Goal: Communication & Community: Answer question/provide support

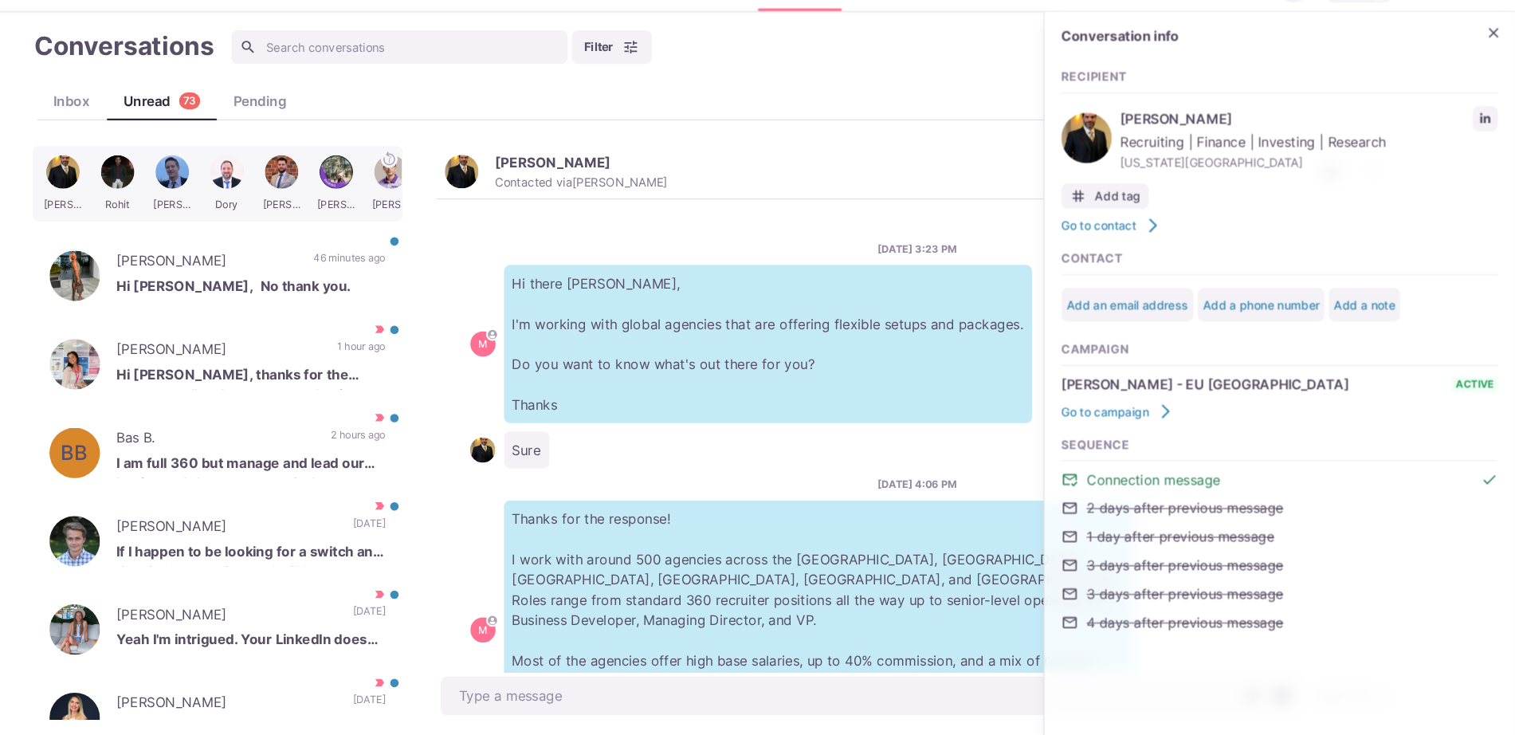
scroll to position [618, 0]
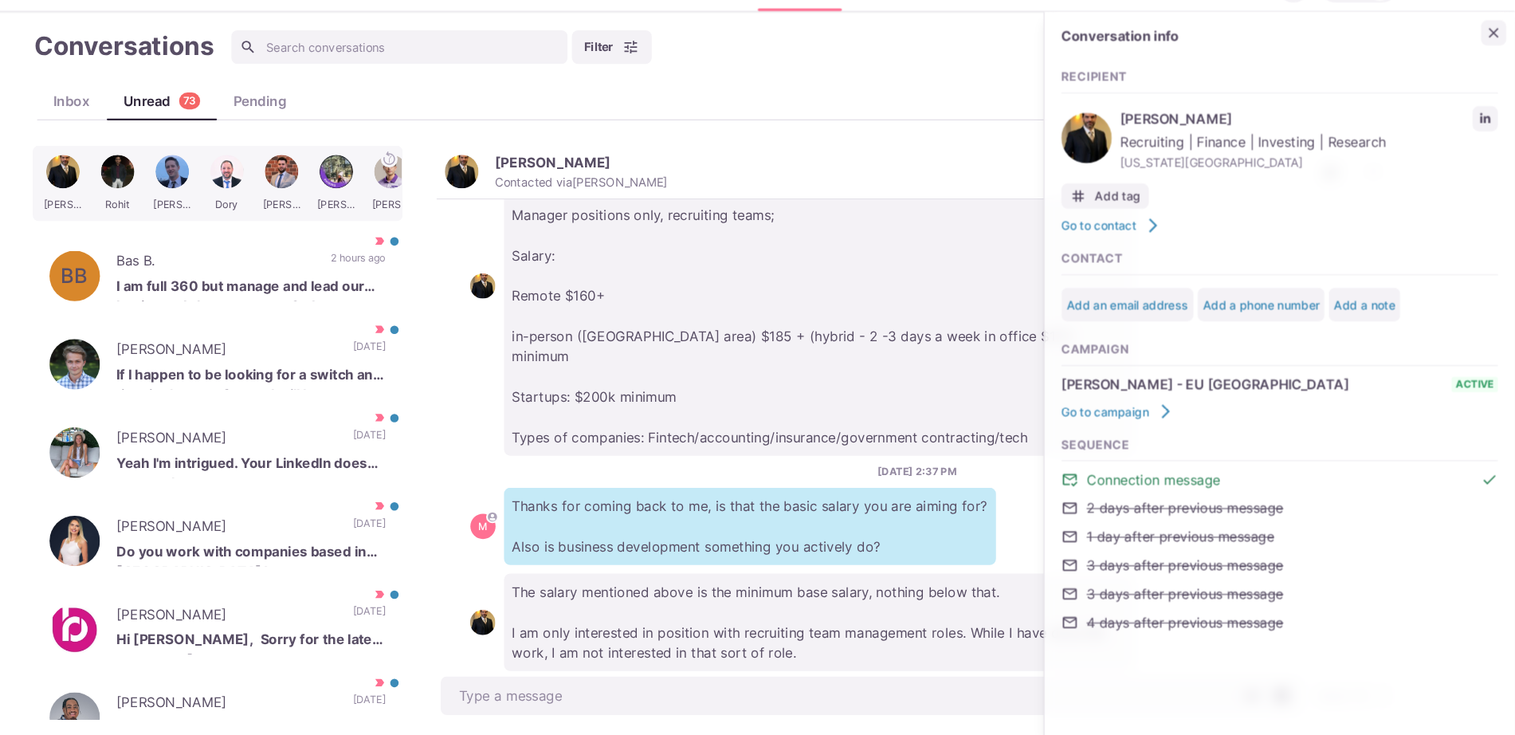
click at [1493, 66] on icon "Close" at bounding box center [1495, 69] width 10 height 10
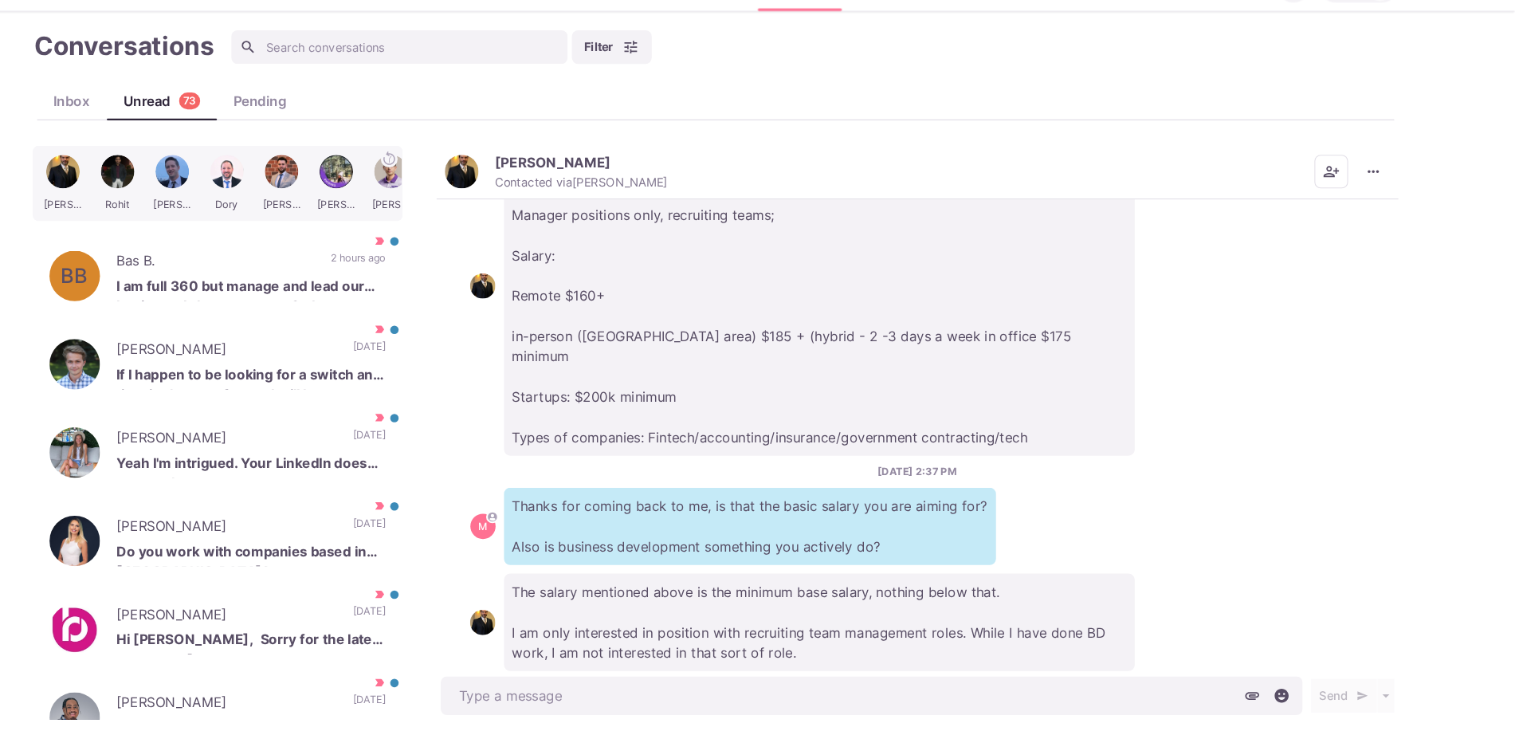
scroll to position [30, 0]
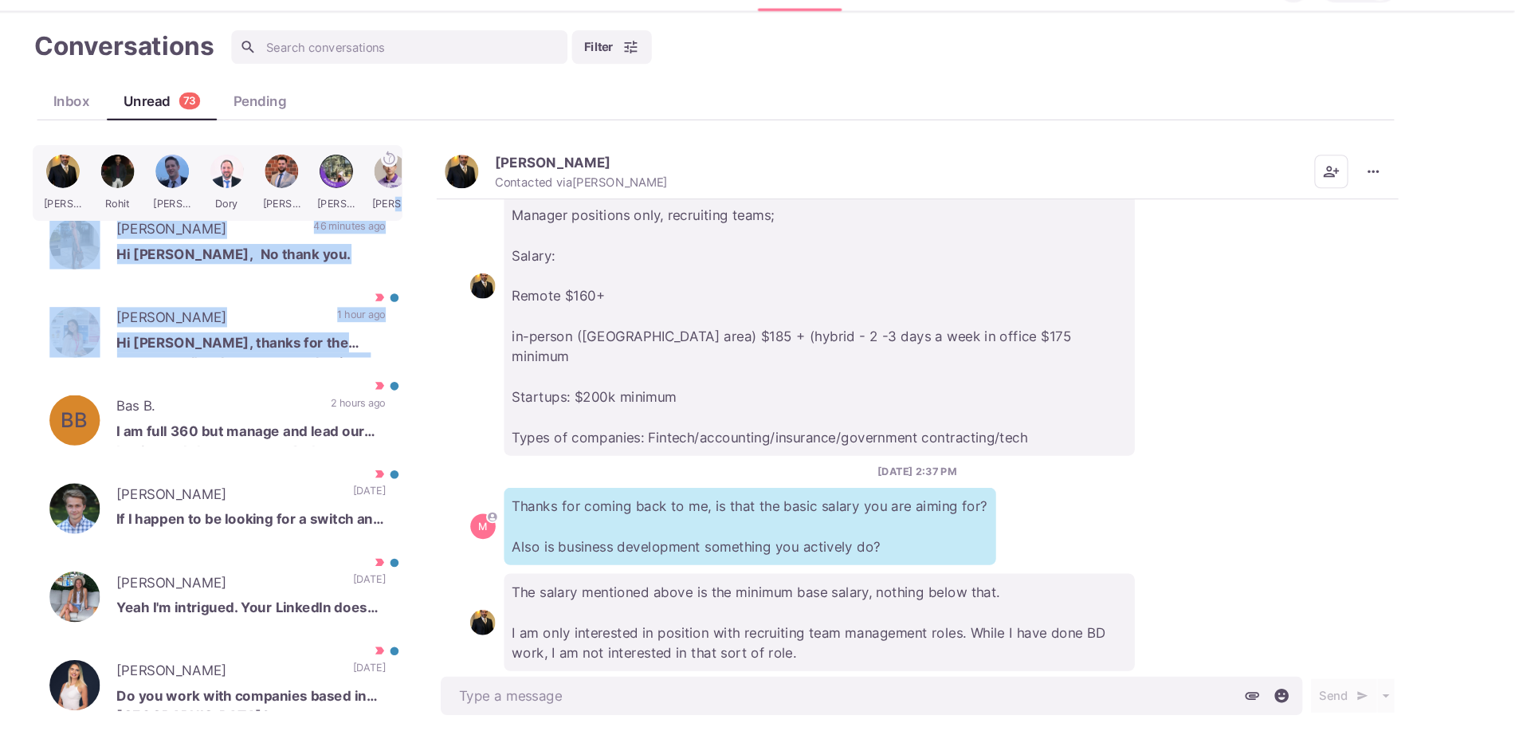
click at [468, 202] on div "[PERSON_NAME] [PERSON_NAME] Hari [PERSON_NAME] [PERSON_NAME] [PERSON_NAME] Popp…" at bounding box center [290, 446] width 359 height 543
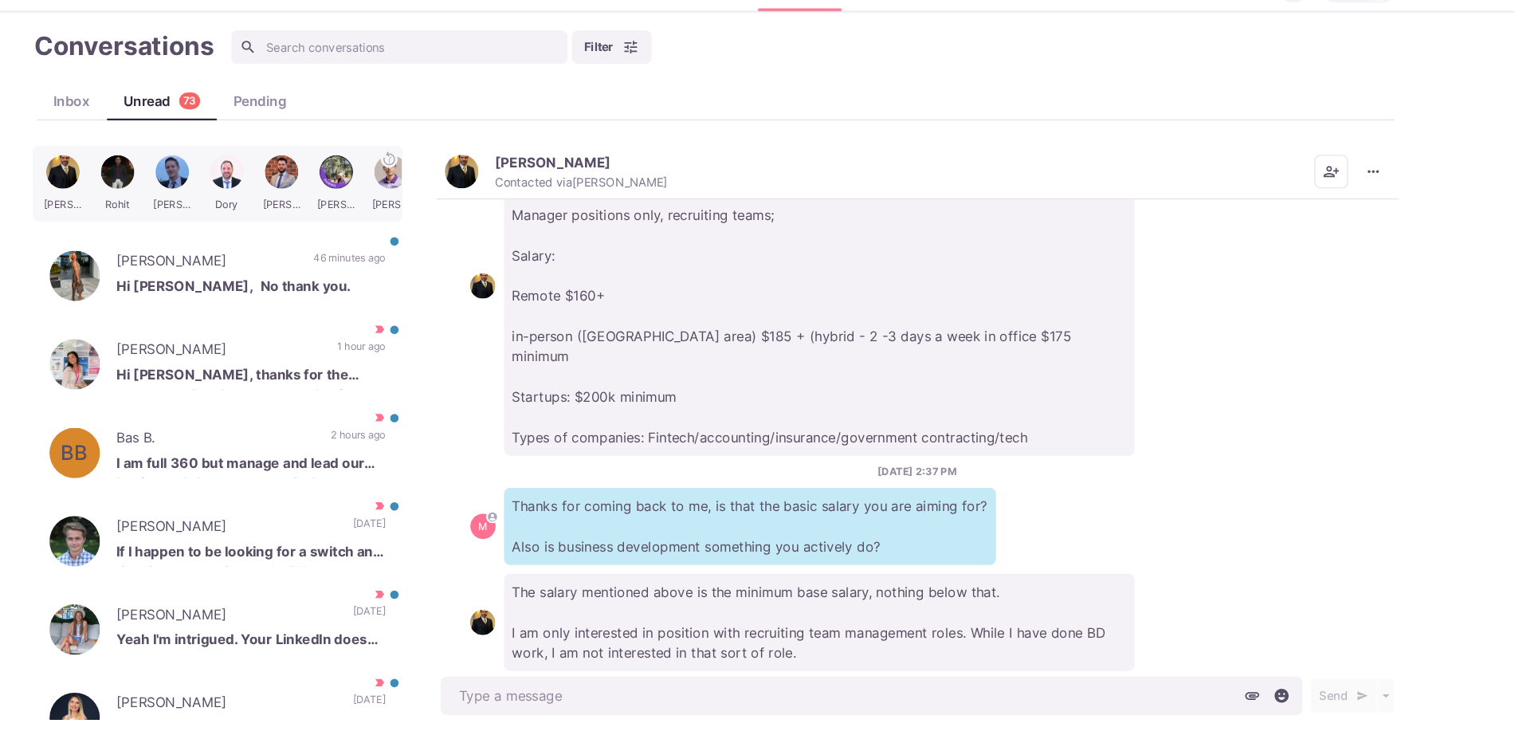
click at [485, 281] on div "[PERSON_NAME] [PERSON_NAME] Hari [PERSON_NAME] [PERSON_NAME] [PERSON_NAME] Popp…" at bounding box center [758, 446] width 1294 height 543
click at [422, 300] on button "button" at bounding box center [434, 311] width 24 height 24
drag, startPoint x: 347, startPoint y: 271, endPoint x: 798, endPoint y: 260, distance: 451.2
click at [349, 271] on div "[PERSON_NAME] Hi [PERSON_NAME], No thank you. 46 minutes ago [PERSON_NAME] as R…" at bounding box center [286, 299] width 351 height 80
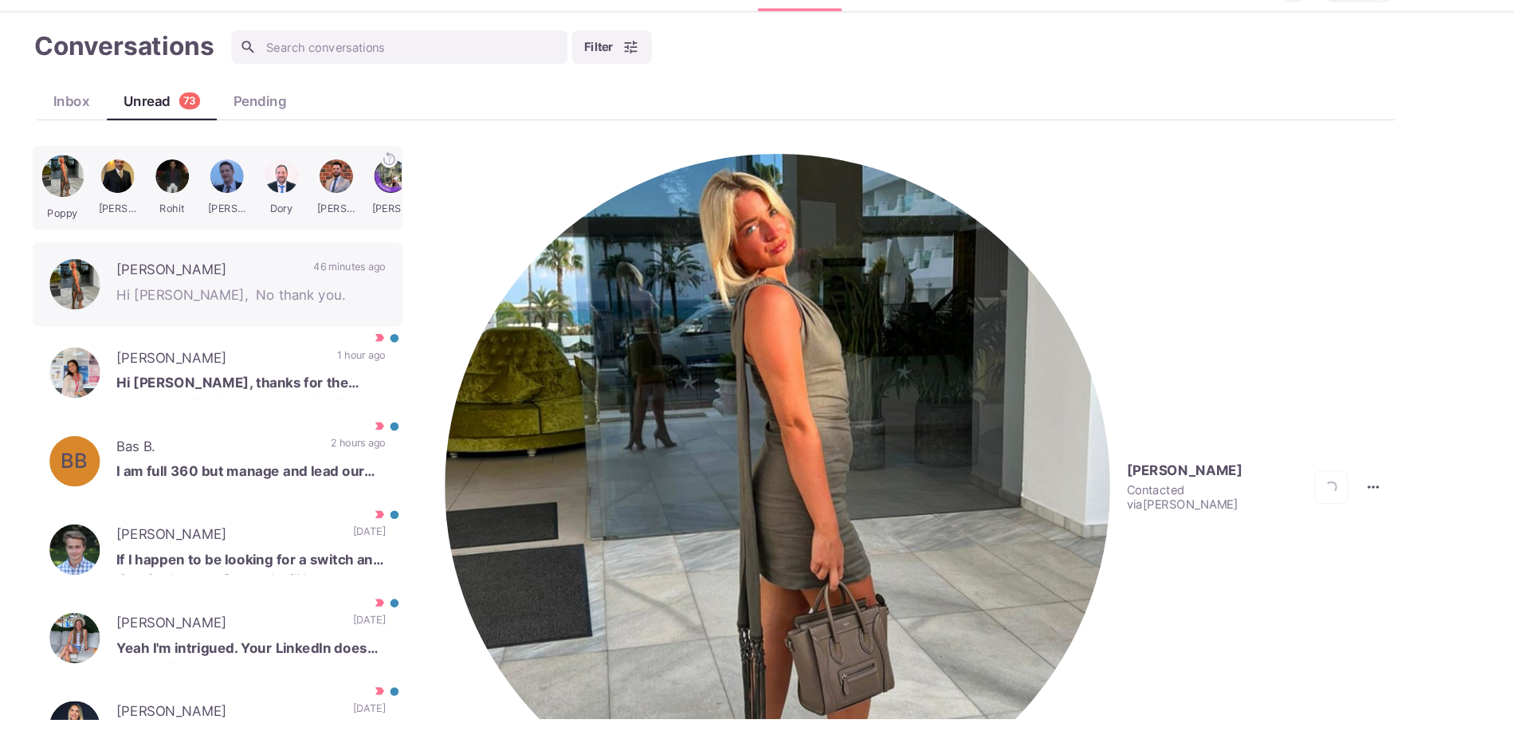
scroll to position [428, 0]
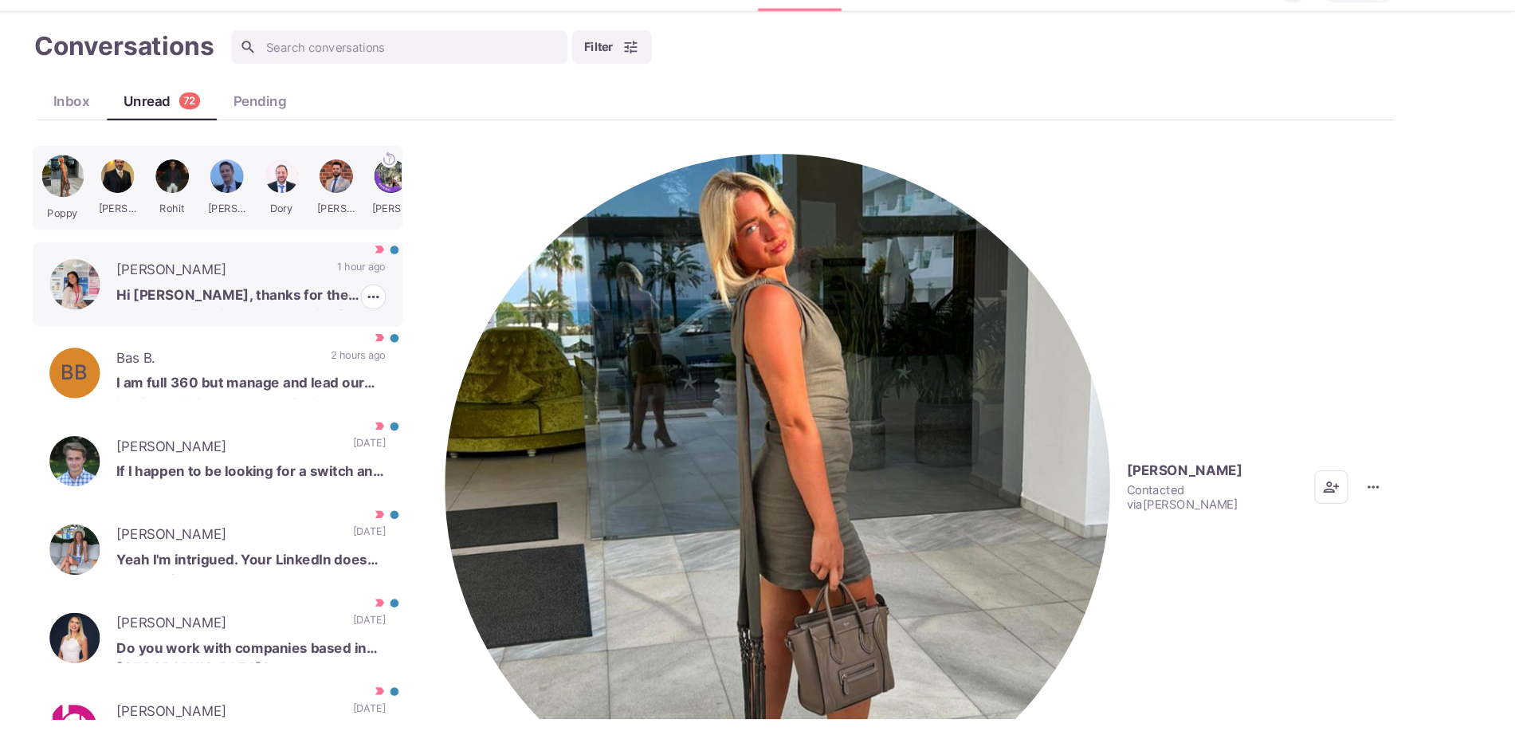
click at [404, 270] on div "[PERSON_NAME] Hi [PERSON_NAME], thanks for the messages. I'm always open to hav…" at bounding box center [286, 307] width 351 height 80
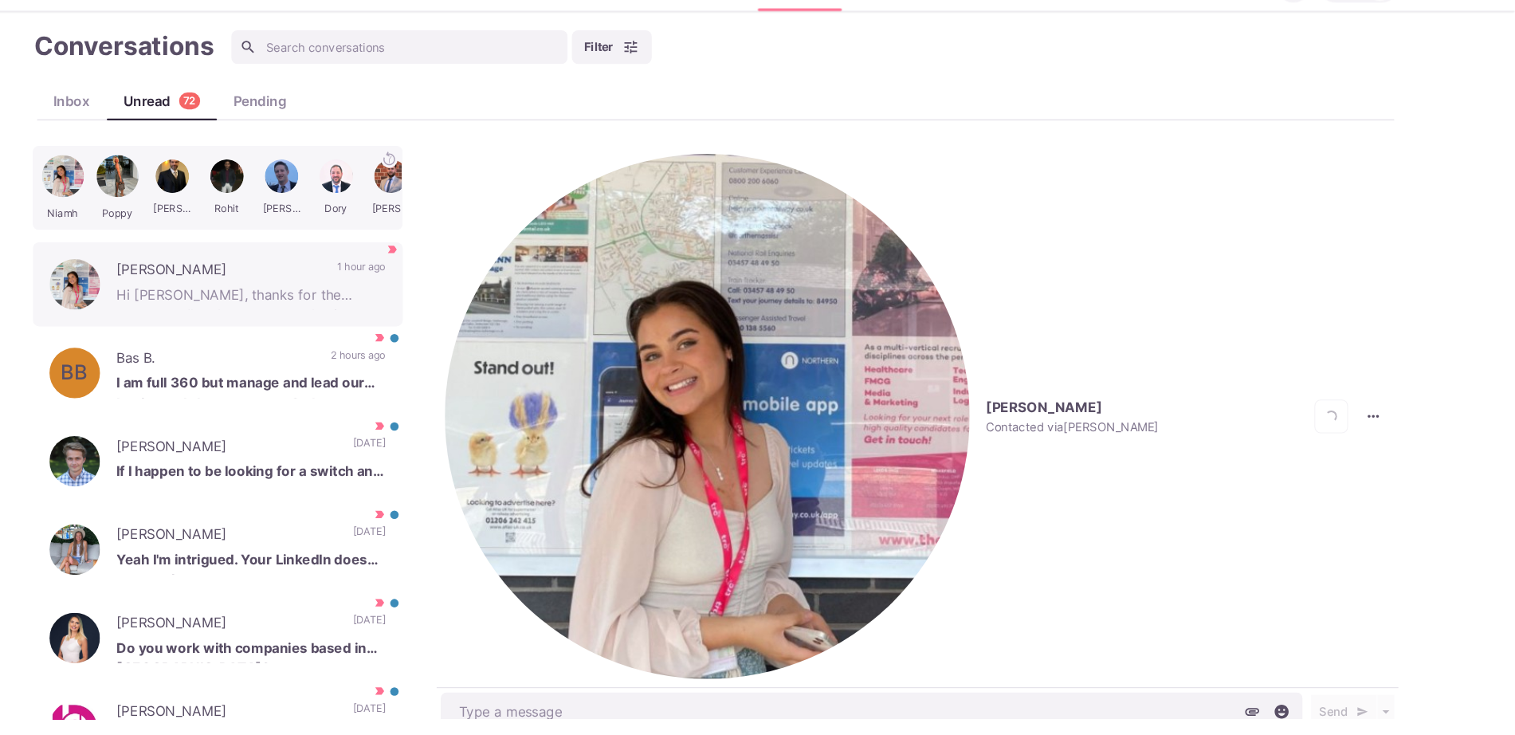
scroll to position [532, 0]
click at [537, 203] on button "[PERSON_NAME] Contacted via [PERSON_NAME]" at bounding box center [839, 431] width 677 height 497
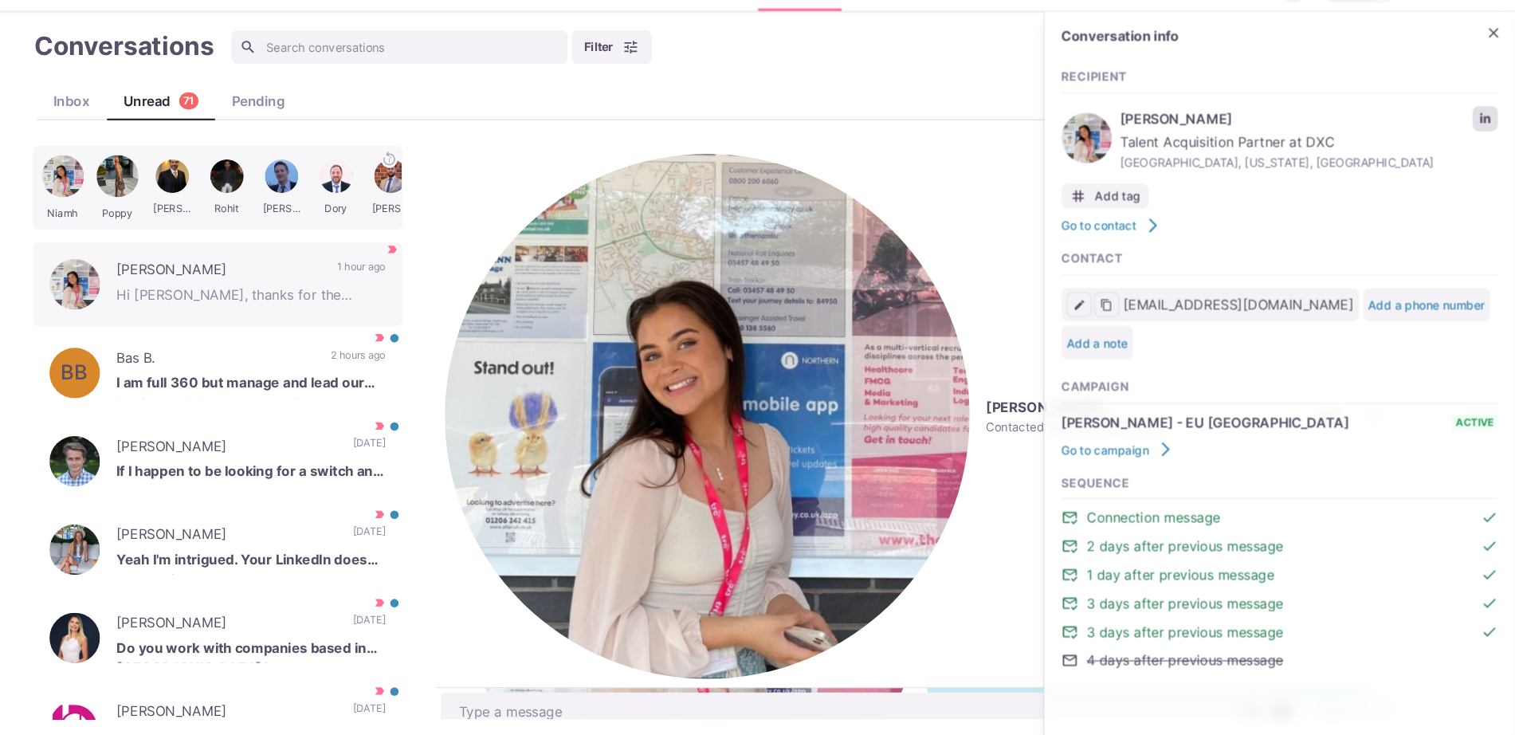
click at [1483, 141] on link "LinkedIn profile link" at bounding box center [1487, 150] width 24 height 24
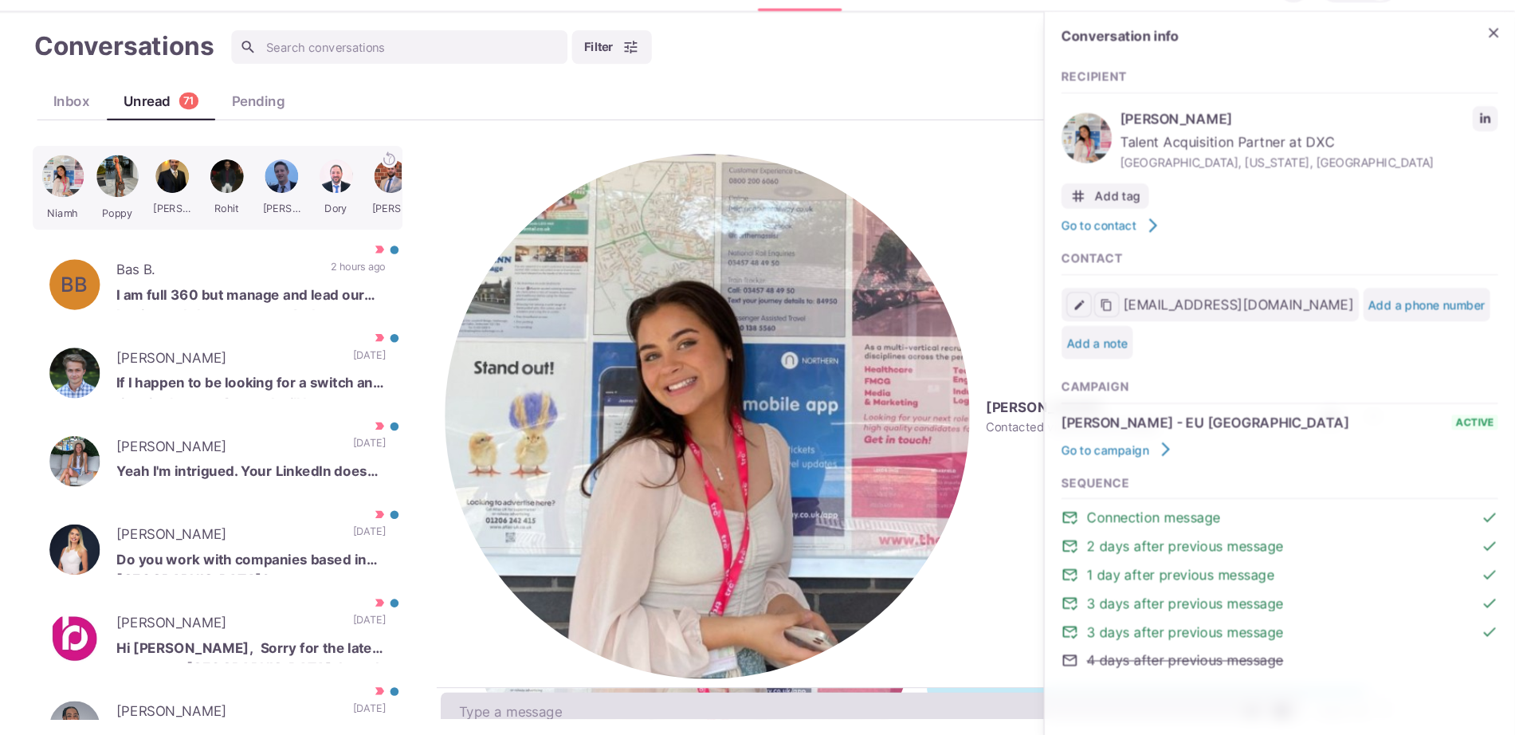
click at [711, 693] on textarea at bounding box center [905, 711] width 817 height 37
click at [621, 696] on textarea "To enrich screen reader interactions, please activate Accessibility in Grammarl…" at bounding box center [905, 711] width 817 height 37
type textarea "x"
type textarea "I"
type textarea "x"
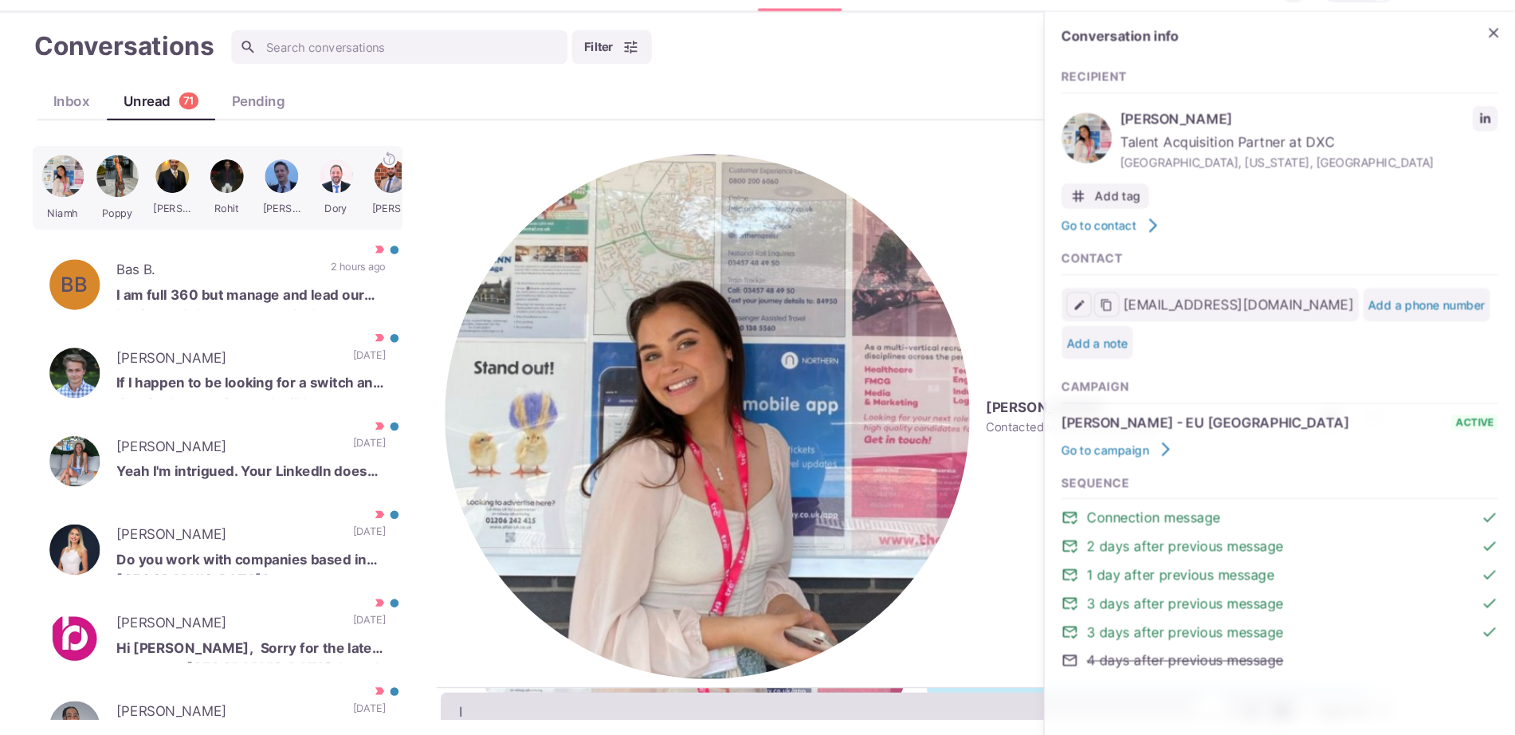
type textarea "I c"
type textarea "x"
type textarea "I ca"
type textarea "x"
type textarea "I can"
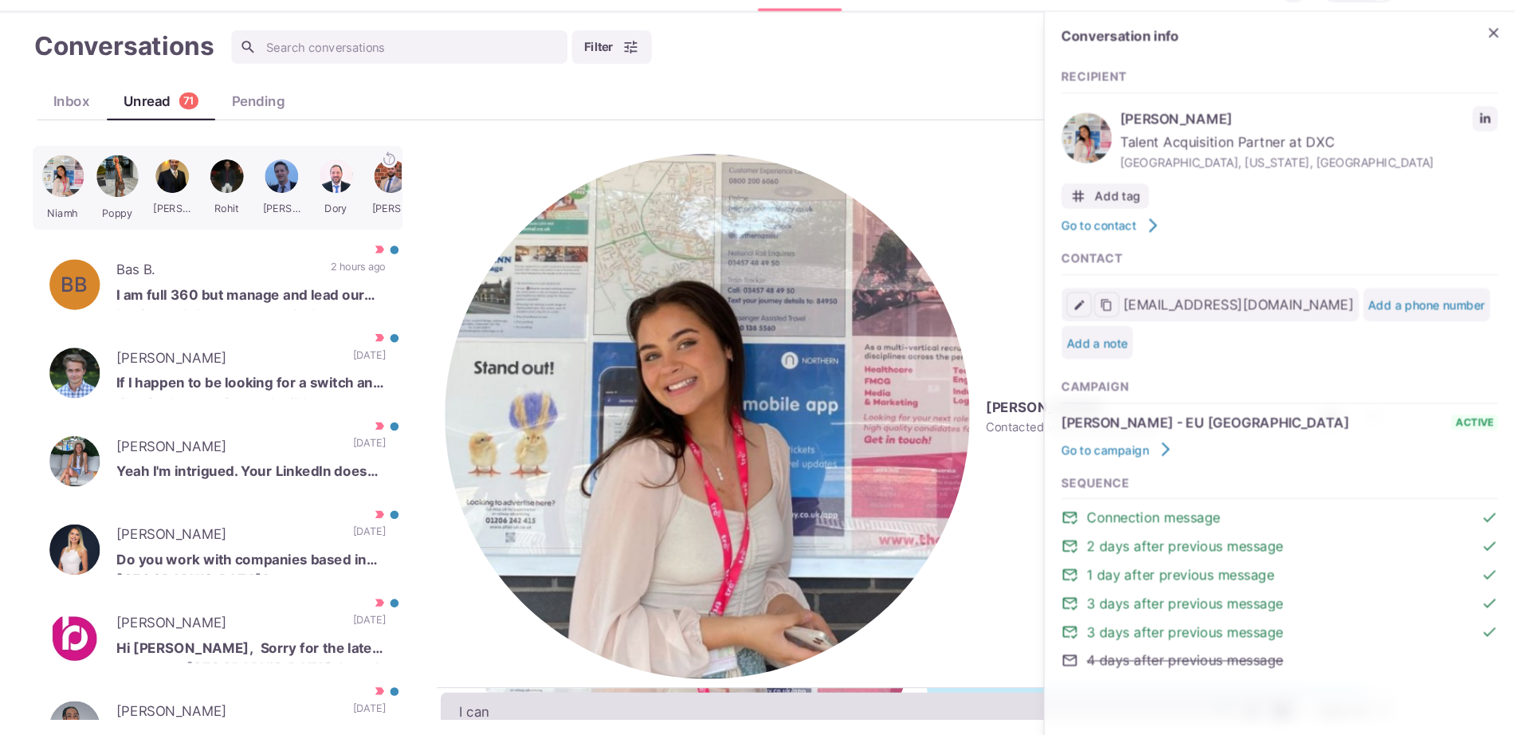
type textarea "x"
type textarea "I can g"
type textarea "x"
type textarea "I can gi"
type textarea "x"
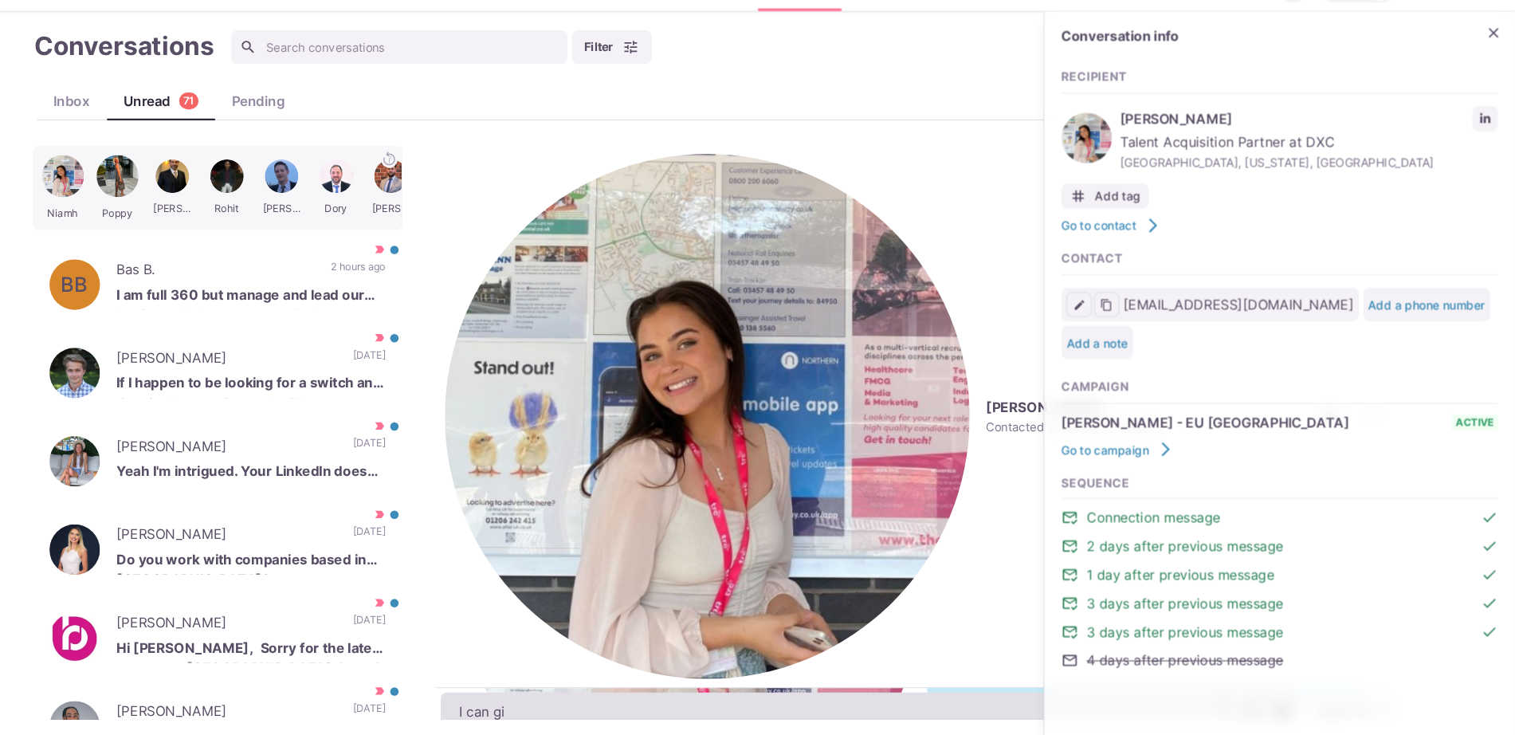
type textarea "I can giv"
type textarea "x"
type textarea "I can give"
type textarea "x"
type textarea "I can give"
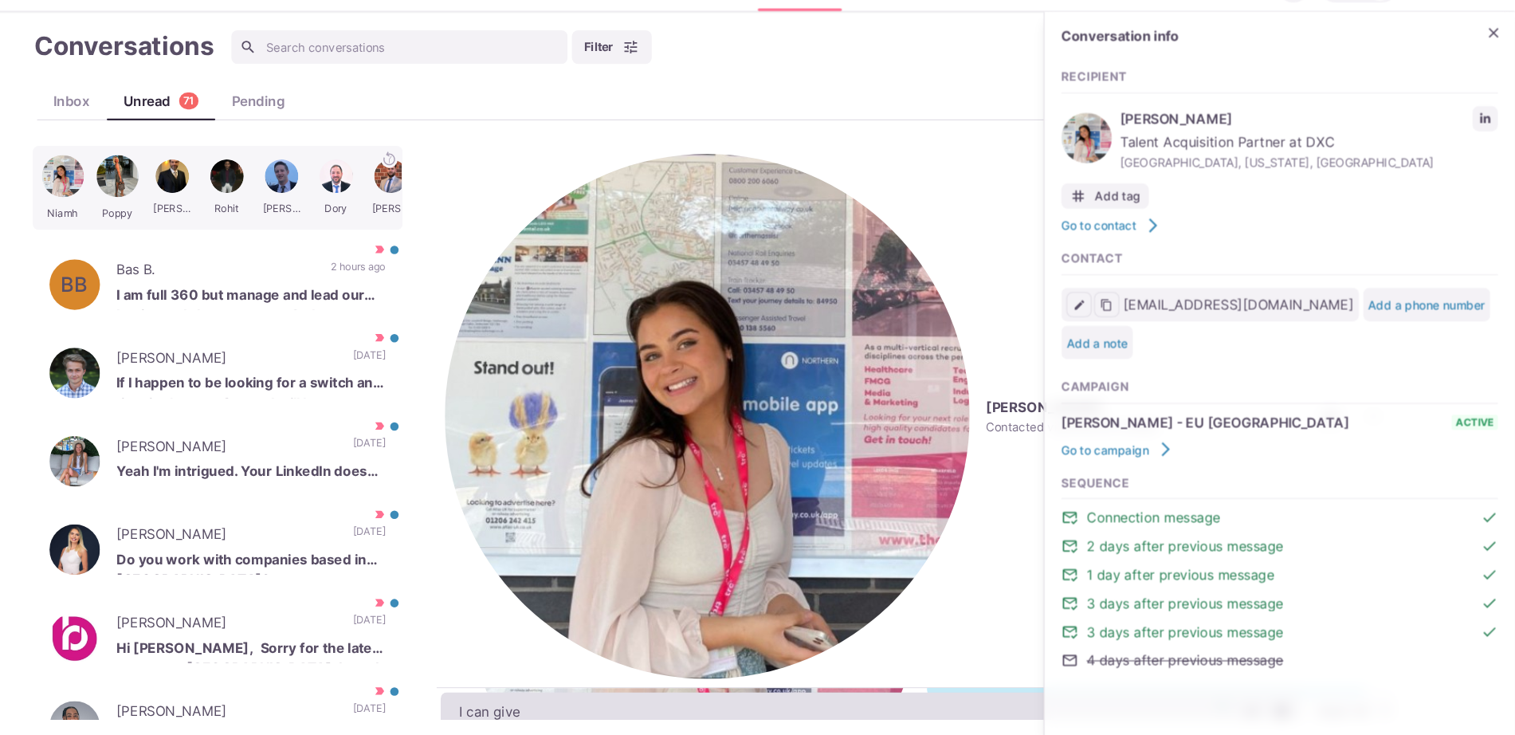
type textarea "x"
type textarea "I can give y"
type textarea "x"
type textarea "I can give yo"
type textarea "x"
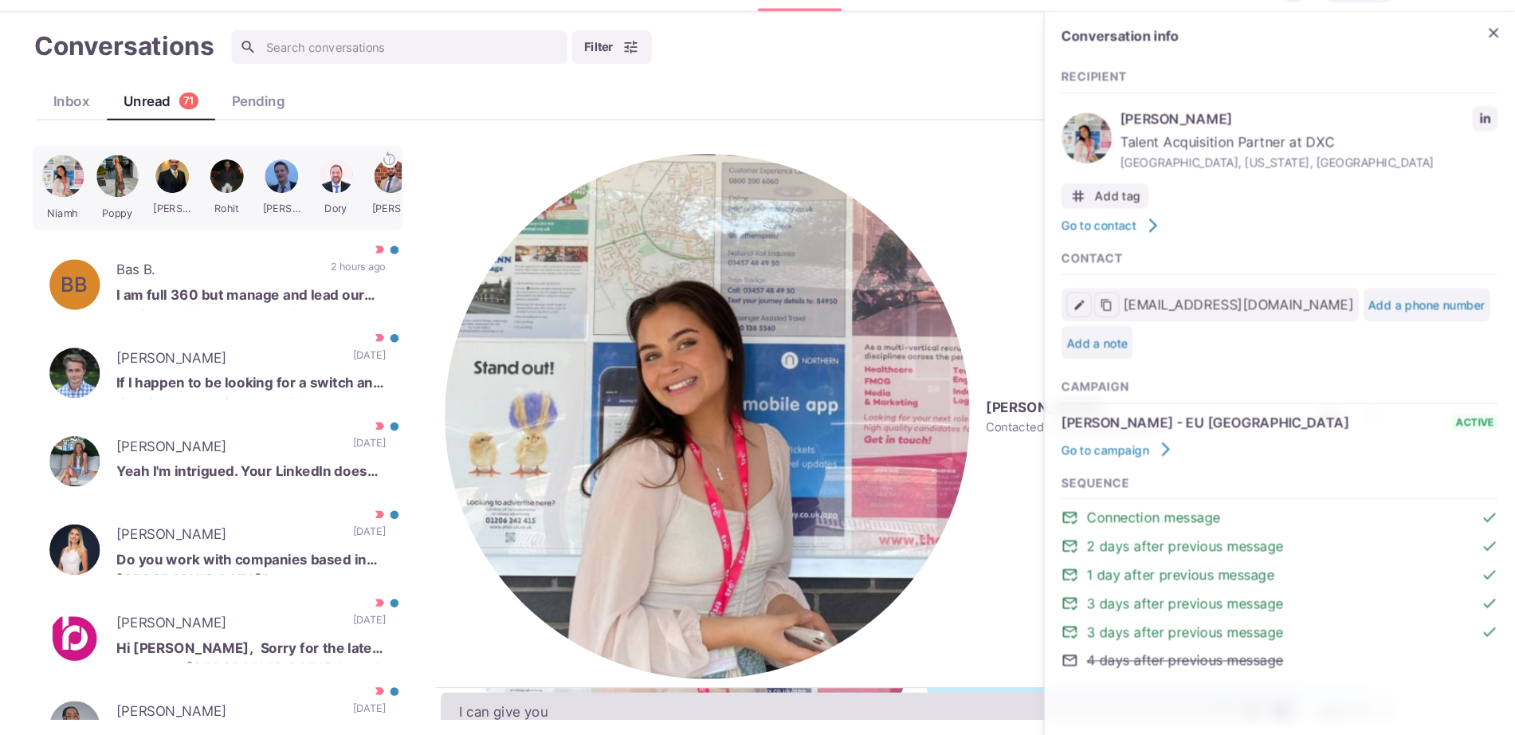
type textarea "I can give you"
type textarea "x"
type textarea "I can give you a"
type textarea "x"
type textarea "I can give you a"
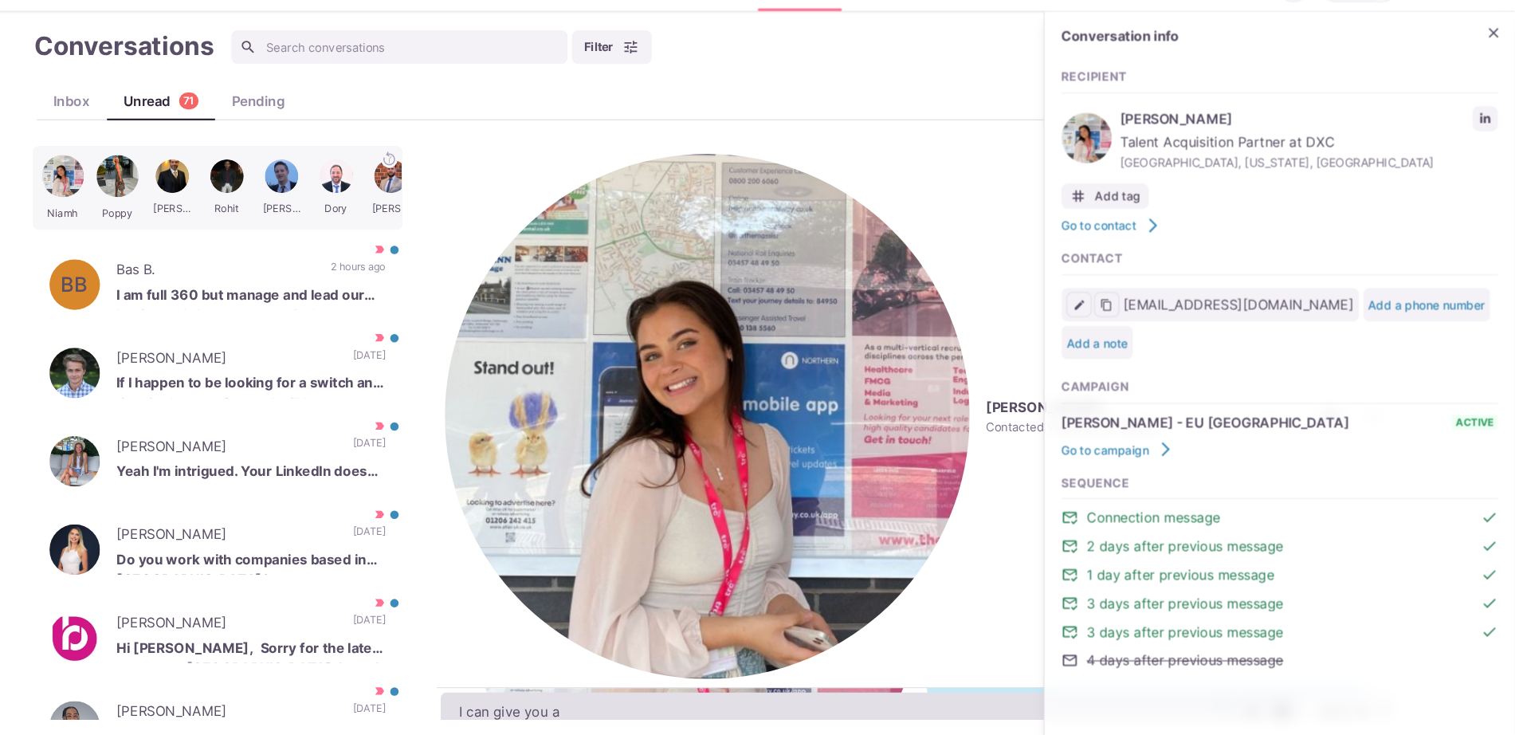
type textarea "x"
type textarea "I can give you a c"
type textarea "x"
type textarea "I can give you a cal"
type textarea "x"
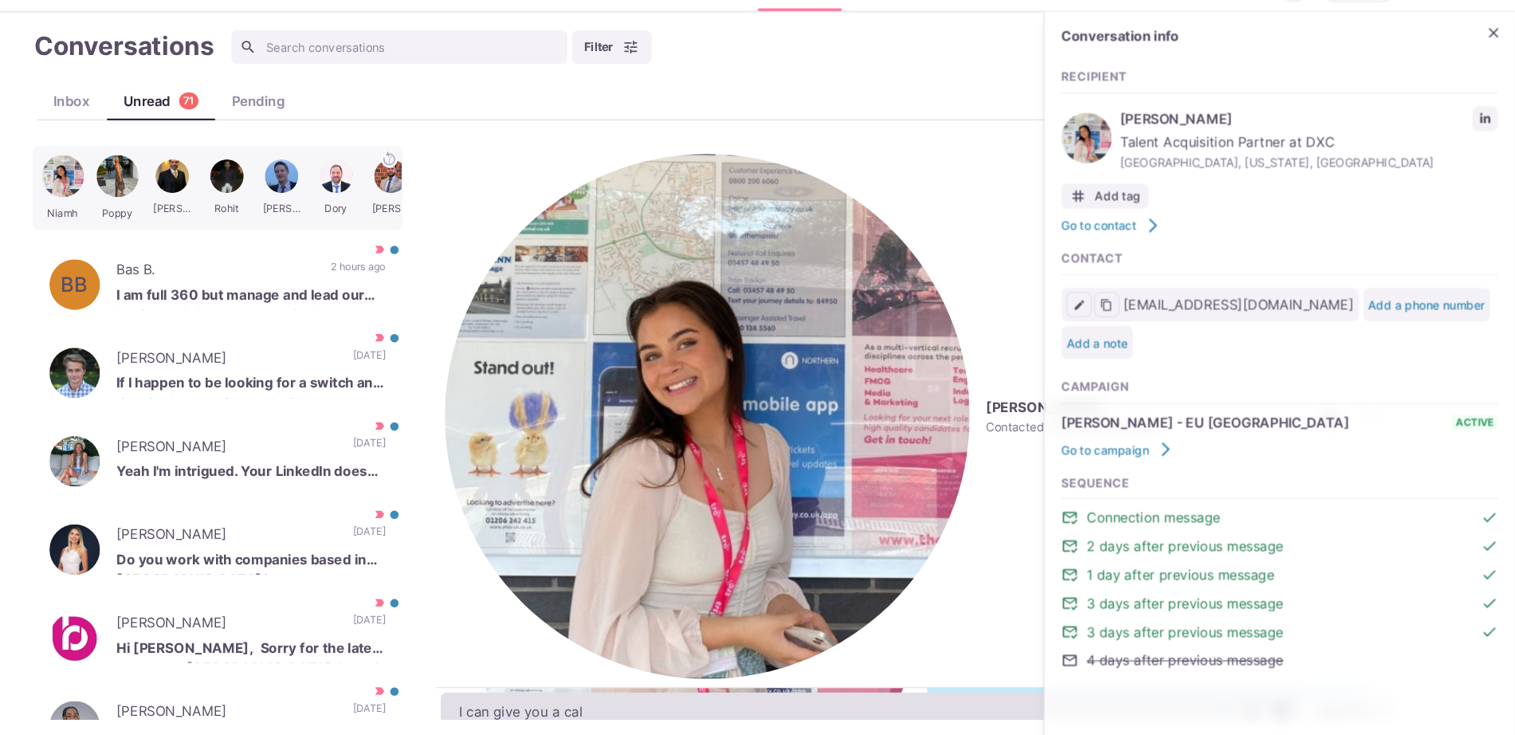
type textarea "I can give you a call"
type textarea "x"
type textarea "I can give you a call t"
type textarea "x"
type textarea "I can give you a call [PERSON_NAME]"
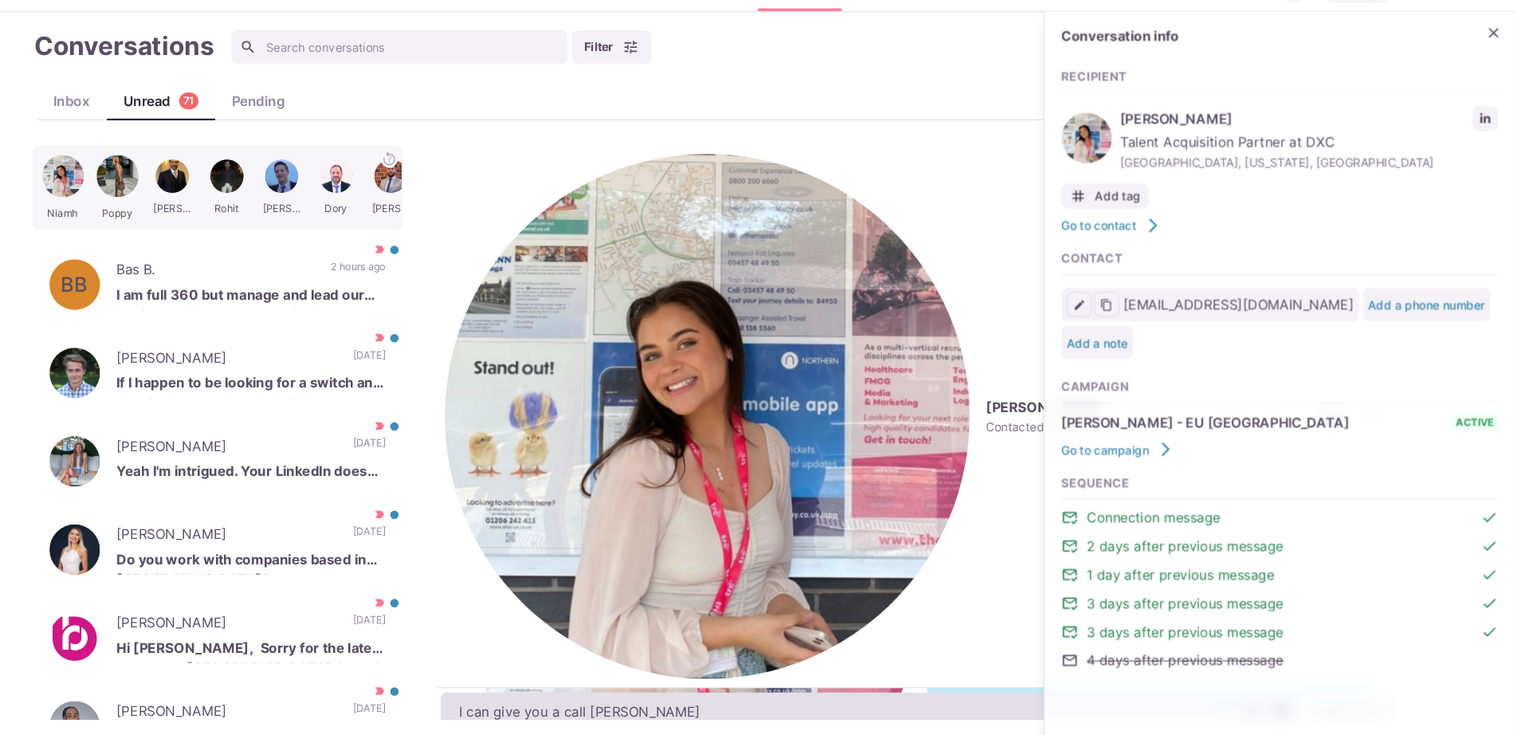
type textarea "x"
type textarea "I can give you a call tomo"
type textarea "x"
type textarea "I can give you a call [PERSON_NAME]"
type textarea "x"
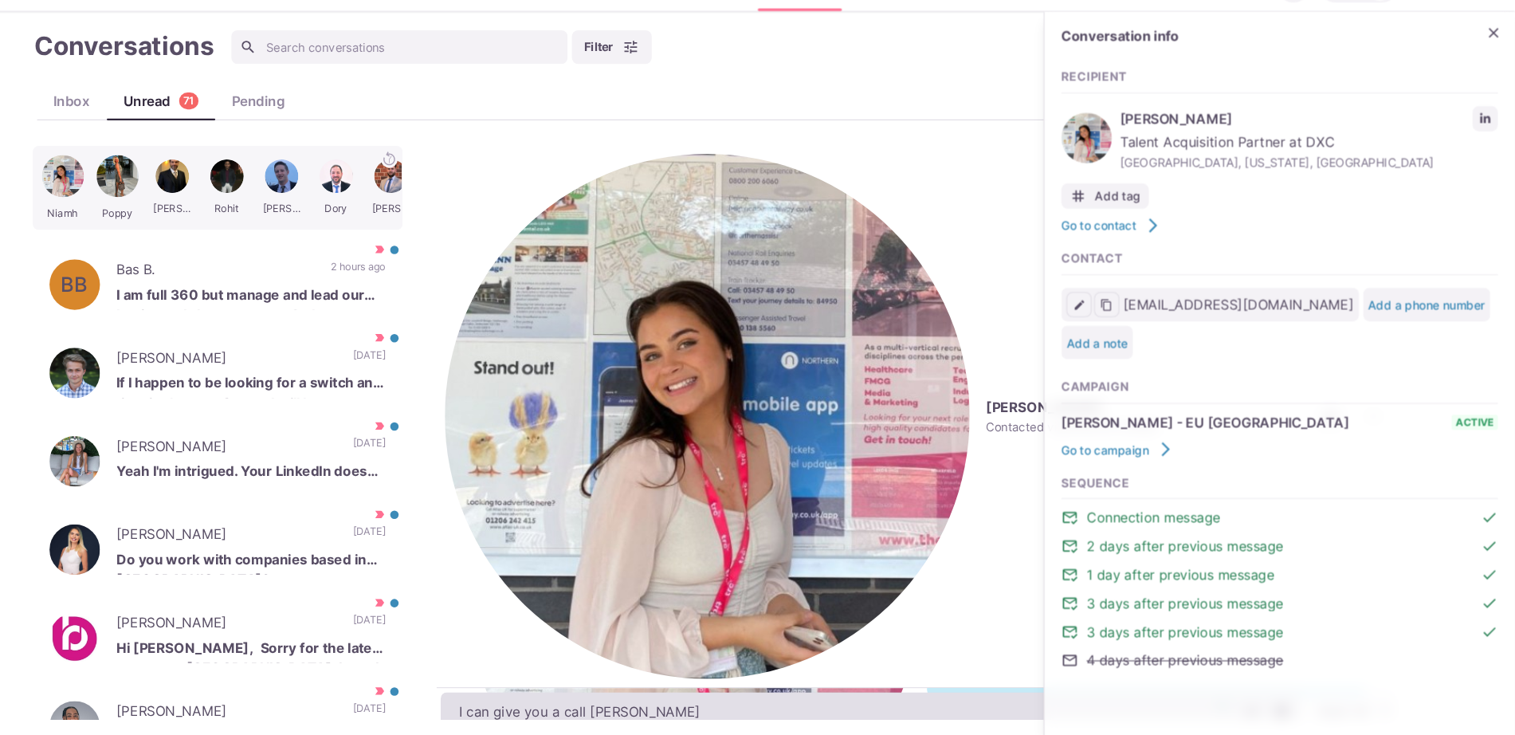
type textarea "I can give you a call [PERSON_NAME]"
type textarea "x"
type textarea "I can give you a call [PERSON_NAME]"
type textarea "x"
type textarea "I can give you a call [DATE]"
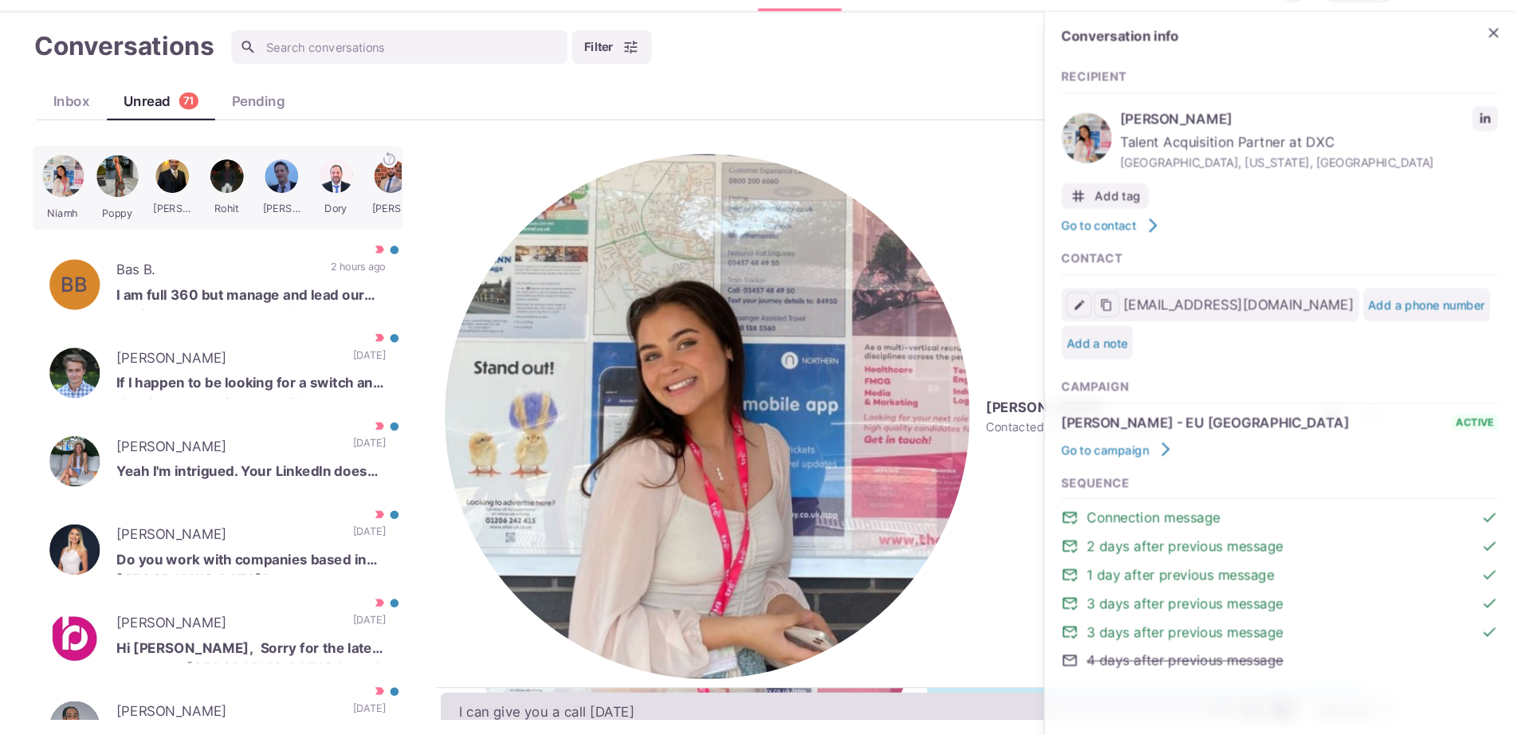
type textarea "x"
type textarea "I can give you a call [DATE]!"
paste textarea "I work with around 500 agencies across the [GEOGRAPHIC_DATA], [GEOGRAPHIC_DATA]…"
type textarea "x"
type textarea "I can give you a call [DATE]! I work with around 500 agencies across the [GEOGR…"
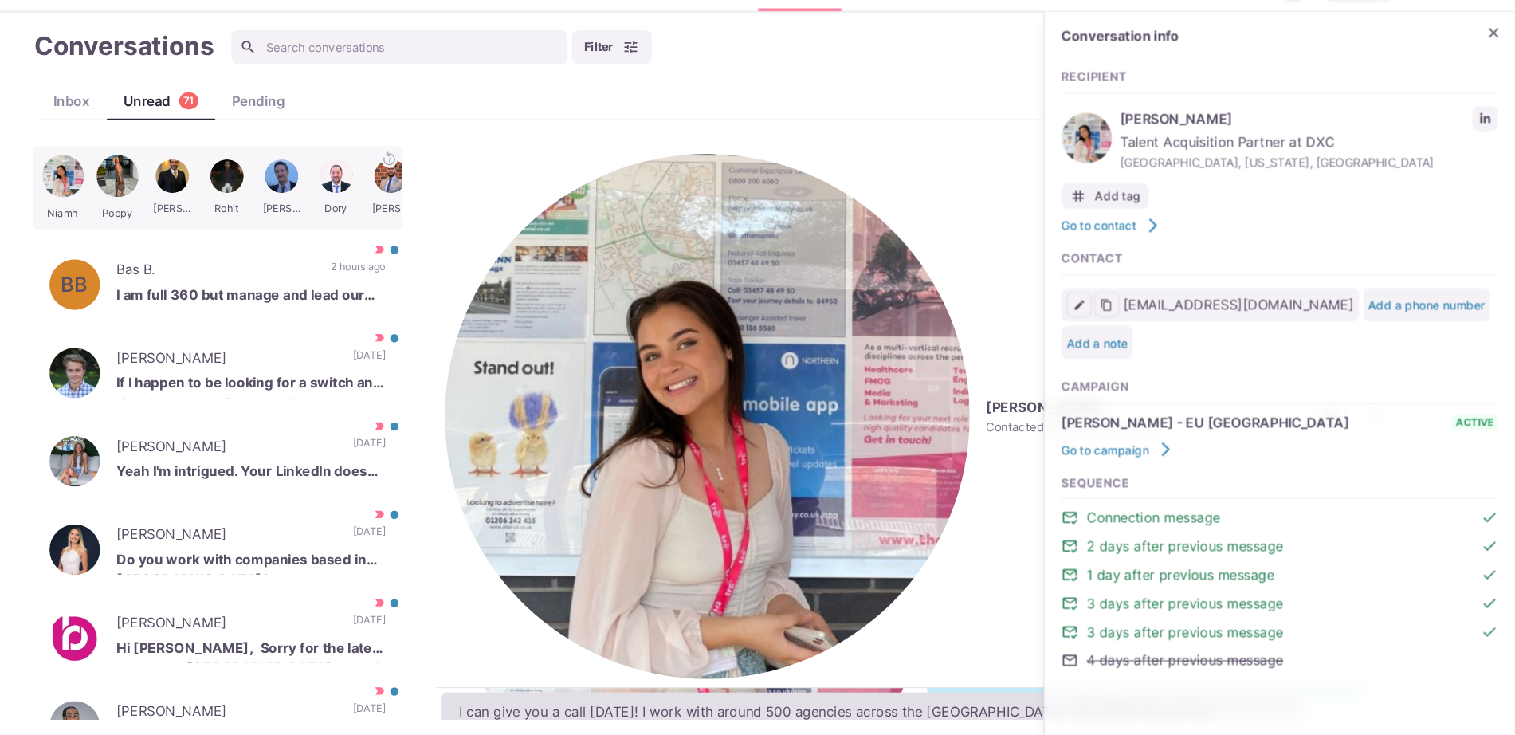
type textarea "x"
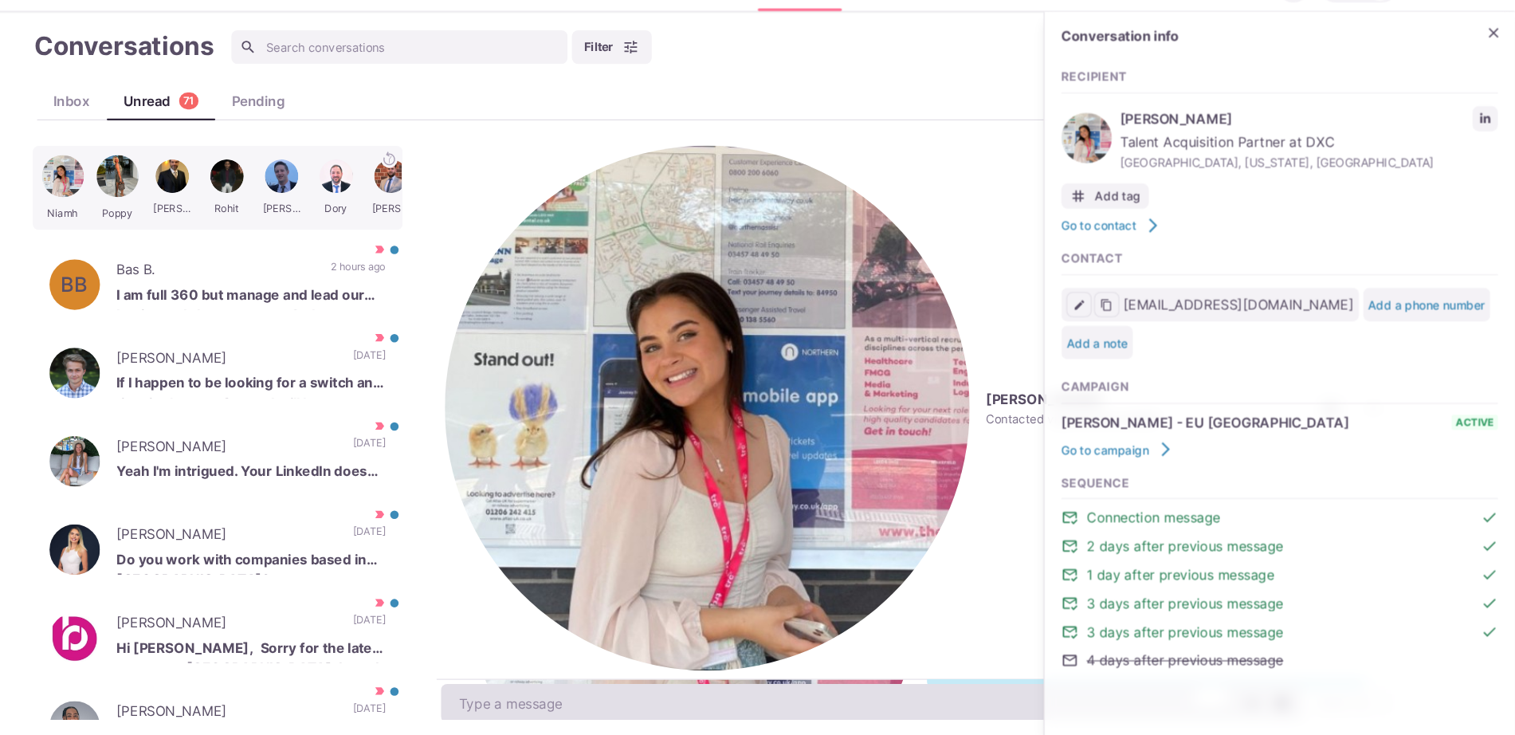
scroll to position [750, 0]
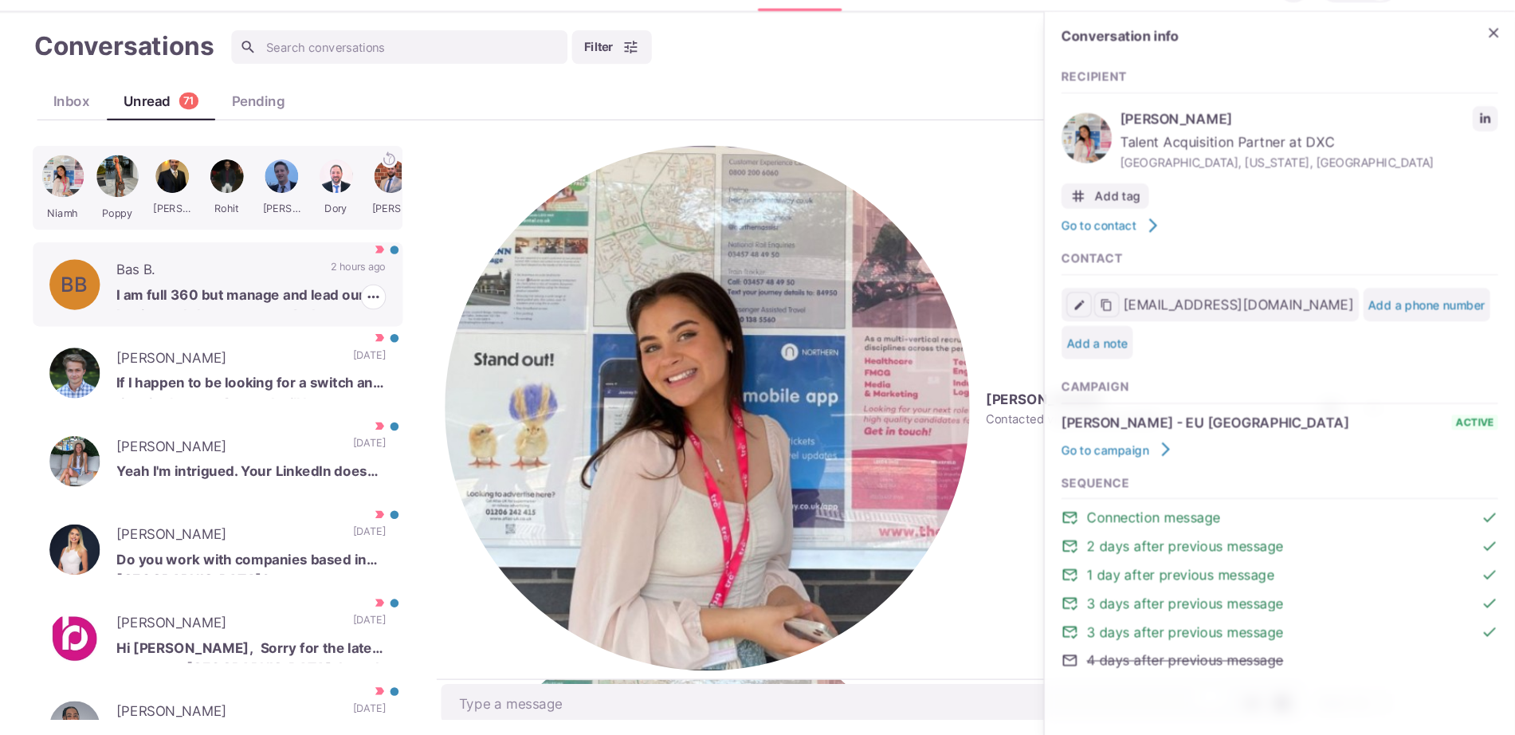
click at [391, 308] on p "I am full 360 but manage and lead our business. I also set up our Sydney busine…" at bounding box center [317, 319] width 255 height 24
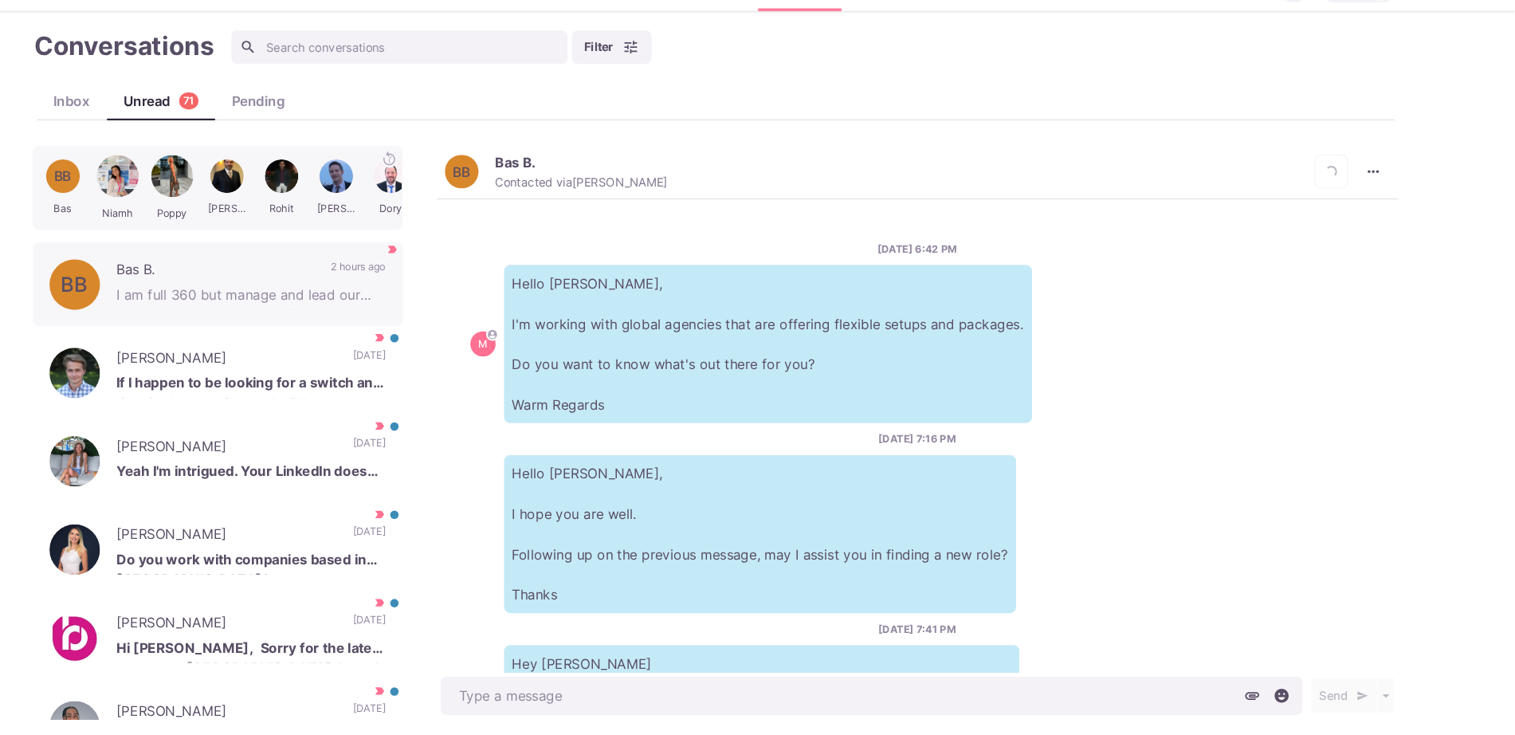
scroll to position [914, 0]
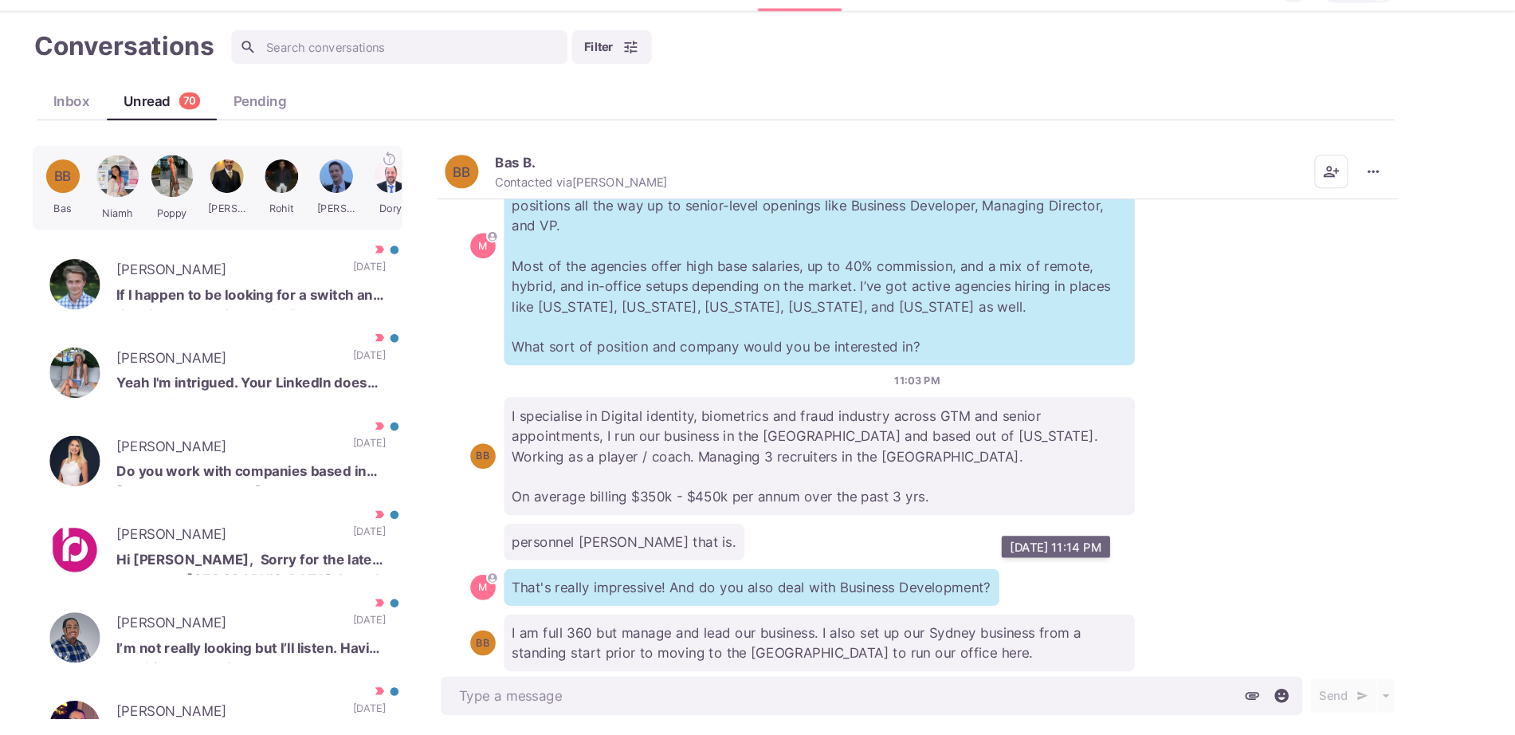
click at [736, 576] on p "That's really impressive! And do you also deal with Business Development?" at bounding box center [791, 593] width 469 height 35
click at [733, 576] on p "That's really impressive! And do you also deal with Business Development?" at bounding box center [791, 593] width 469 height 35
click at [779, 619] on p "I am full 360 but manage and lead our business. I also set up our Sydney busine…" at bounding box center [856, 646] width 598 height 54
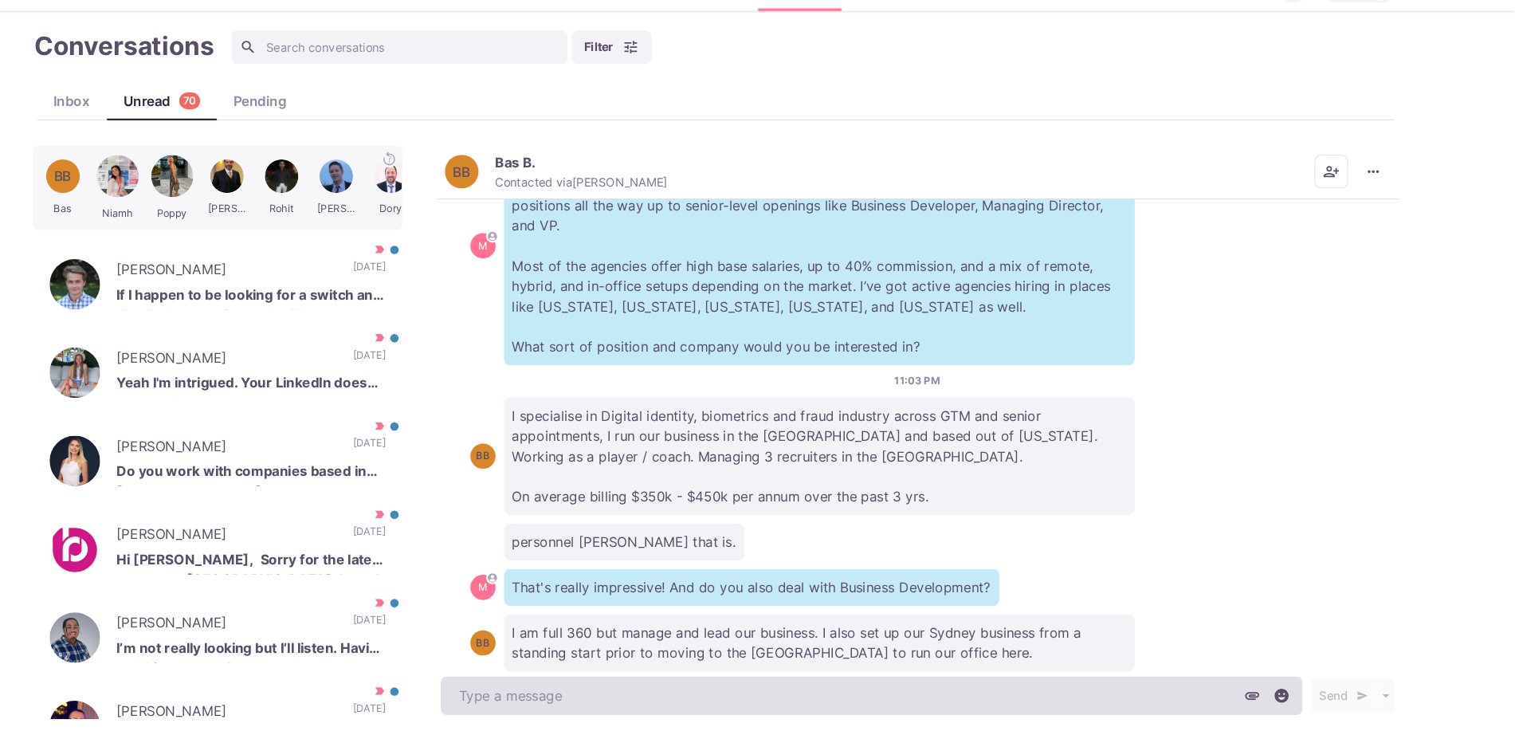
click at [844, 685] on textarea at bounding box center [905, 696] width 817 height 37
click at [886, 687] on textarea "To enrich screen reader interactions, please activate Accessibility in Grammarl…" at bounding box center [905, 696] width 817 height 37
type textarea "x"
type textarea "W"
type textarea "x"
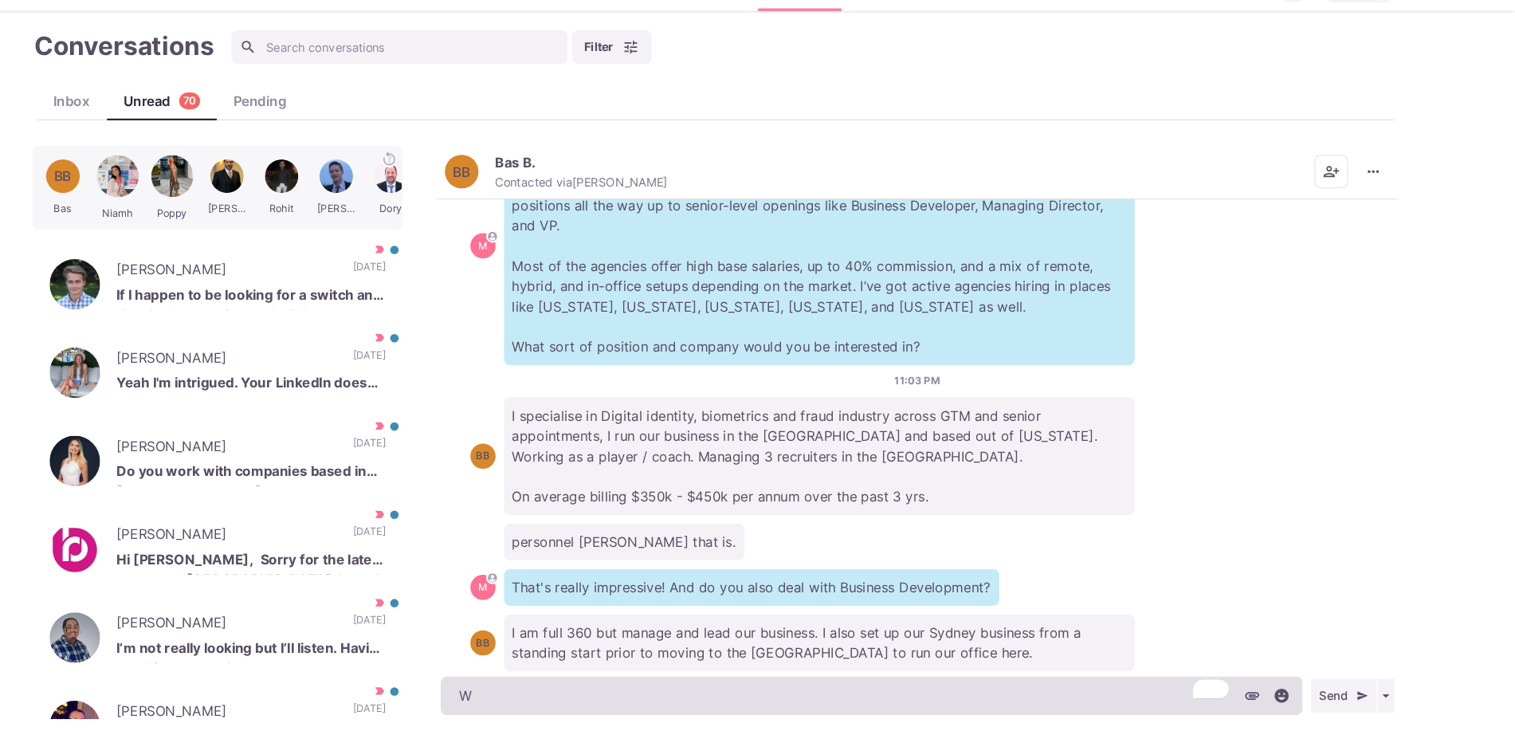
type textarea "Wo"
type textarea "x"
type textarea "Wow"
type textarea "x"
type textarea "Wow,"
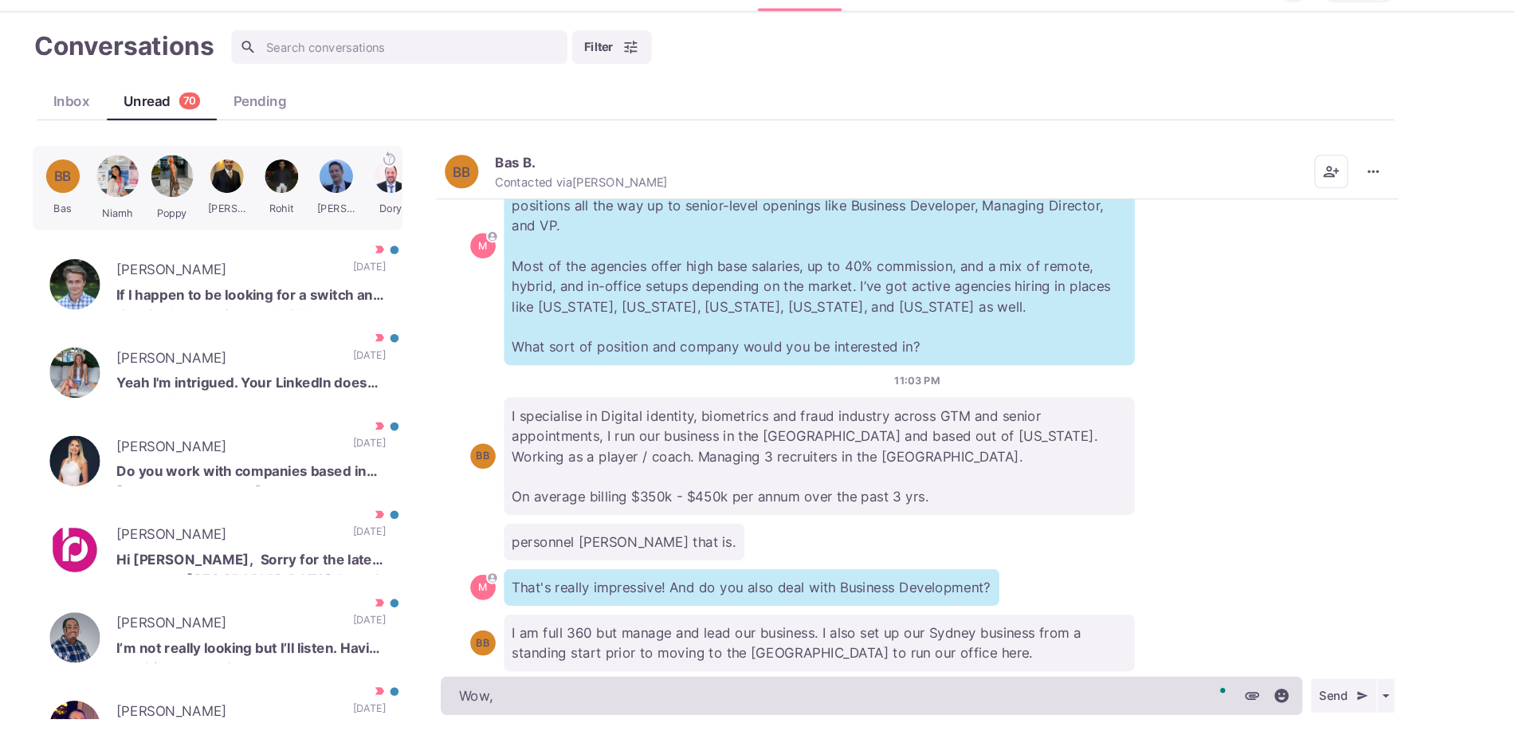
type textarea "x"
type textarea "Wow,"
type textarea "x"
type textarea "Wow, t"
type textarea "x"
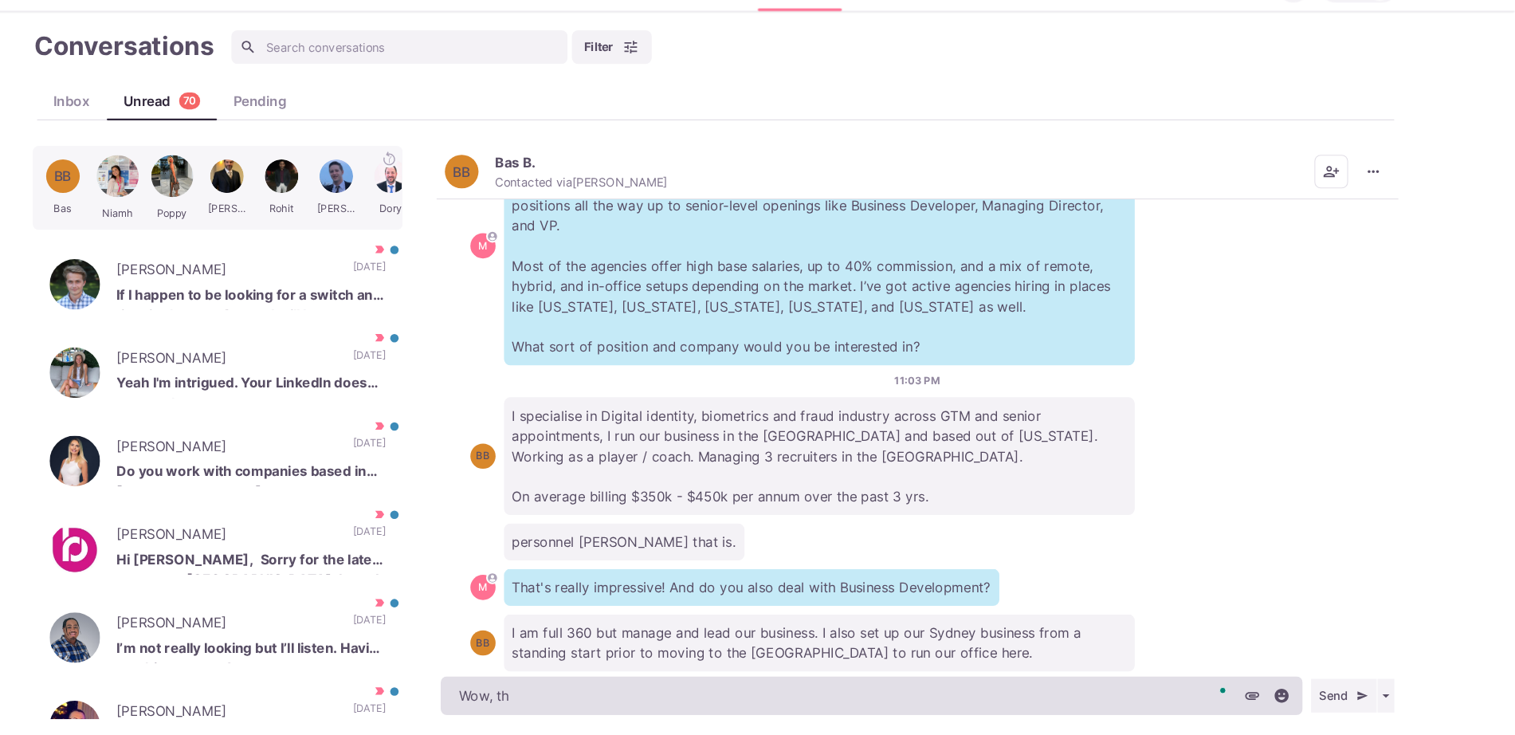
type textarea "Wow, tha"
type textarea "x"
type textarea "Wow, that's"
type textarea "x"
type textarea "Wow, that's"
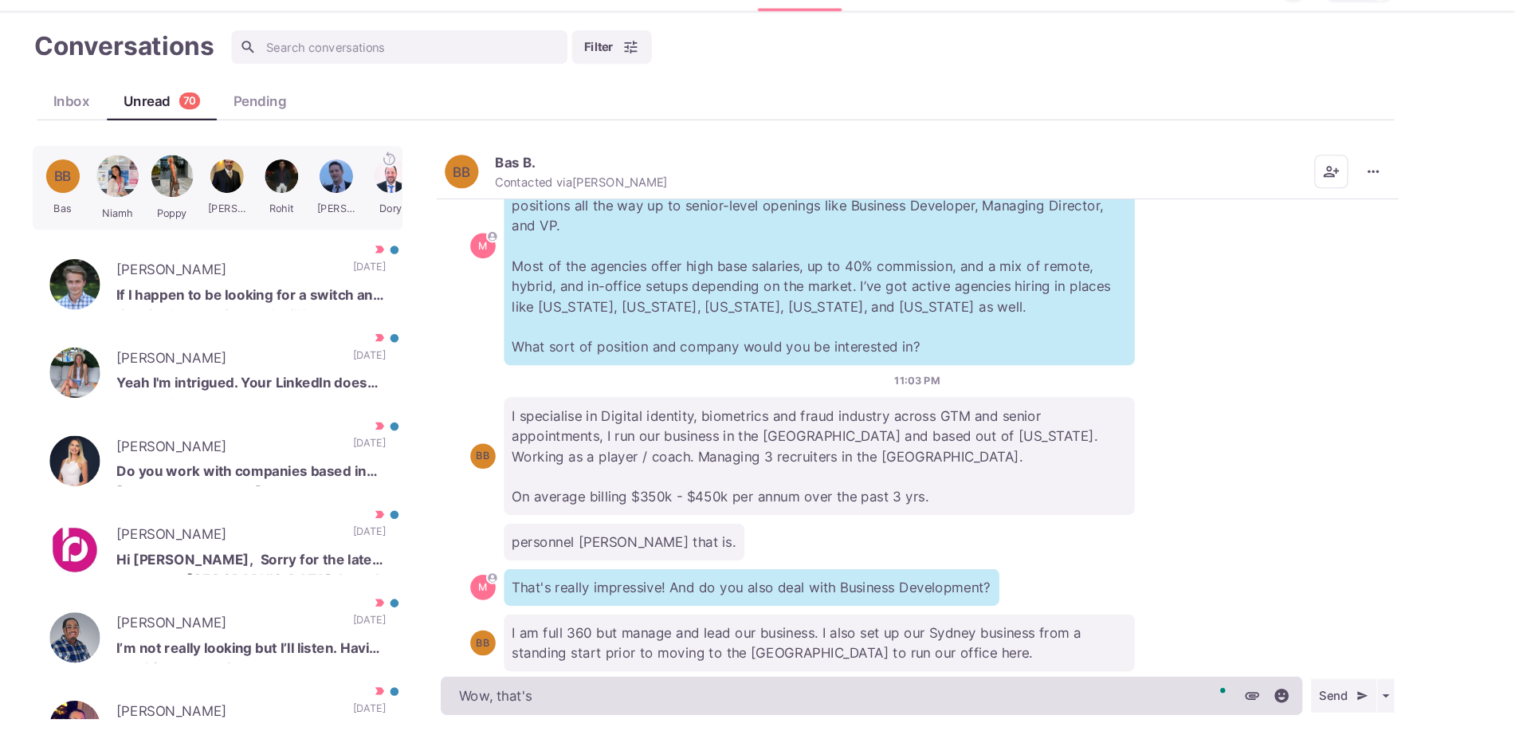
type textarea "x"
type textarea "Wow, that's p"
type textarea "x"
type textarea "Wow, that's pr"
type textarea "x"
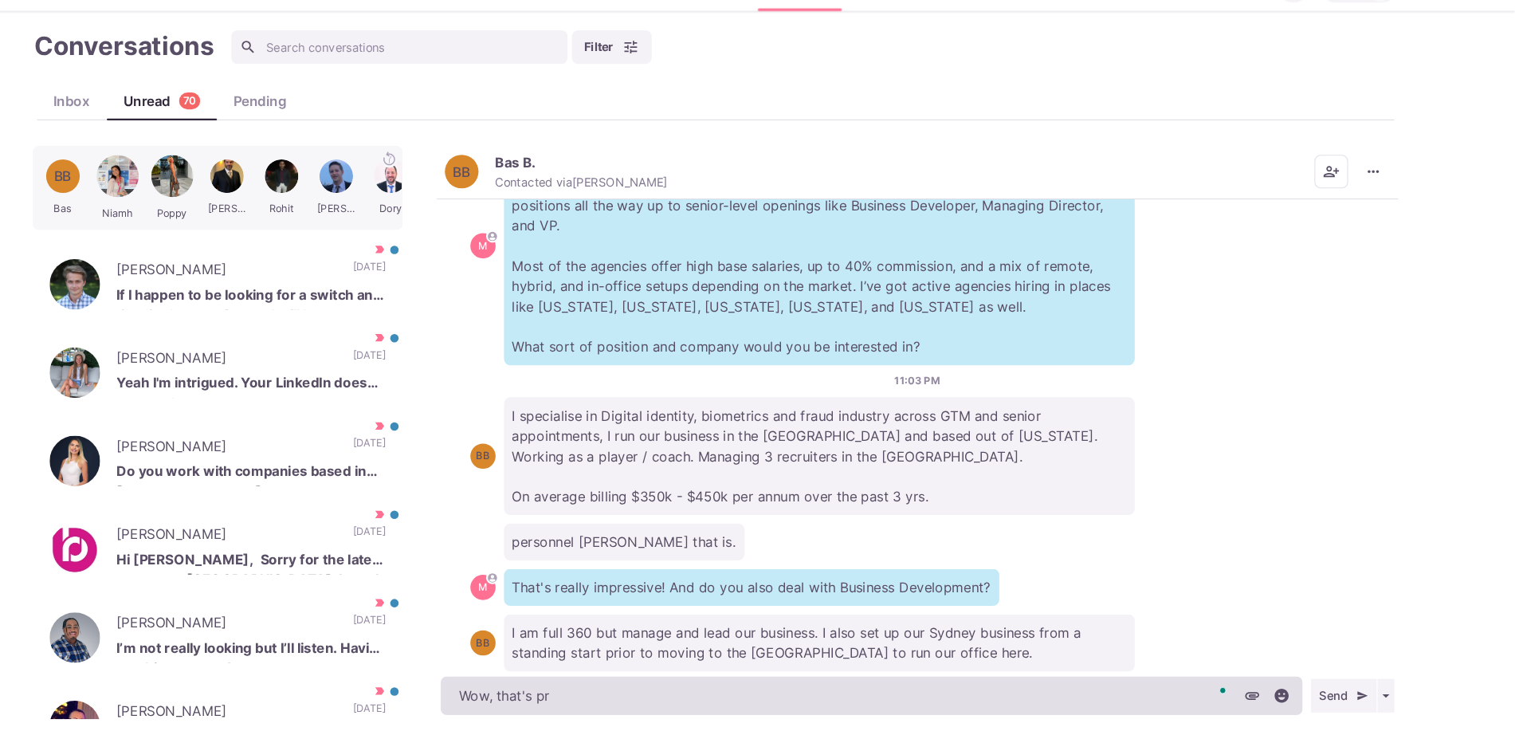
type textarea "Wow, that's pre"
type textarea "x"
type textarea "Wow, that's pret"
type textarea "x"
type textarea "Wow, that's prett"
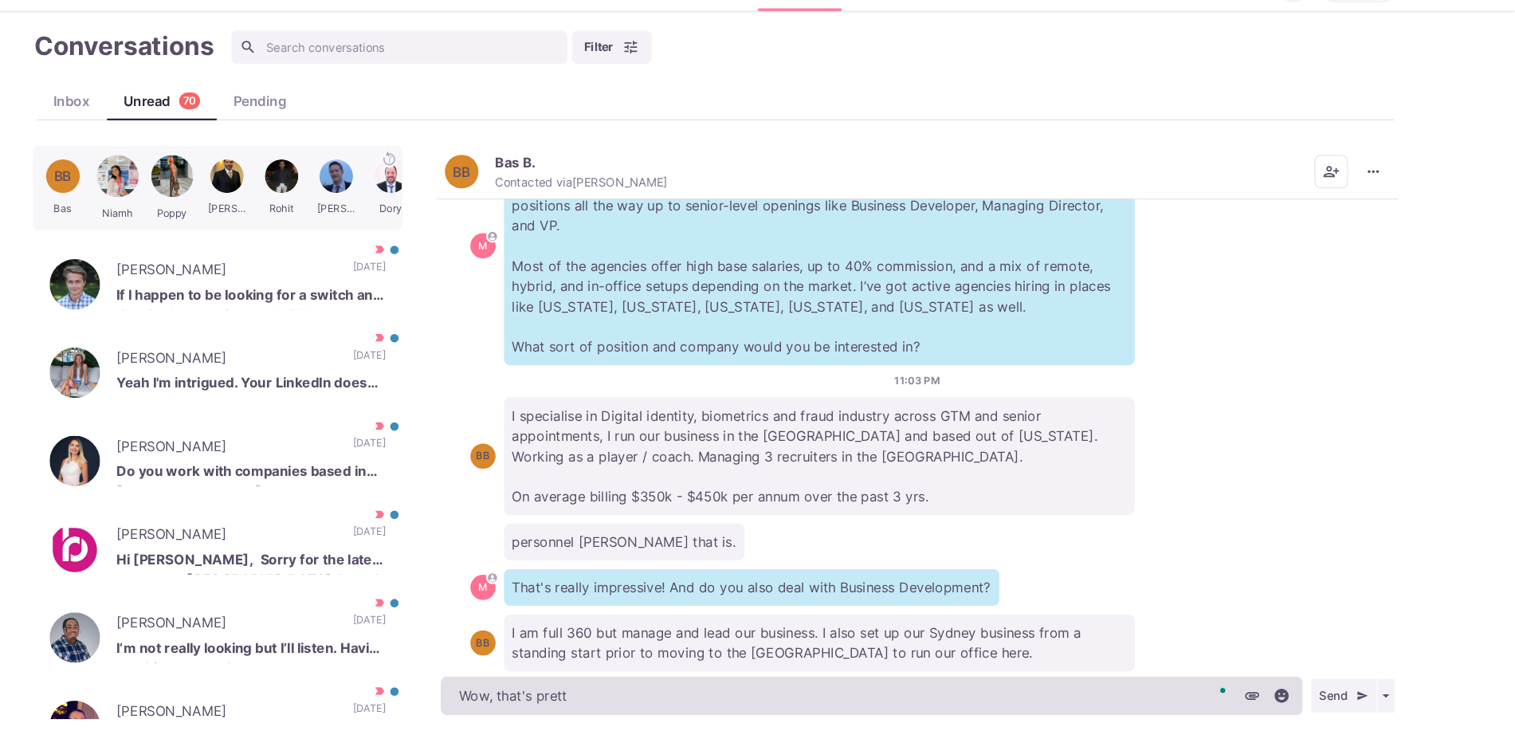
type textarea "x"
type textarea "Wow, that's pretty"
type textarea "x"
type textarea "Wow, that's pretty"
type textarea "x"
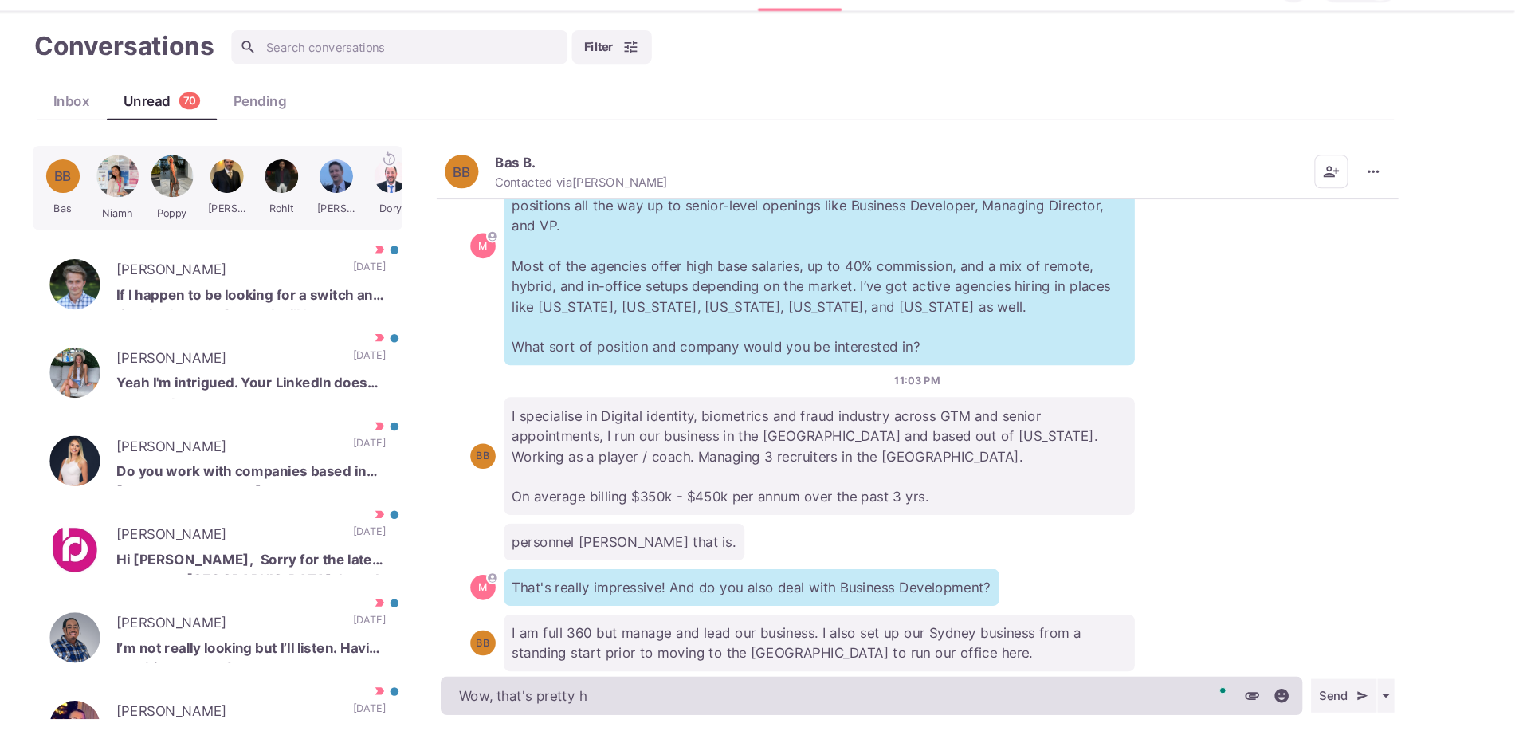
type textarea "Wow, that's pretty ha"
type textarea "x"
type textarea "Wow, that's pretty han"
type textarea "x"
type textarea "Wow, that's pretty hand"
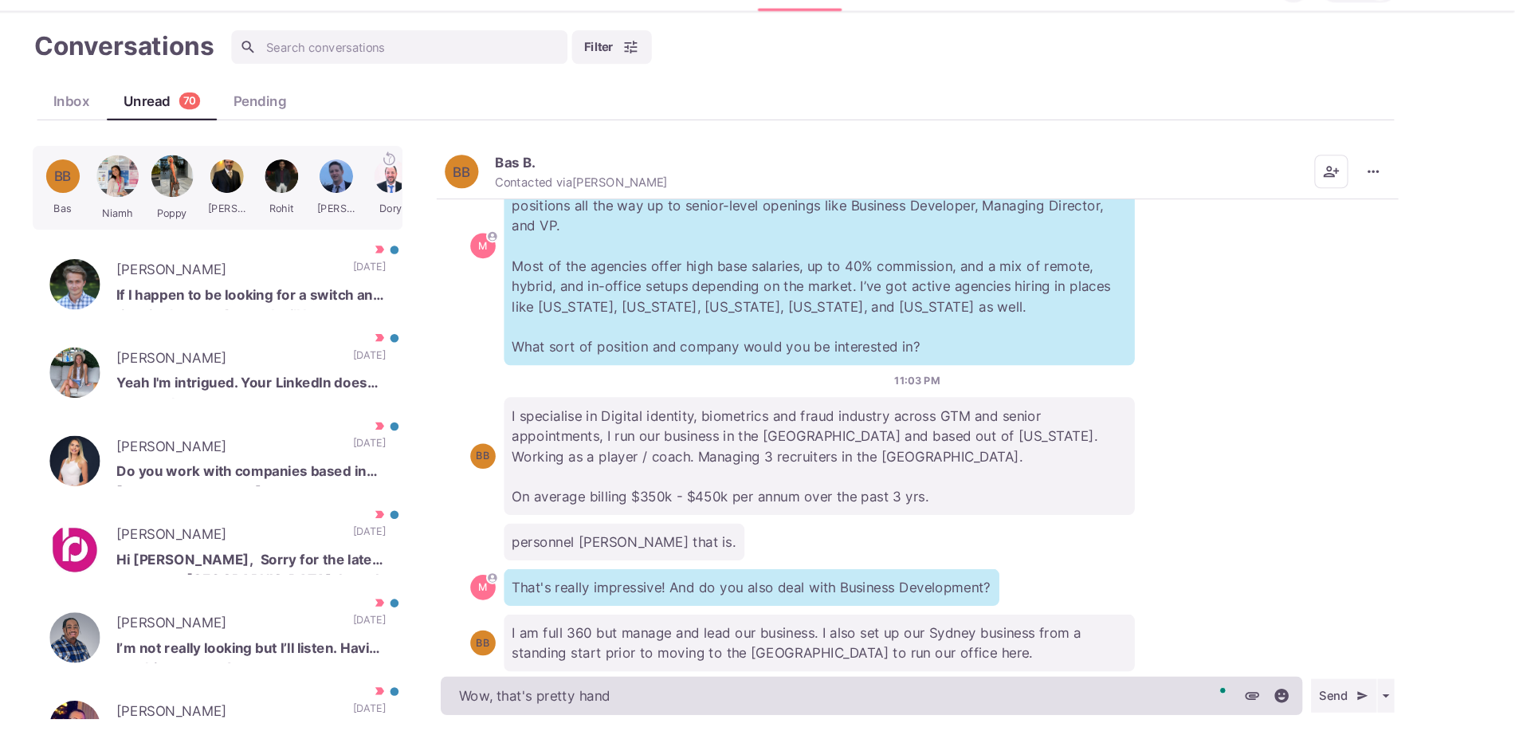
type textarea "x"
type textarea "Wow, that's pretty hands"
type textarea "x"
type textarea "Wow, that's pretty hands-"
type textarea "x"
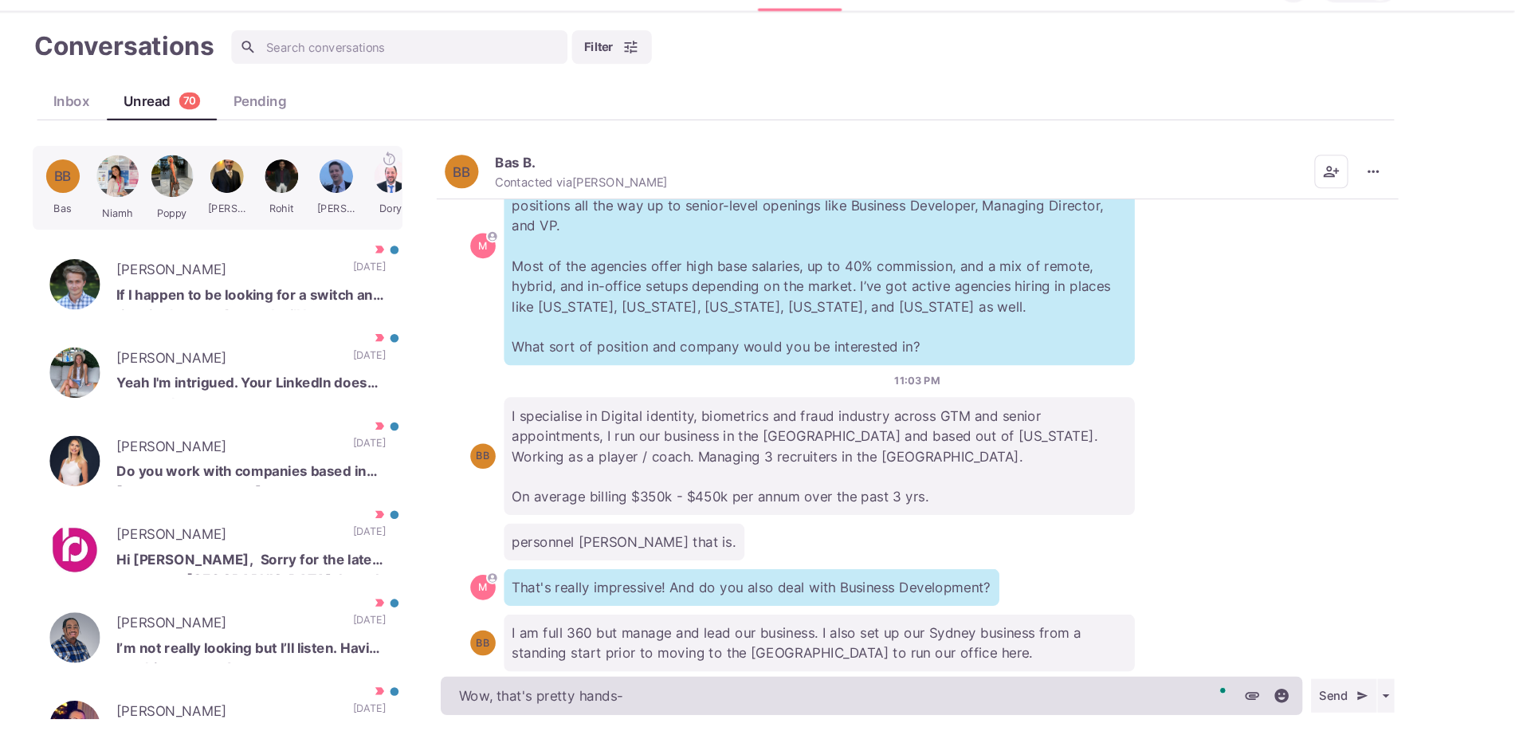
type textarea "Wow, that's pretty hands-o"
type textarea "x"
type textarea "Wow, that's pretty hands-on"
type textarea "x"
type textarea "Wow, that's pretty hands-on!"
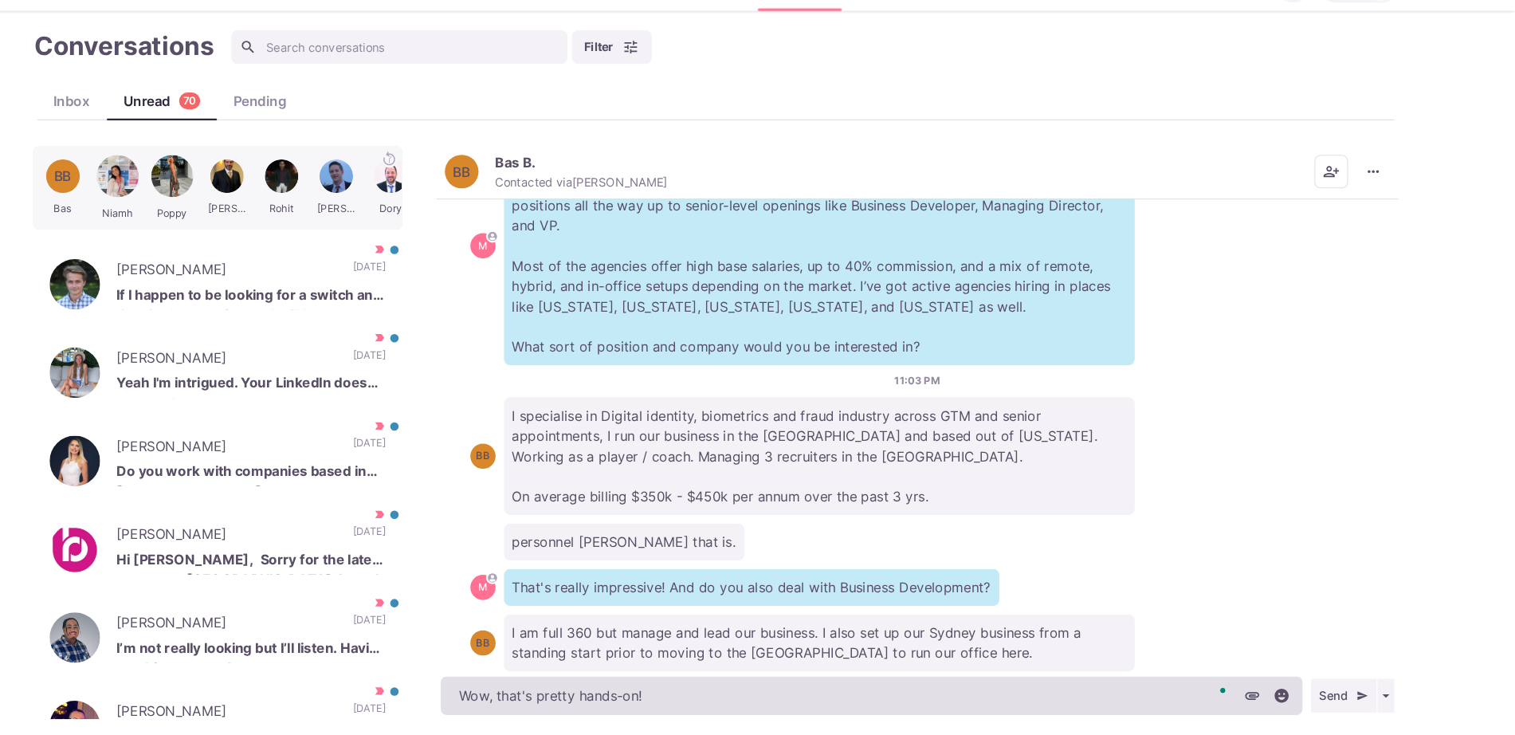
type textarea "x"
type textarea "Wow, that's pretty hands-on!"
type textarea "x"
type textarea "Wow, that's pretty hands-on! A"
type textarea "x"
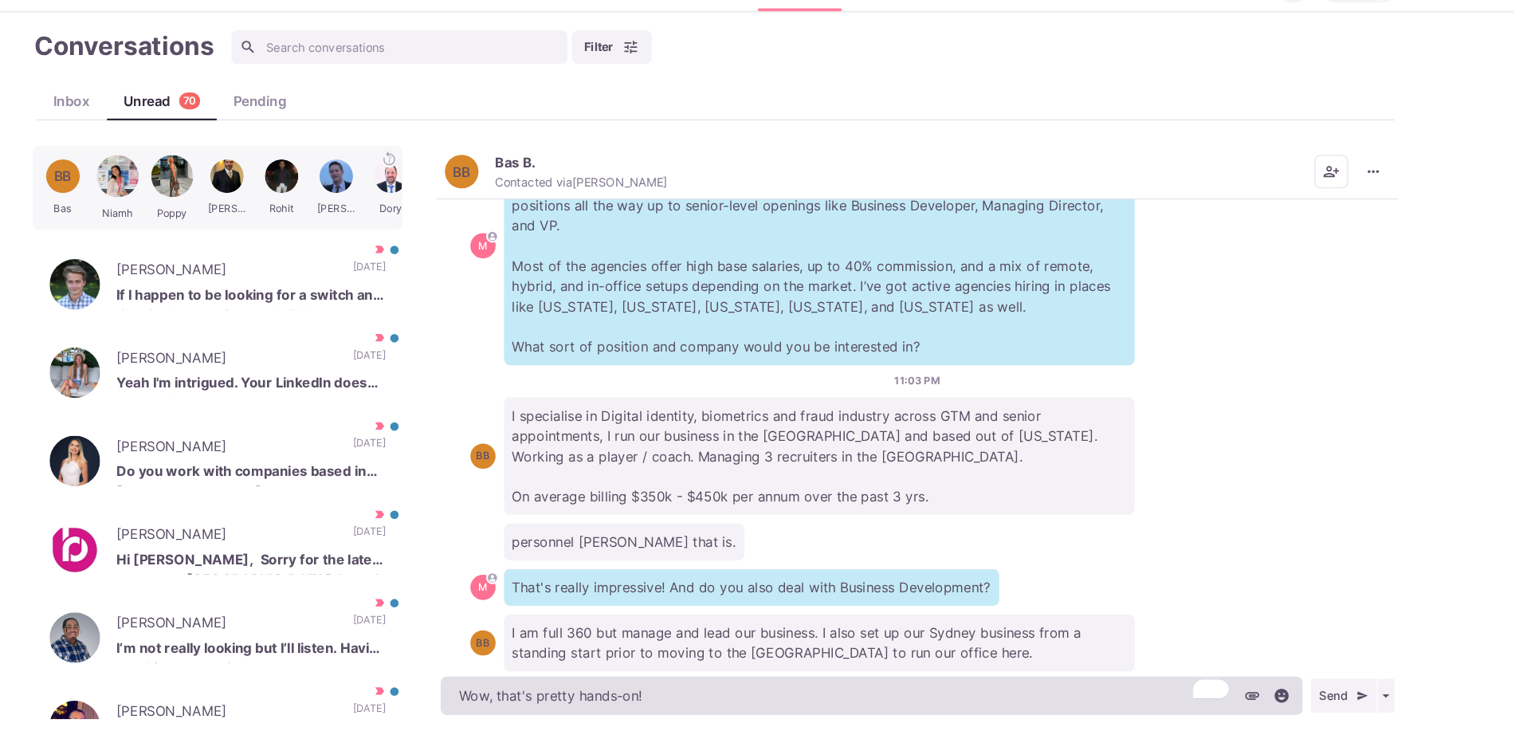
type textarea "Wow, that's pretty hands-on! G"
type textarea "x"
type textarea "Wow, that's pretty hands-on! Go"
type textarea "x"
type textarea "Wow, that's pretty hands-on! Good s"
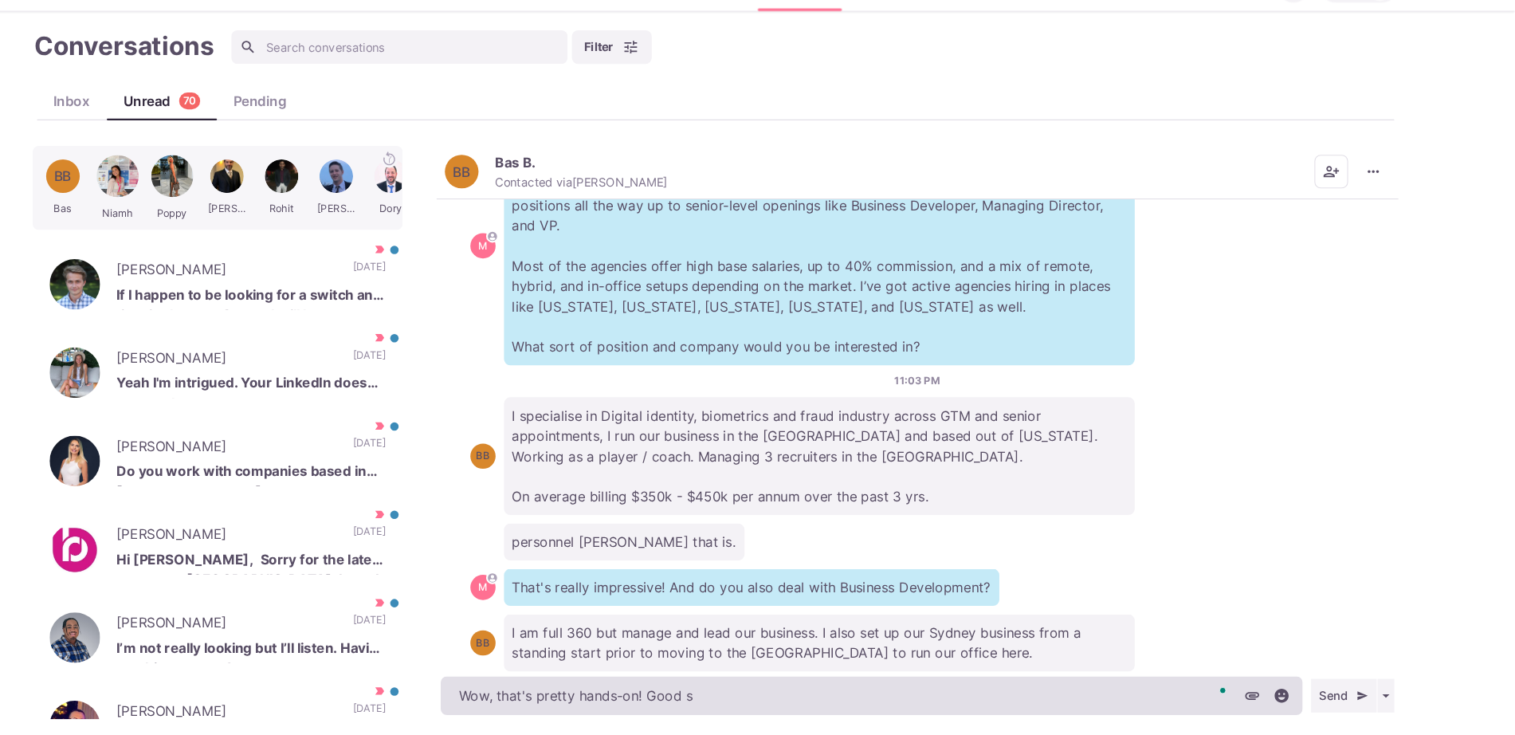
type textarea "x"
type textarea "Wow, that's pretty hands-on! Good st"
type textarea "x"
type textarea "Wow, that's pretty hands-on! Good stu"
type textarea "x"
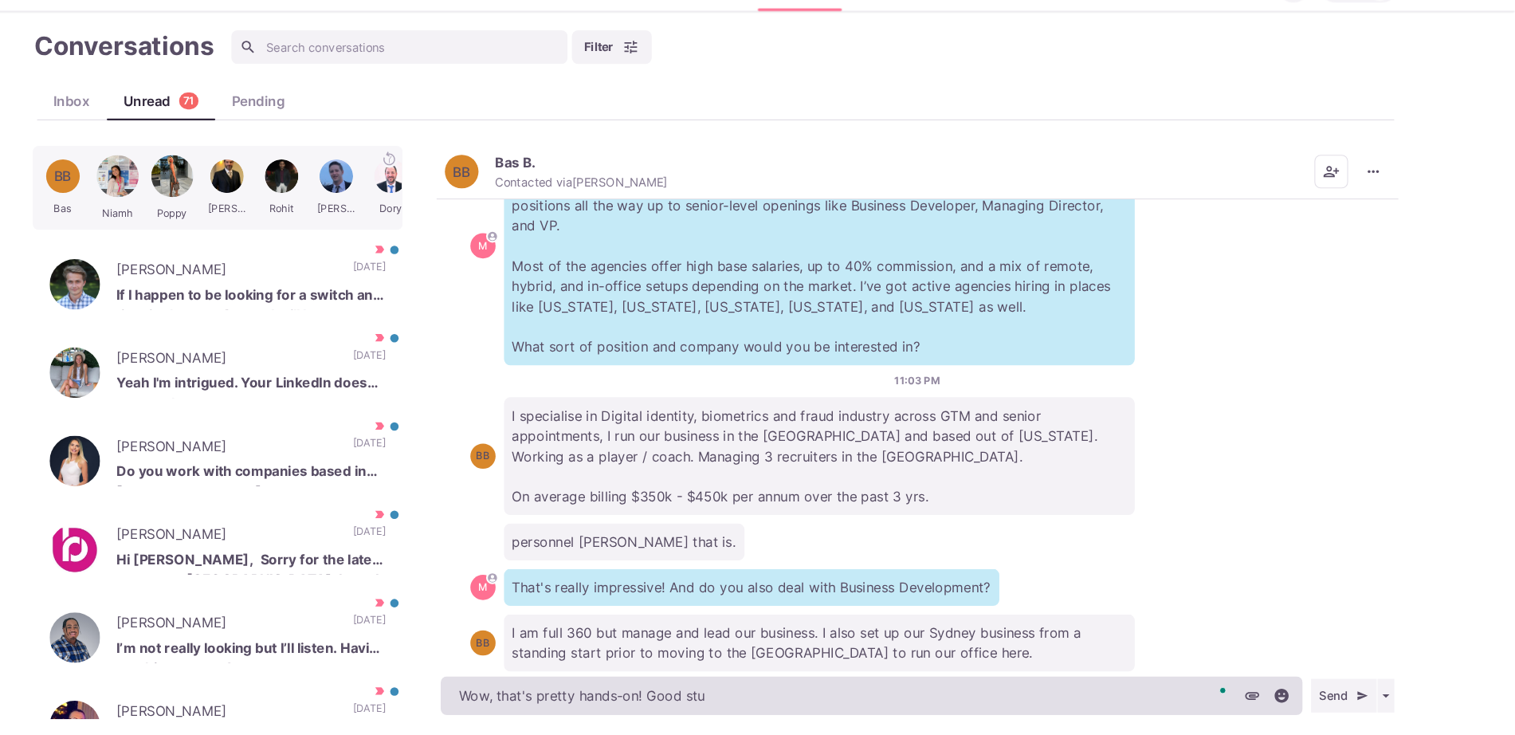
type textarea "Wow, that's pretty hands-on! Good stuf"
type textarea "x"
type textarea "Wow, that's pretty hands-on! Good stuff"
type textarea "x"
type textarea "Wow, that's pretty hands-on! Good stuff,"
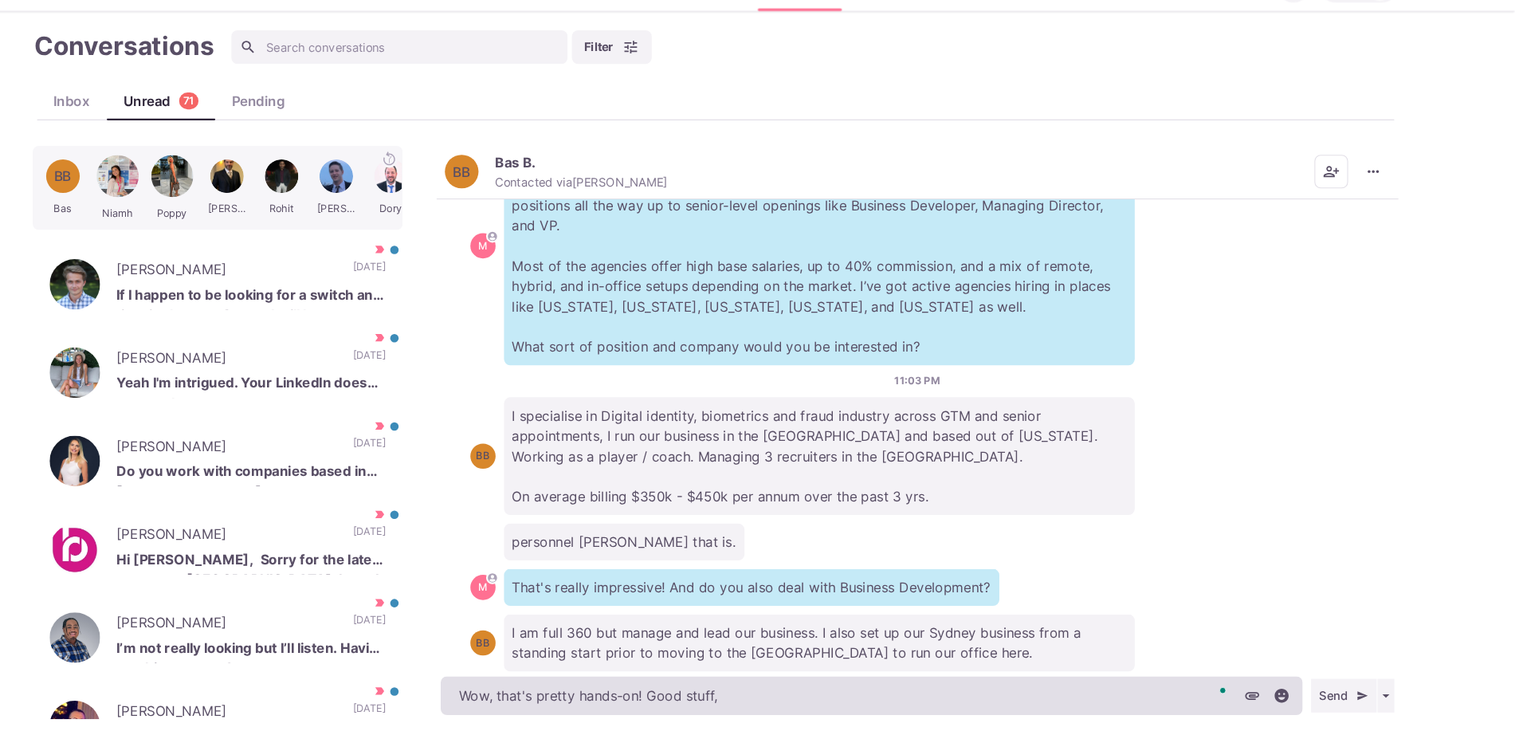
type textarea "x"
type textarea "Wow, that's pretty hands-on! Good stuff,"
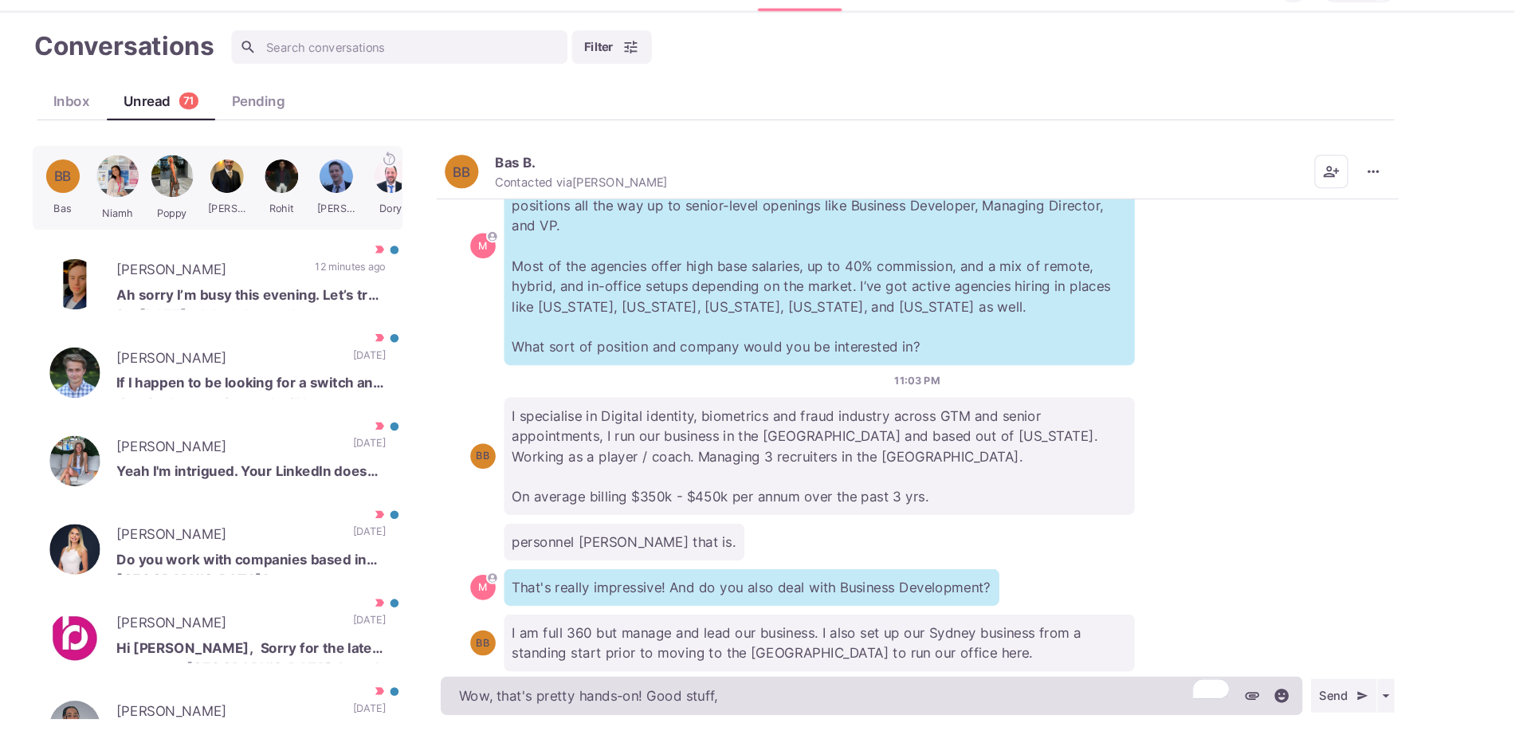
type textarea "x"
click at [945, 702] on textarea "Wow, that's pretty hands-on! Good stuff," at bounding box center [905, 696] width 817 height 37
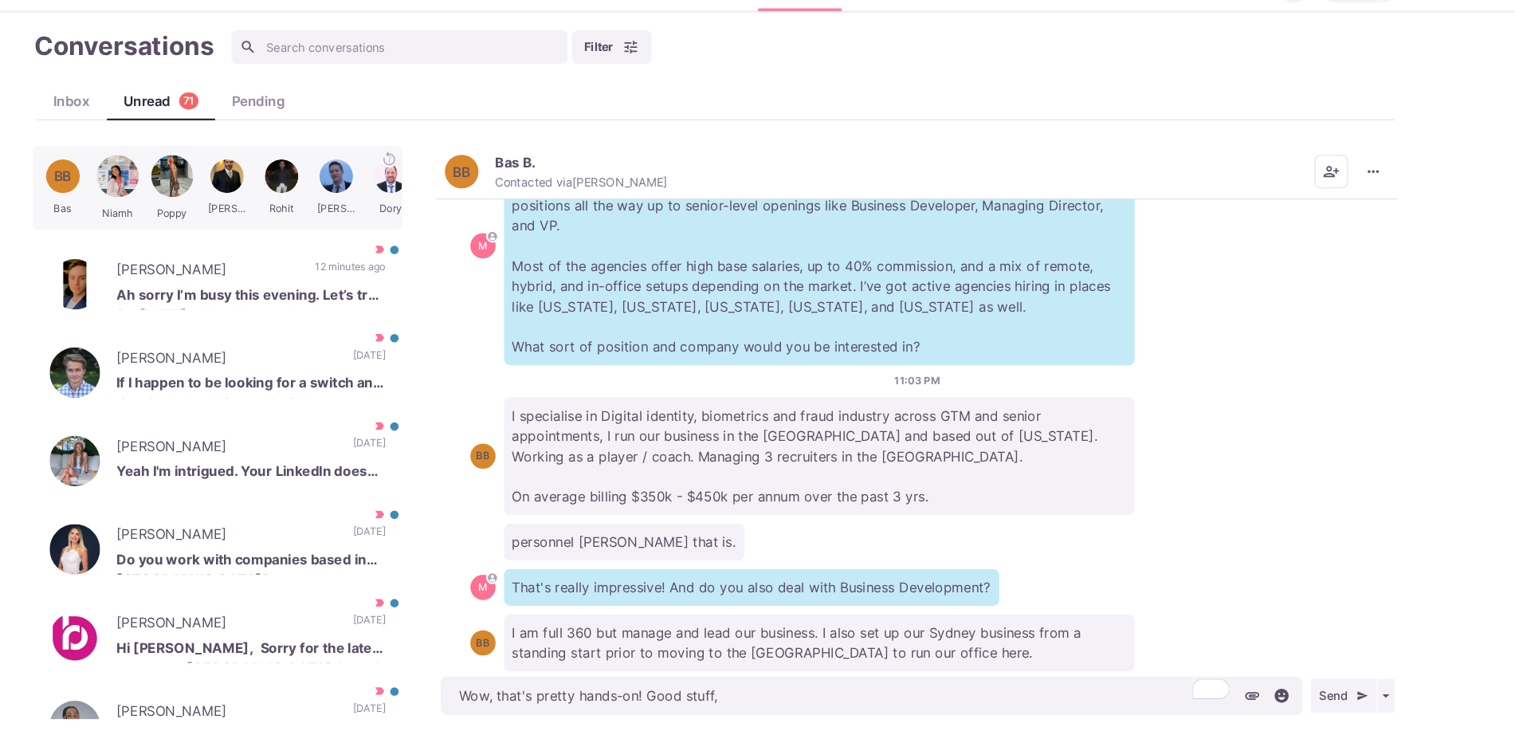
type textarea "Wow, that's pretty hands-on! Good stuff,"
type textarea "x"
type textarea "Wow, that's pretty hands-on! Good stuff, l"
type textarea "x"
type textarea "Wow, that's pretty hands-on! Good stuff, lo"
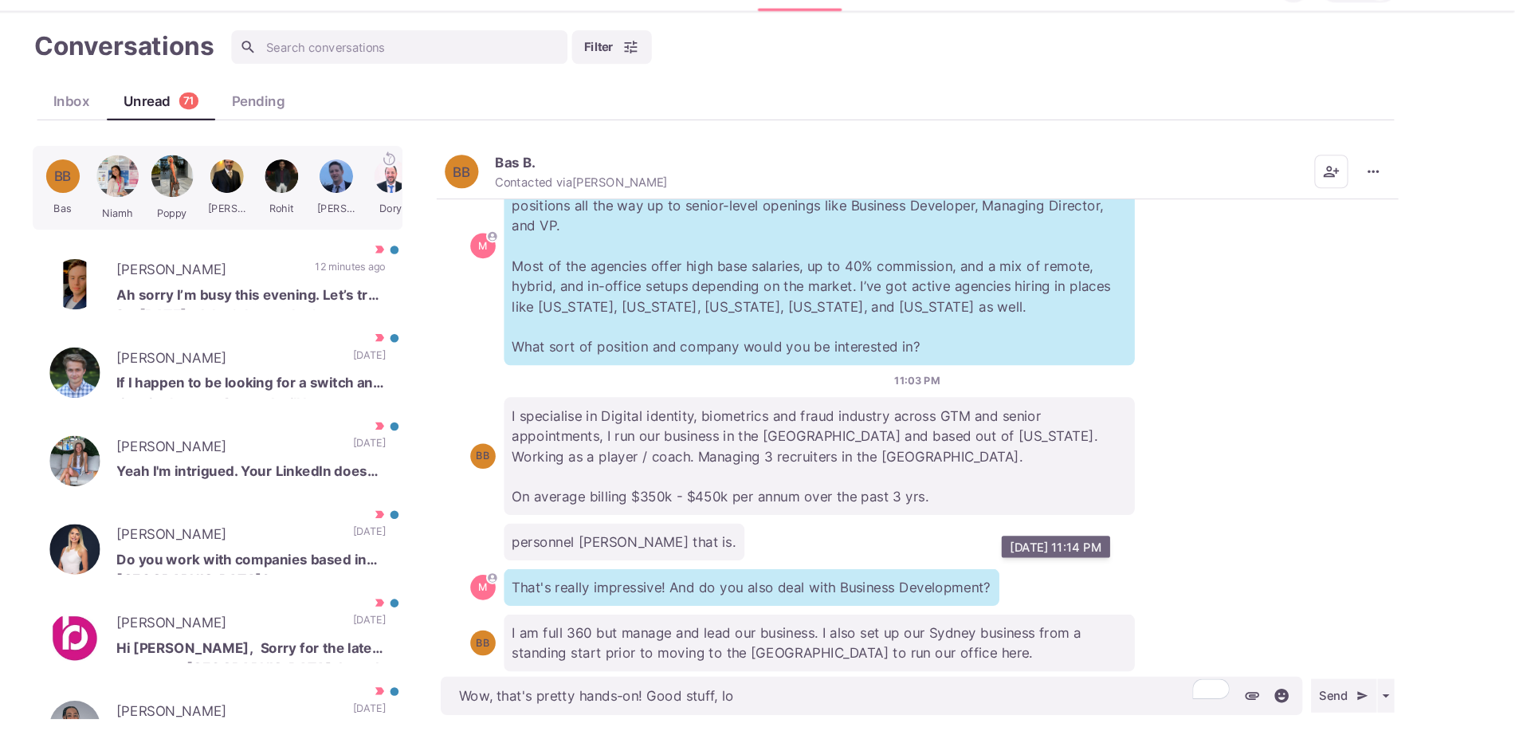
type textarea "x"
type textarea "Wow, that's pretty hands-on! Good stuff, loca"
type textarea "x"
type textarea "Wow, that's pretty hands-on! Good stuff, locat"
type textarea "x"
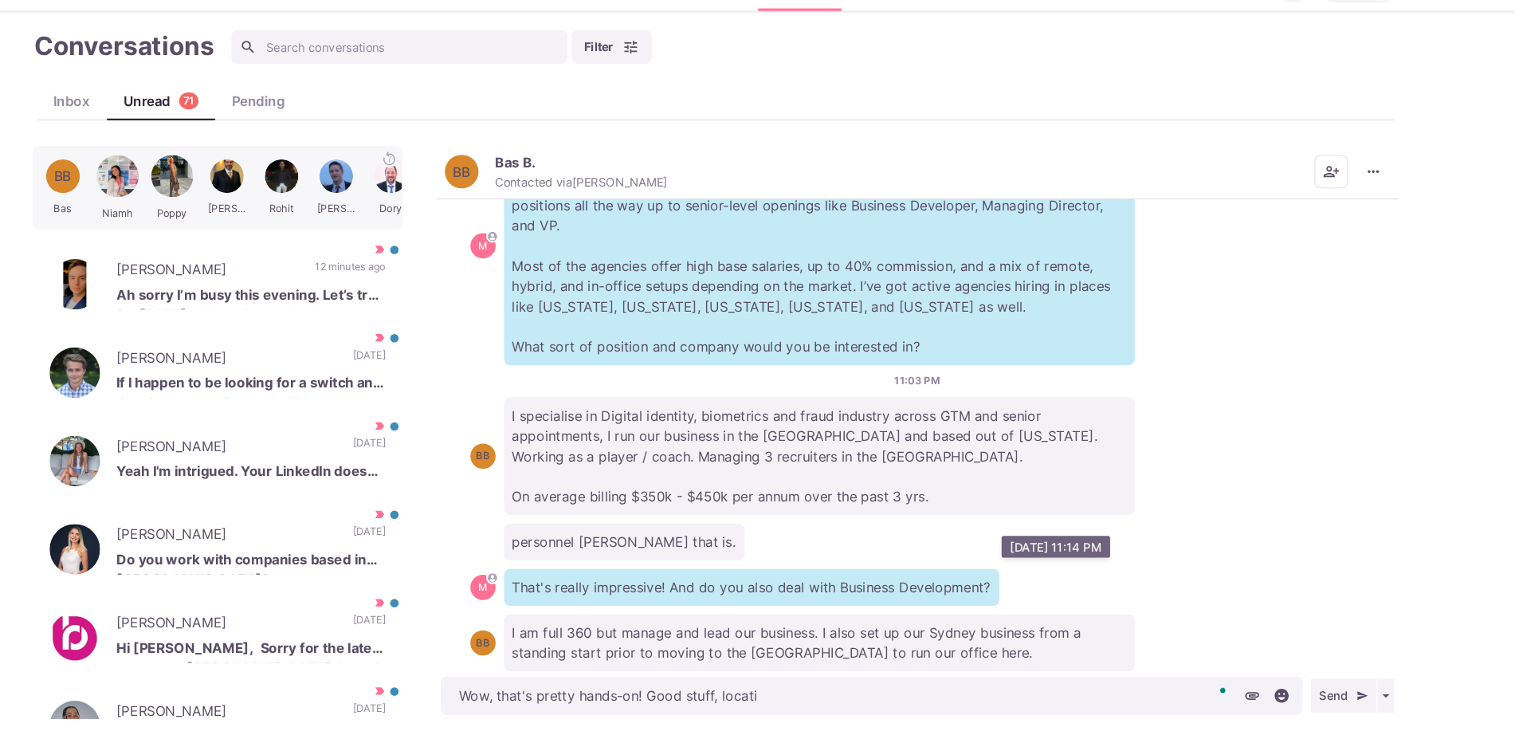
type textarea "Wow, that's pretty hands-on! Good stuff, locatio"
type textarea "x"
type textarea "Wow, that's pretty hands-on! Good stuff, location"
type textarea "x"
type textarea "Wow, that's pretty hands-on! Good stuff, location w"
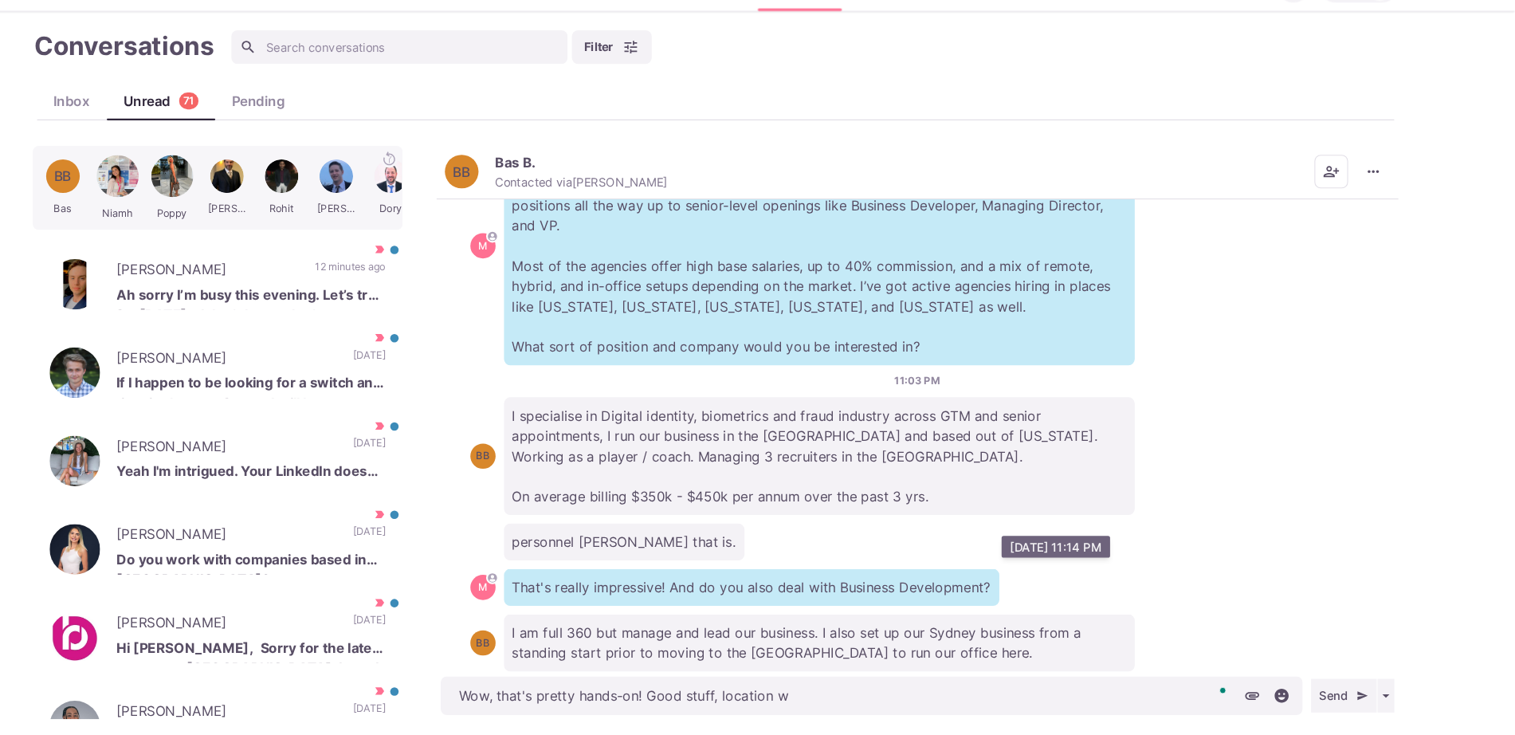
type textarea "x"
type textarea "Wow, that's pretty hands-on! Good stuff, location wi"
type textarea "x"
type textarea "Wow, that's pretty hands-on! Good stuff, location wis"
type textarea "x"
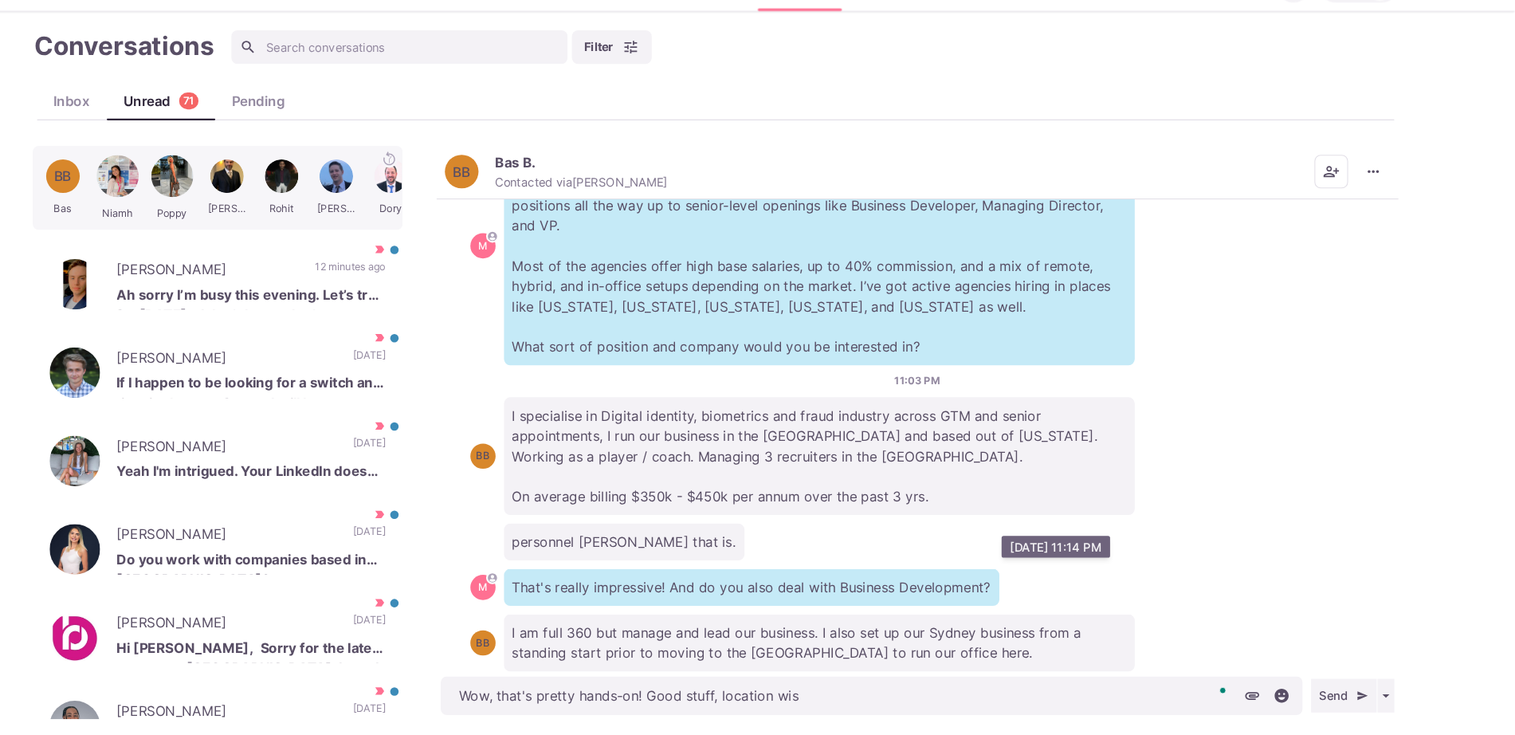
type textarea "Wow, that's pretty hands-on! Good stuff, location wise"
type textarea "x"
type textarea "Wow, that's pretty hands-on! Good stuff, location wise a"
type textarea "x"
type textarea "Wow, that's pretty hands-on! Good stuff, location wise ar"
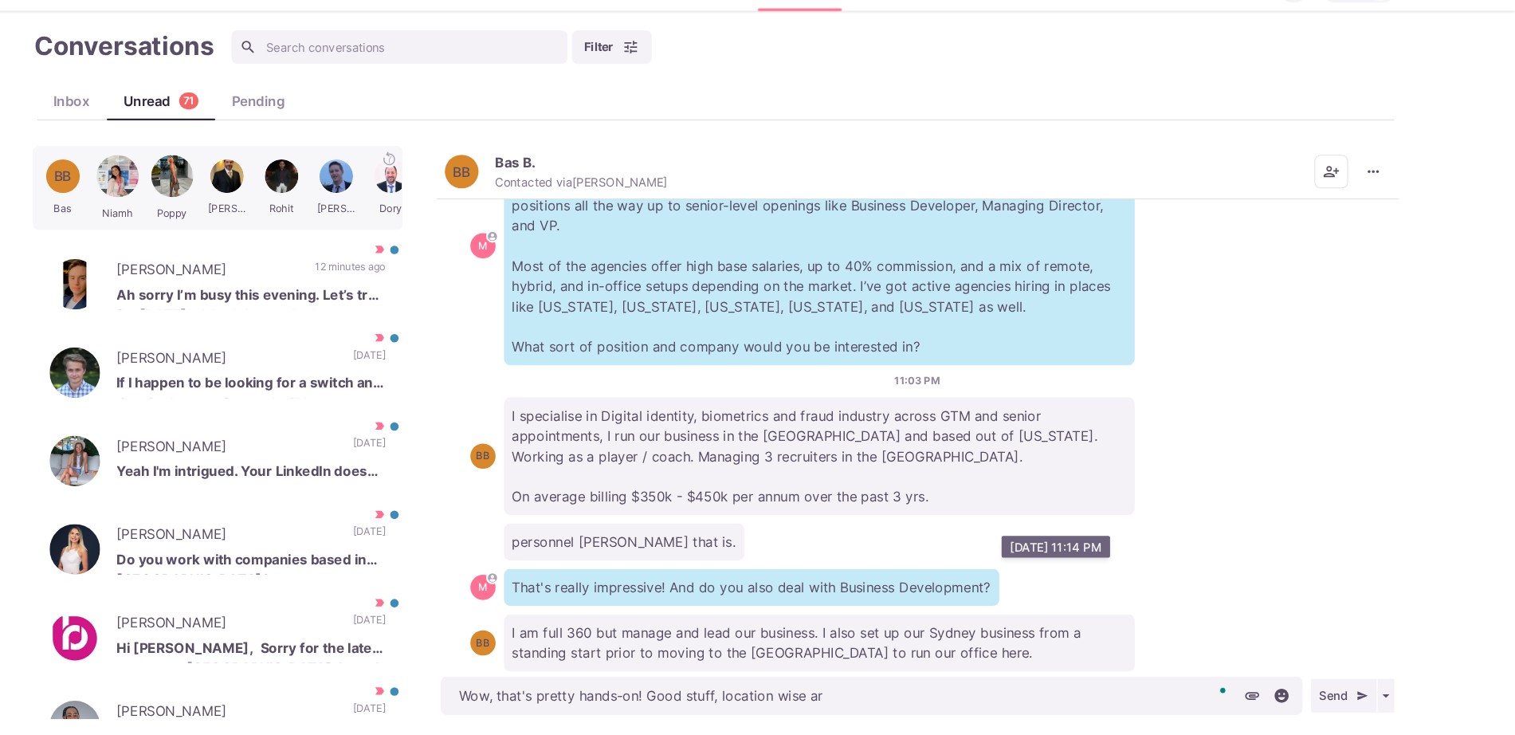
type textarea "x"
type textarea "Wow, that's pretty hands-on! Good stuff, location wise are you s"
type textarea "x"
type textarea "Wow, that's pretty hands-on! Good stuff, location wise are you stri"
type textarea "x"
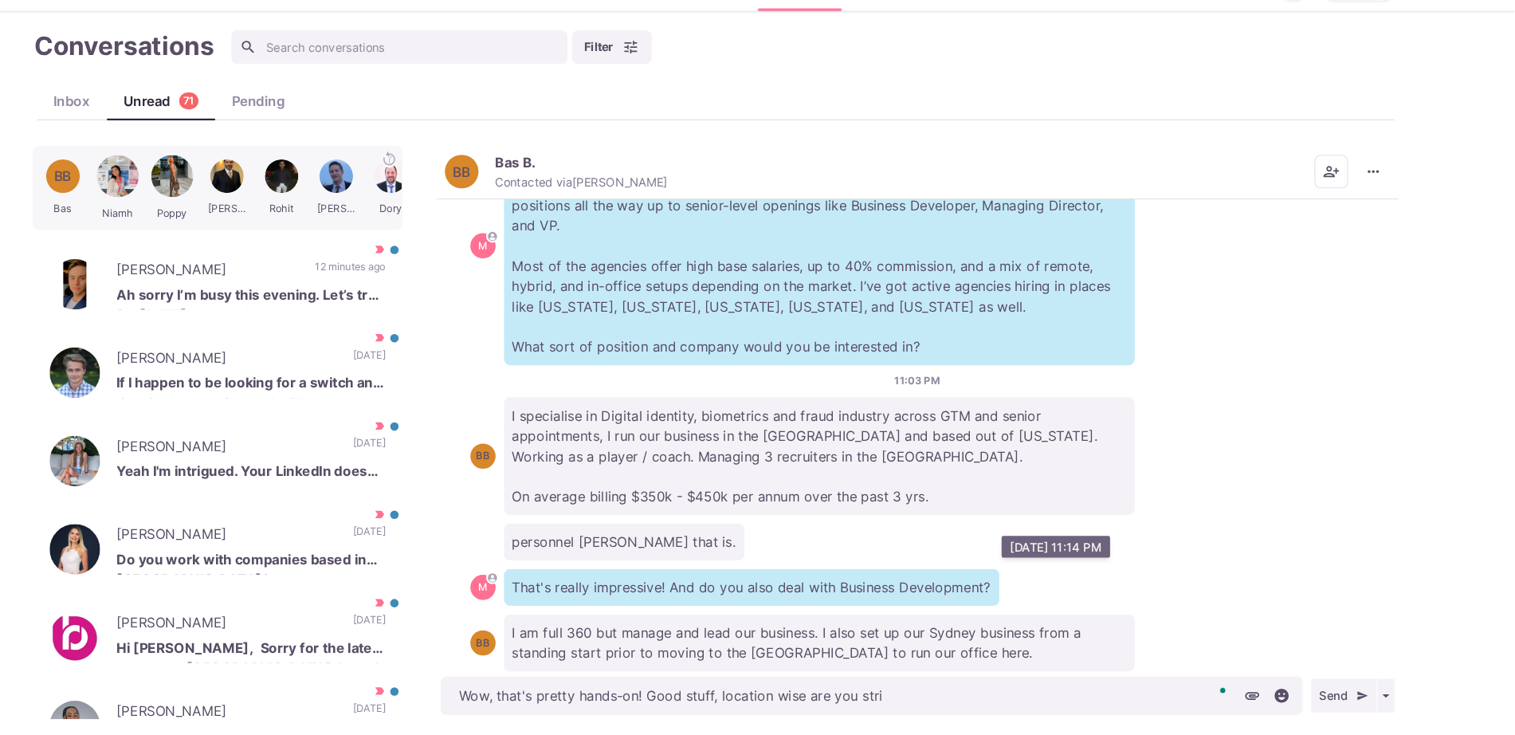
type textarea "Wow, that's pretty hands-on! Good stuff, location wise are you stric"
type textarea "x"
type textarea "Wow, that's pretty hands-on! Good stuff, location wise are you stricl"
type textarea "x"
type textarea "Wow, that's pretty hands-on! Good stuff, location wise are you striclt"
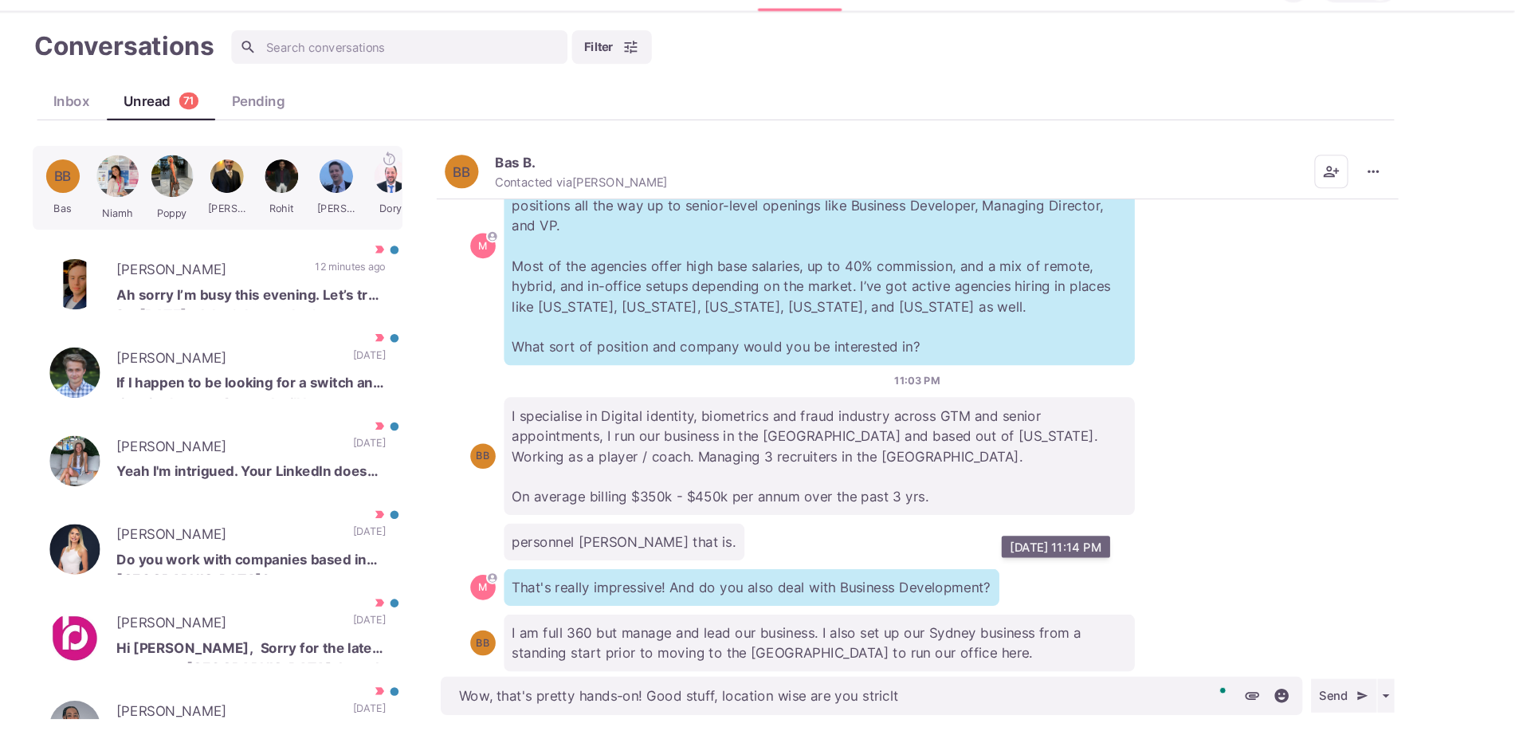
type textarea "x"
type textarea "Wow, that's pretty hands-on! Good stuff, location wise are you strict"
type textarea "x"
type textarea "Wow, that's pretty hands-on! Good stuff, location wise are you strictl"
type textarea "x"
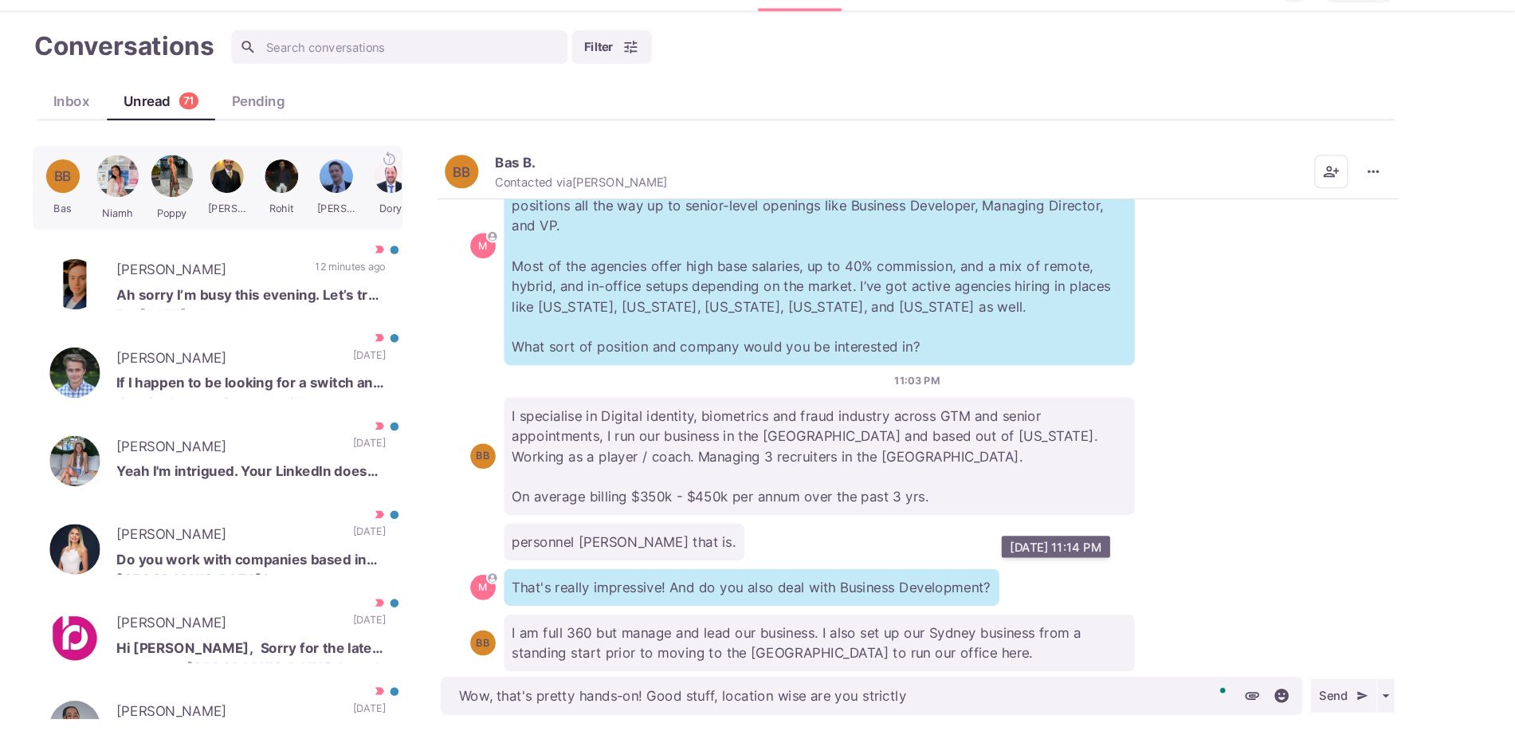
type textarea "Wow, that's pretty hands-on! Good stuff, location wise are you strictly"
type textarea "x"
type textarea "Wow, that's pretty hands-on! Good stuff, location wise are you strictly l"
type textarea "x"
type textarea "Wow, that's pretty hands-on! Good stuff, location wise are you strictly look"
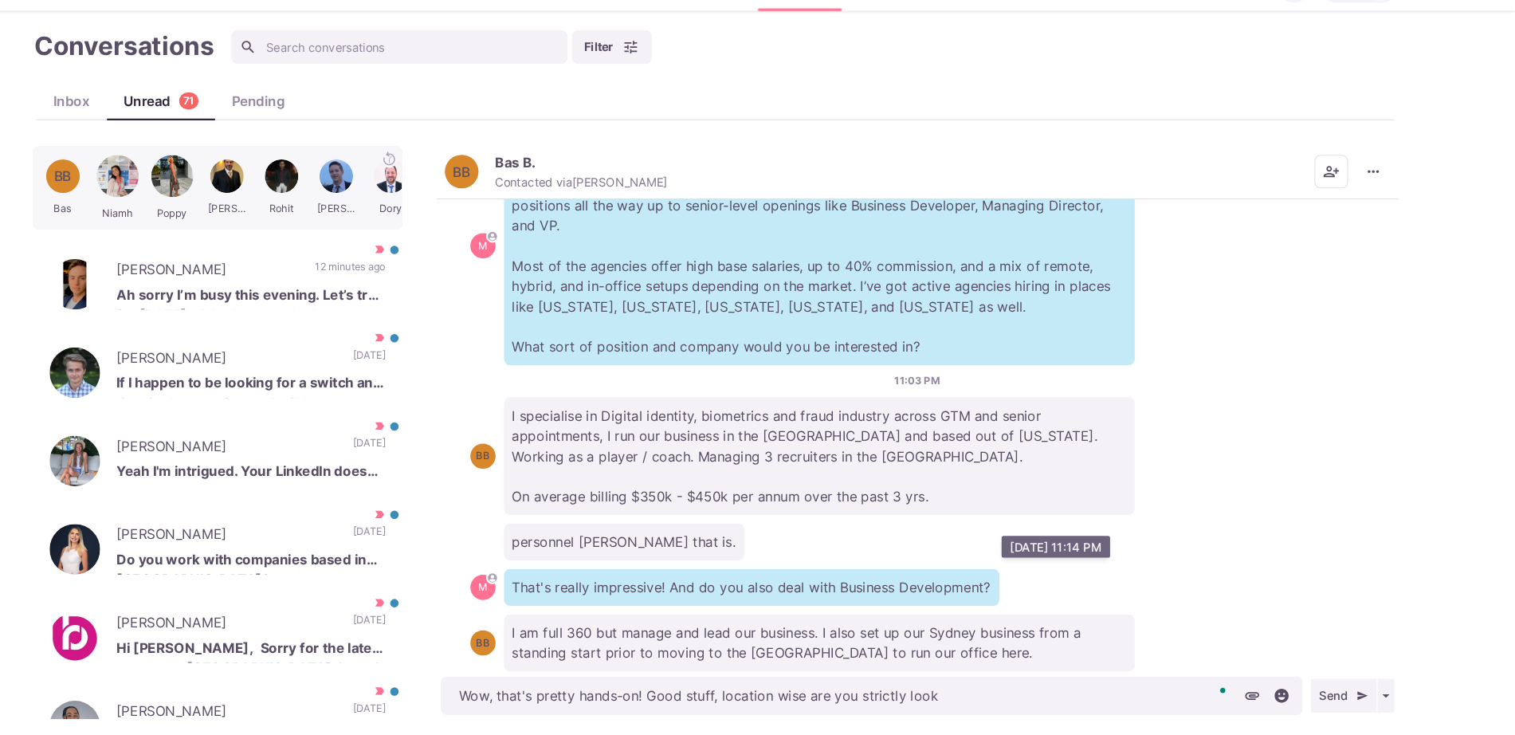
type textarea "x"
type textarea "Wow, that's pretty hands-on! Good stuff, location wise are you strictly looki"
type textarea "x"
type textarea "Wow, that's pretty hands-on! Good stuff, location wise are you strictly lookin"
type textarea "x"
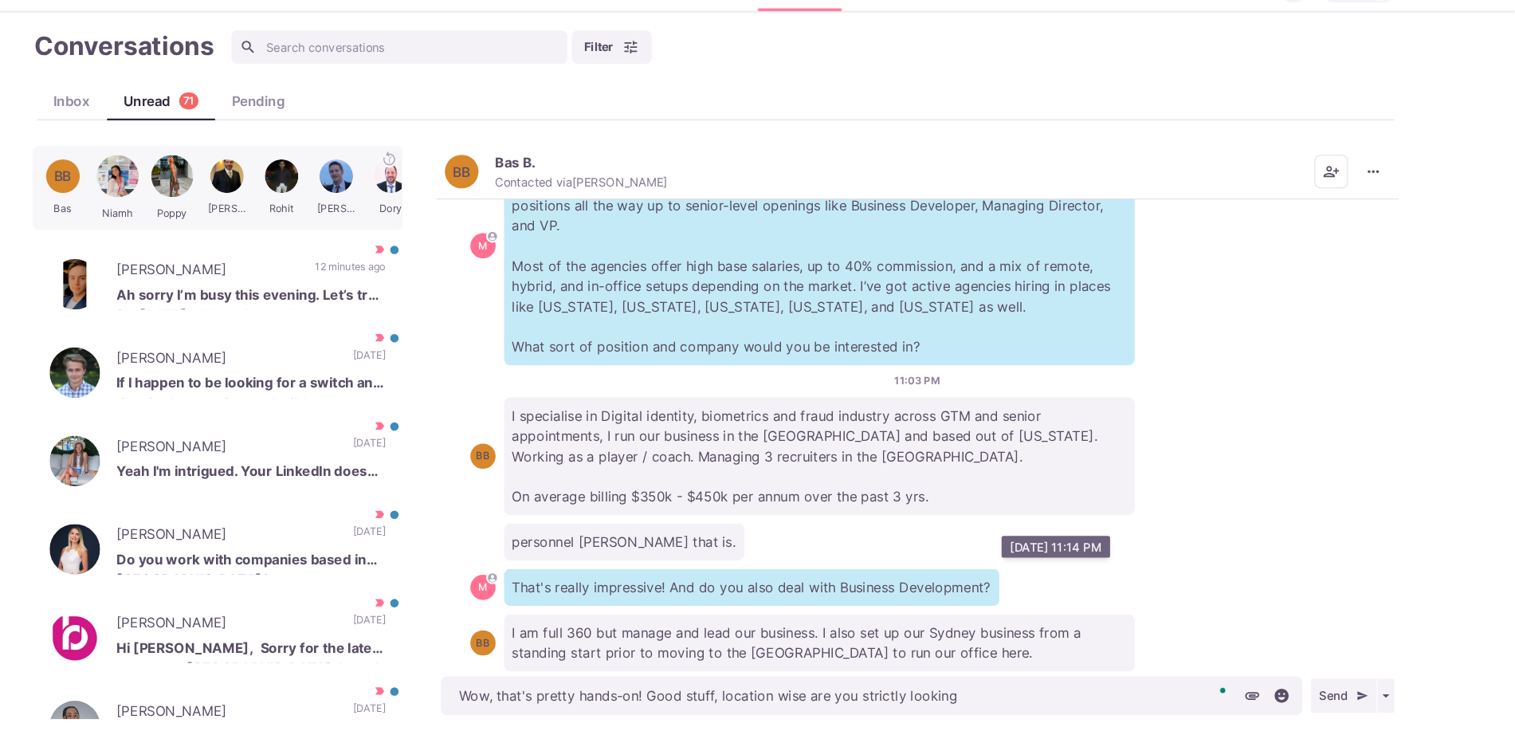
type textarea "Wow, that's pretty hands-on! Good stuff, location wise are you strictly looking"
type textarea "x"
type textarea "Wow, that's pretty hands-on! Good stuff, location wise are you strictly looking…"
type textarea "x"
type textarea "Wow, that's pretty hands-on! Good stuff, location wise are you strictly looking…"
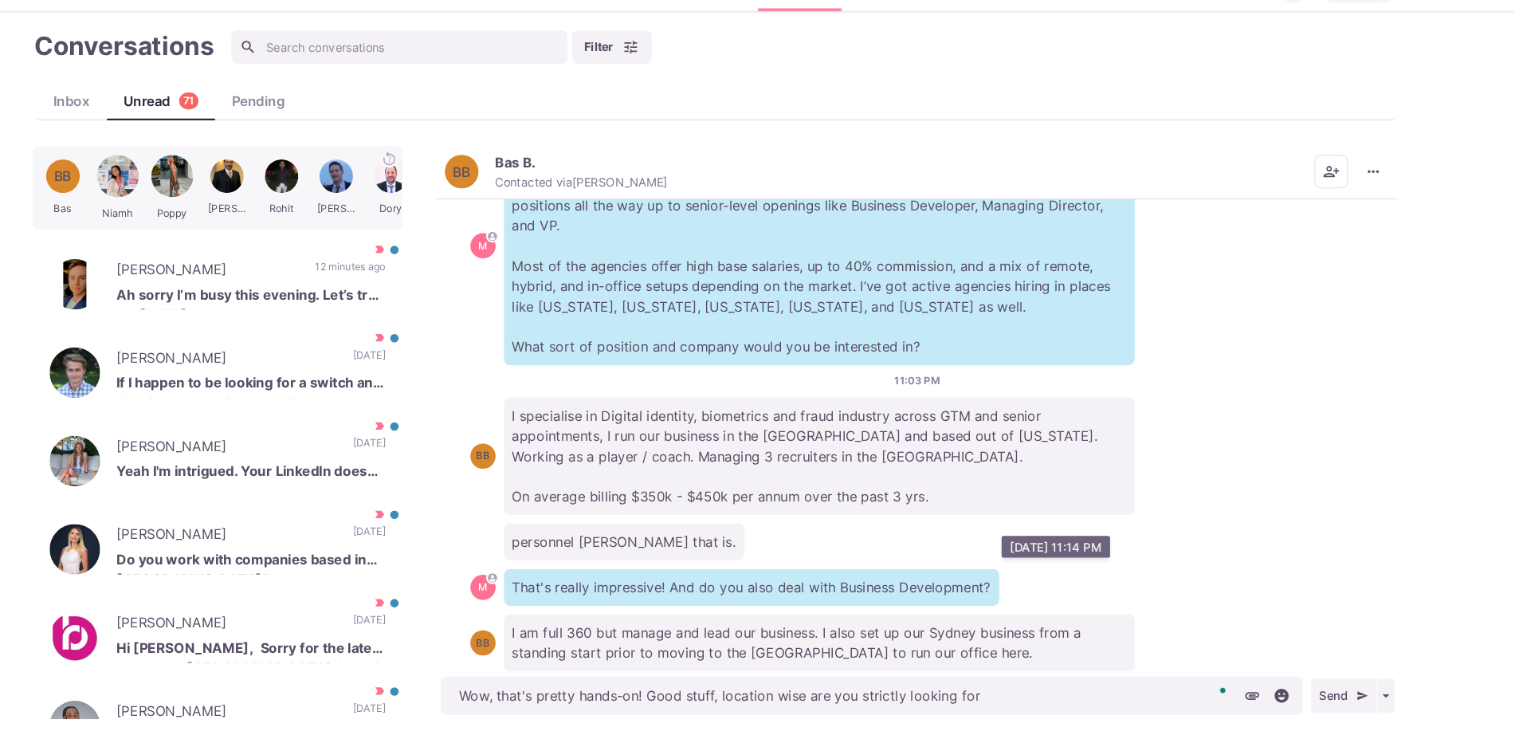
type textarea "x"
type textarea "Wow, that's pretty hands-on! Good stuff, location wise are you strictly looking…"
type textarea "x"
type textarea "Wow, that's pretty hands-on! Good stuff, location wise are you strictly looking…"
type textarea "x"
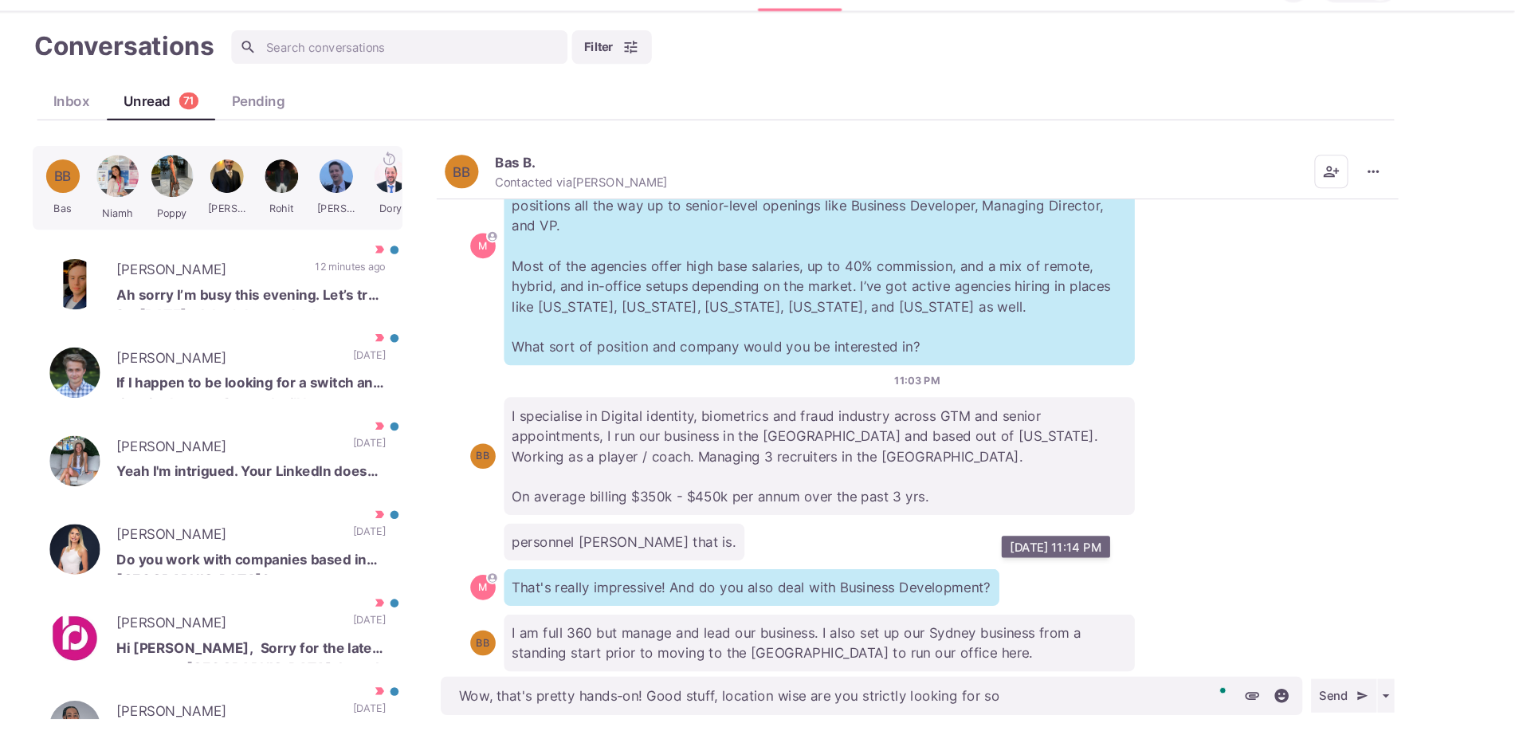
type textarea "Wow, that's pretty hands-on! Good stuff, location wise are you strictly looking…"
type textarea "x"
type textarea "Wow, that's pretty hands-on! Good stuff, location wise are you strictly looking…"
type textarea "x"
type textarea "Wow, that's pretty hands-on! Good stuff, location wise are you strictly looking…"
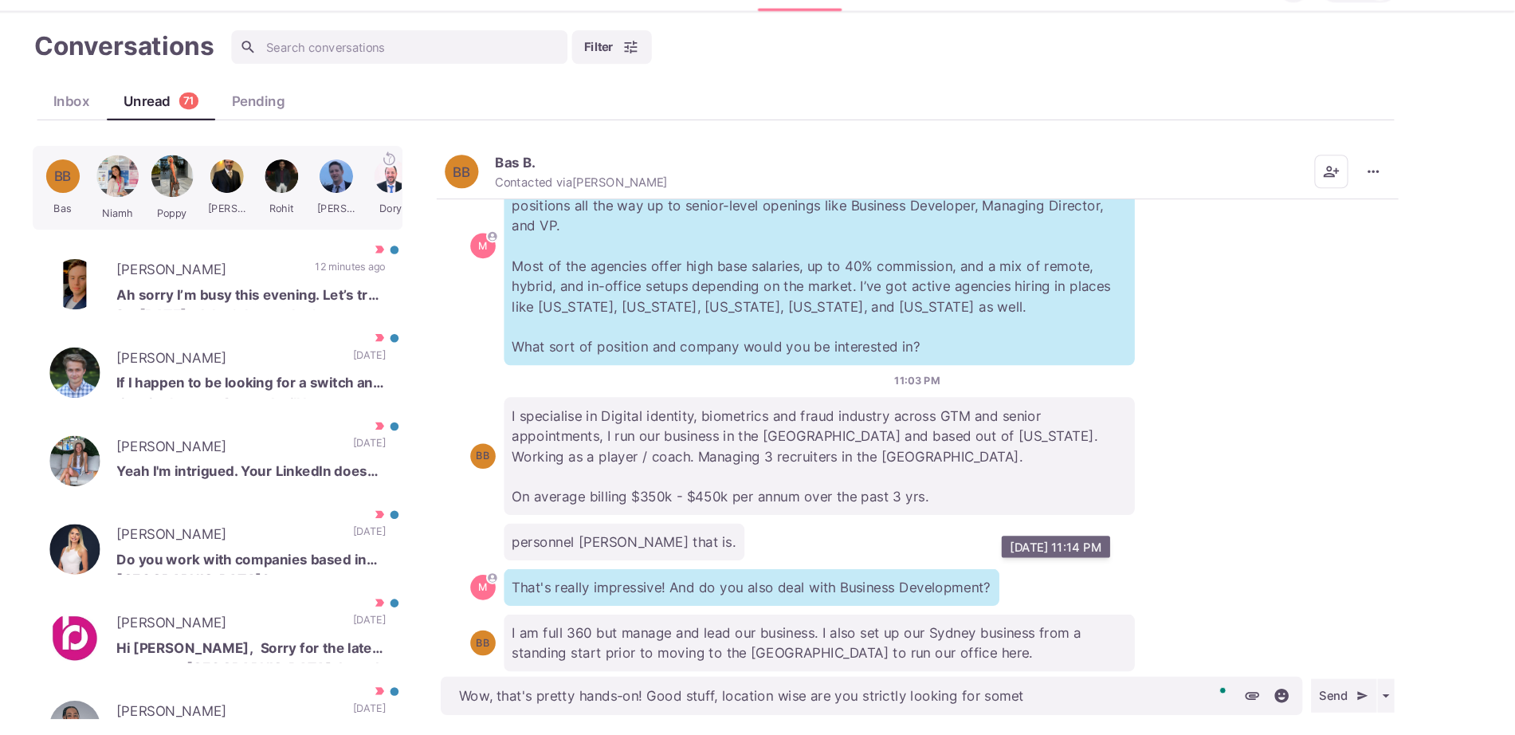
type textarea "x"
type textarea "Wow, that's pretty hands-on! Good stuff, location wise are you strictly looking…"
type textarea "x"
type textarea "Wow, that's pretty hands-on! Good stuff, location wise are you strictly looking…"
type textarea "x"
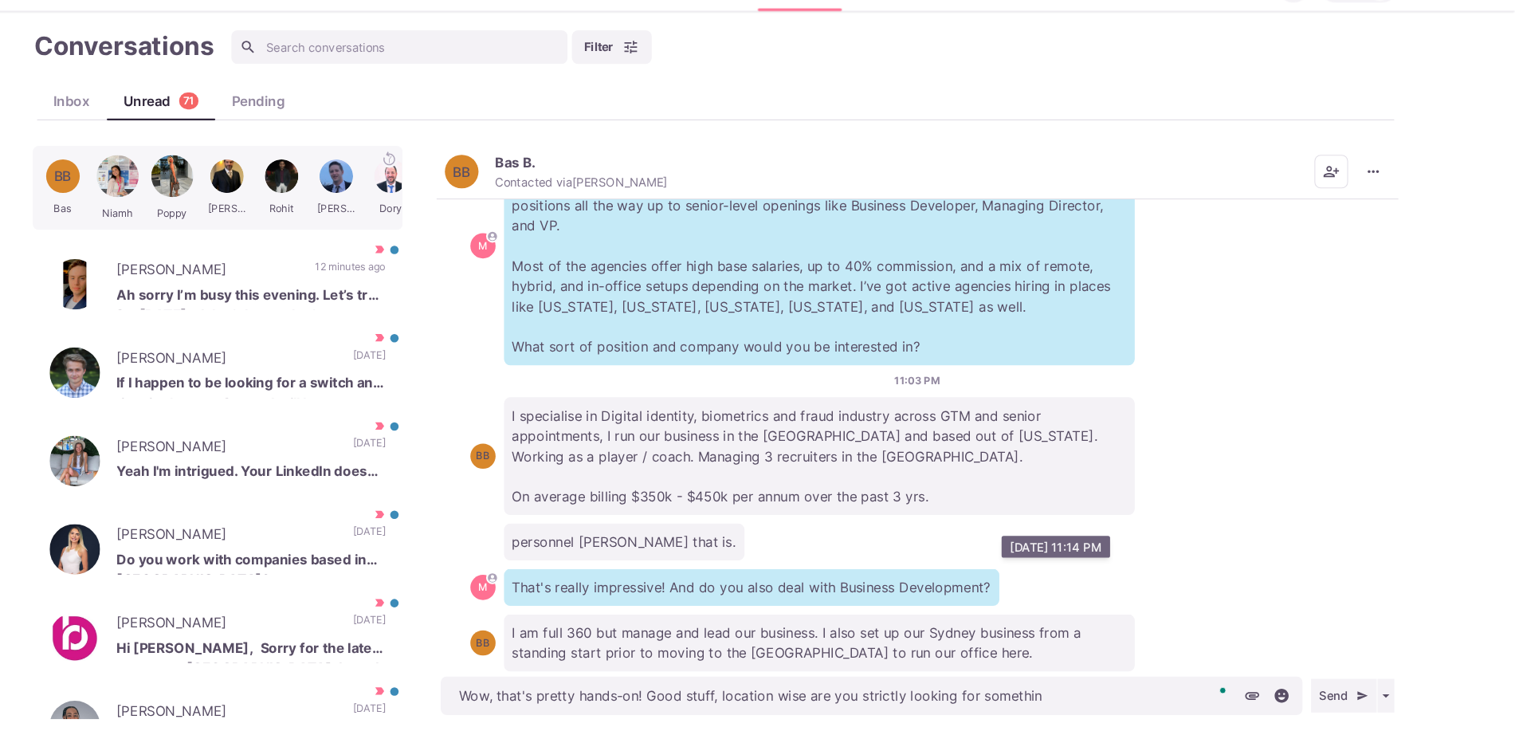
type textarea "Wow, that's pretty hands-on! Good stuff, location wise are you strictly looking…"
type textarea "x"
type textarea "Wow, that's pretty hands-on! Good stuff, location wise are you strictly looking…"
type textarea "x"
type textarea "Wow, that's pretty hands-on! Good stuff, location wise are you strictly looking…"
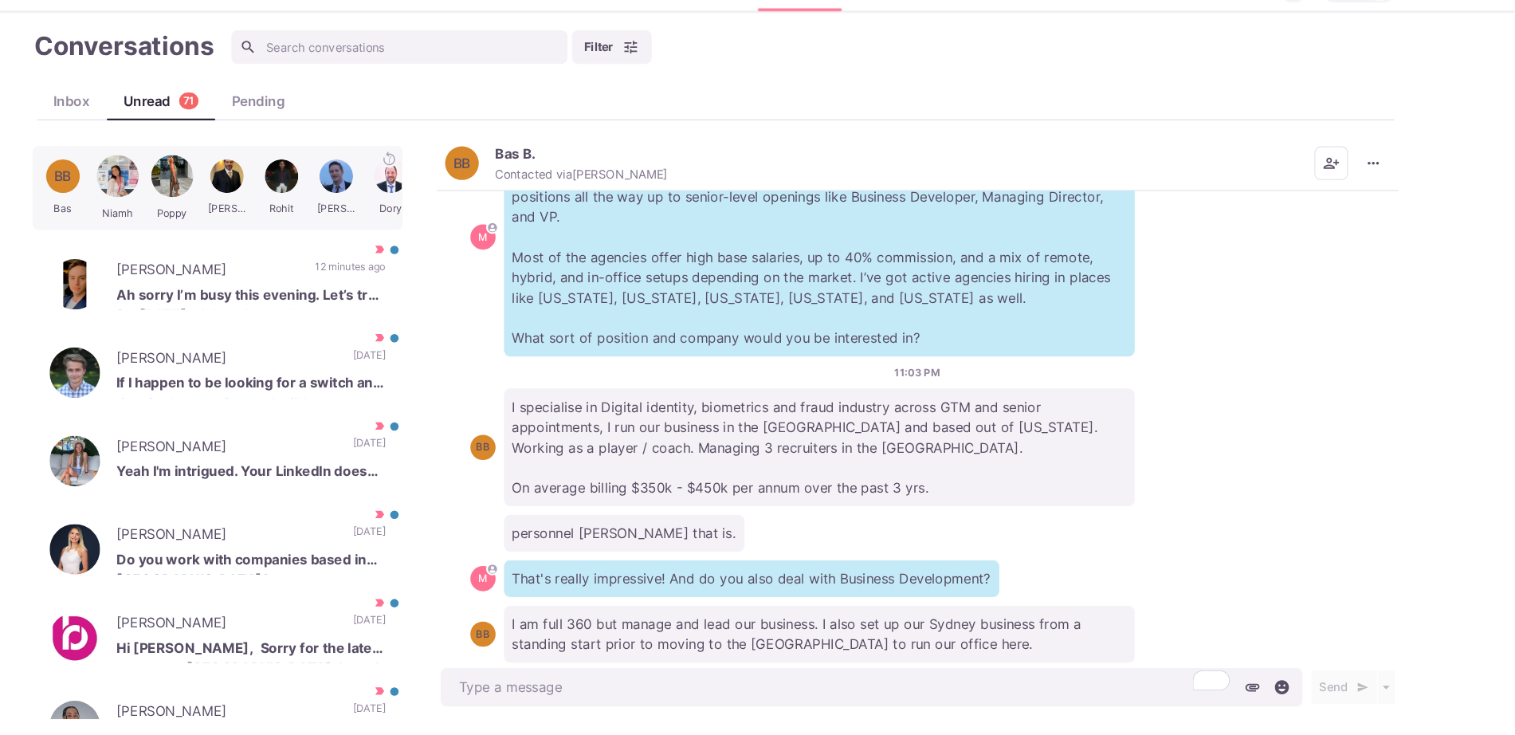
scroll to position [998, 0]
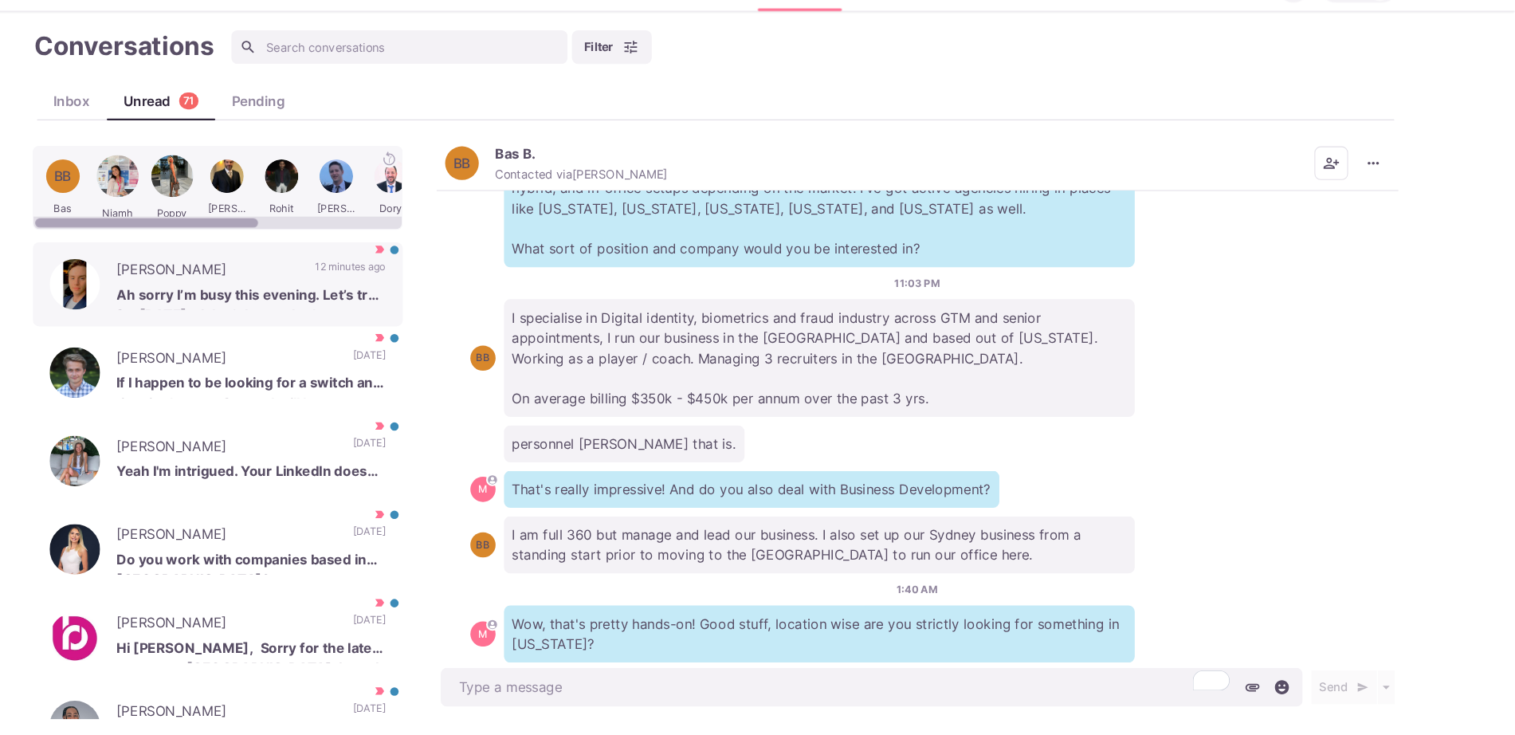
click at [284, 315] on p "Ah sorry I’m busy this evening. Let’s try for [DATE] - I don’t have what’s app" at bounding box center [317, 319] width 255 height 24
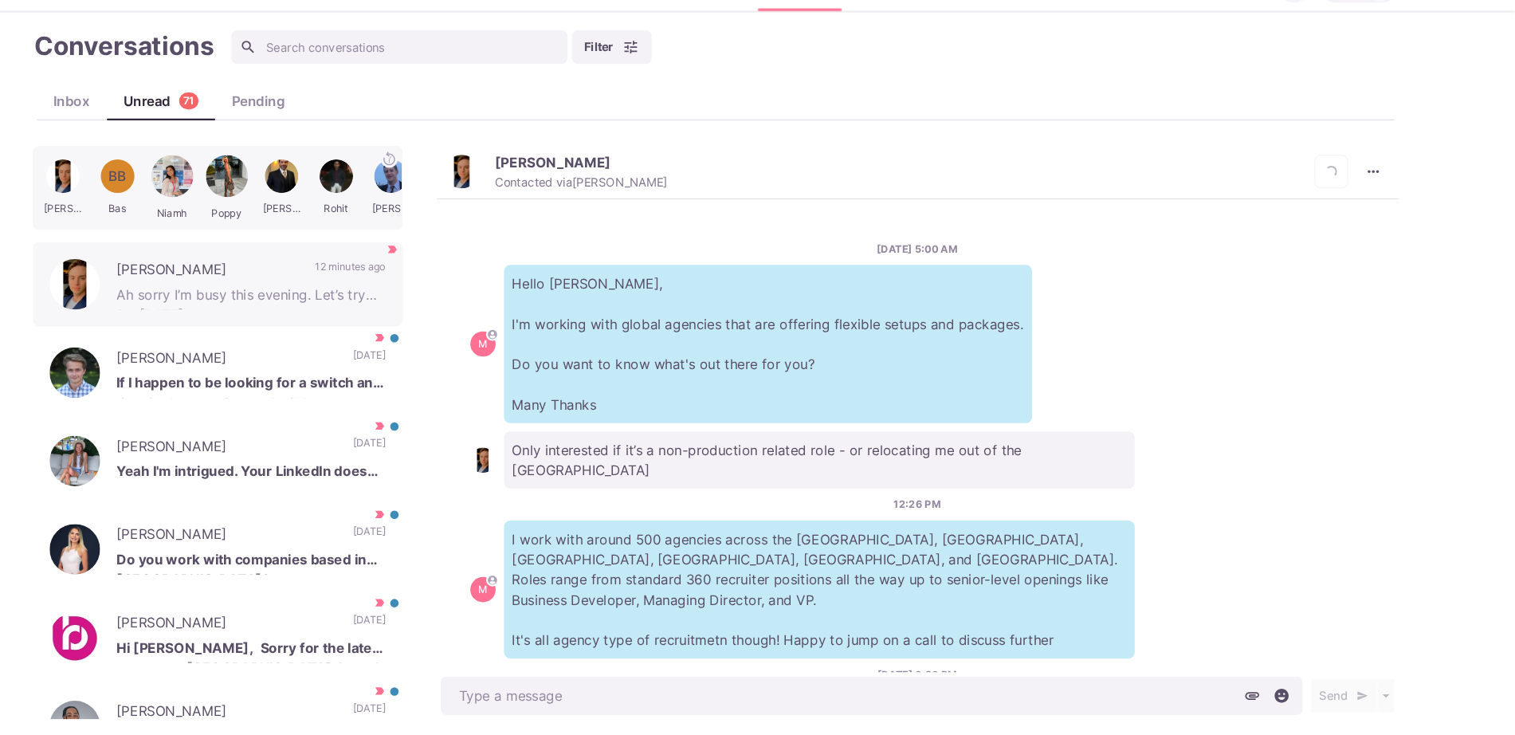
scroll to position [1159, 0]
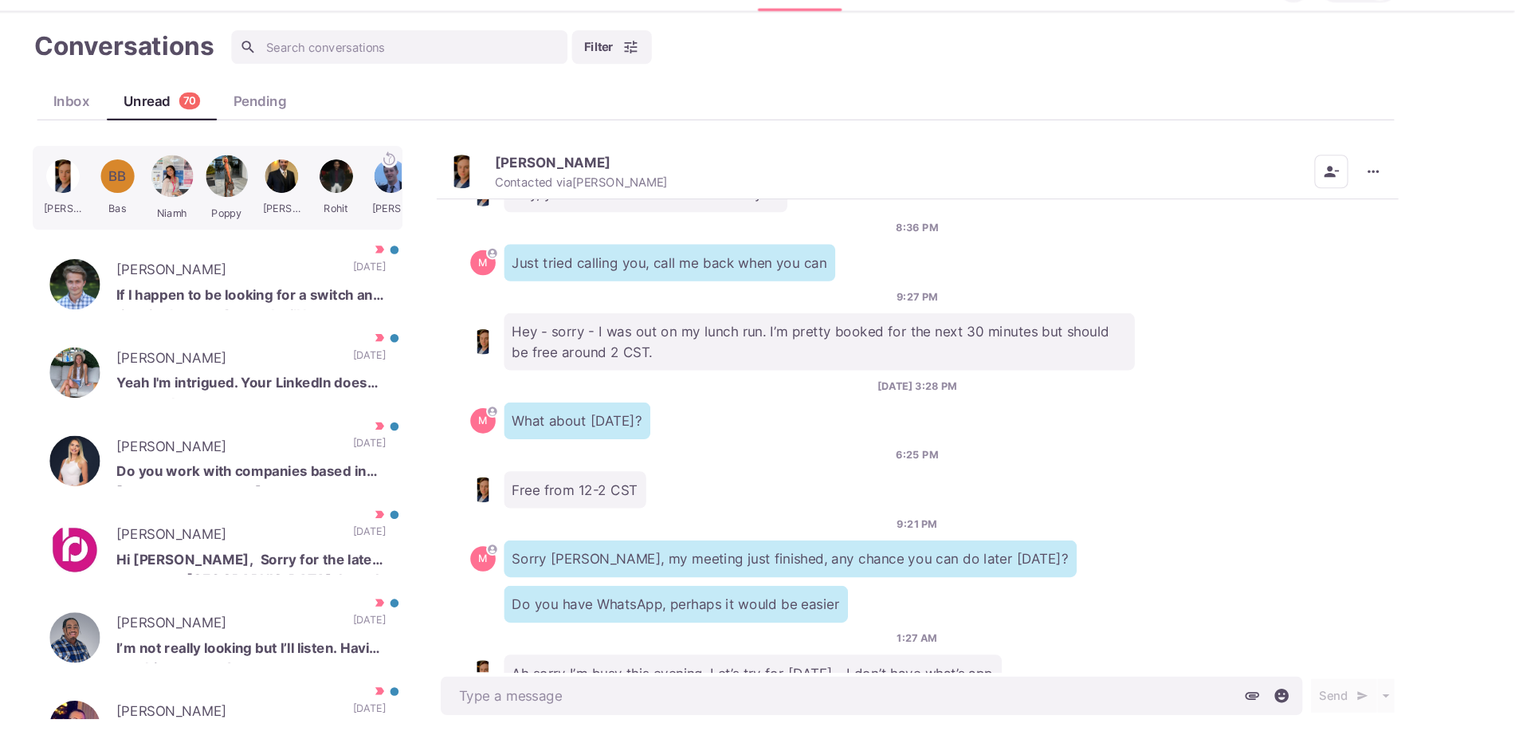
click at [830, 649] on div "[DATE] 5:00 AM M Hello [PERSON_NAME], I'm working with global agencies that are…" at bounding box center [949, 450] width 912 height 449
click at [830, 664] on div "[DATE] 5:00 AM M Hello [PERSON_NAME], I'm working with global agencies that are…" at bounding box center [949, 450] width 912 height 449
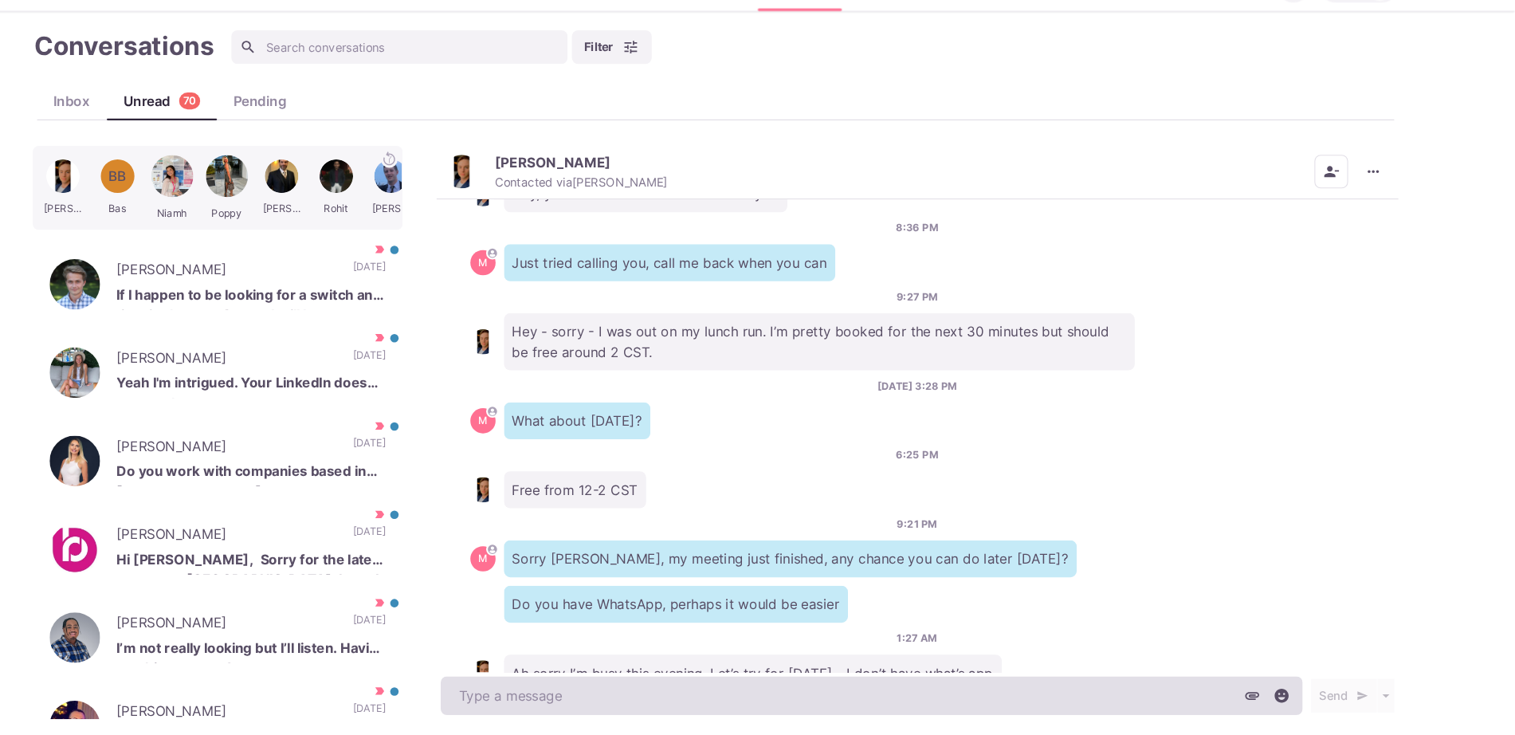
click at [826, 692] on textarea at bounding box center [905, 696] width 817 height 37
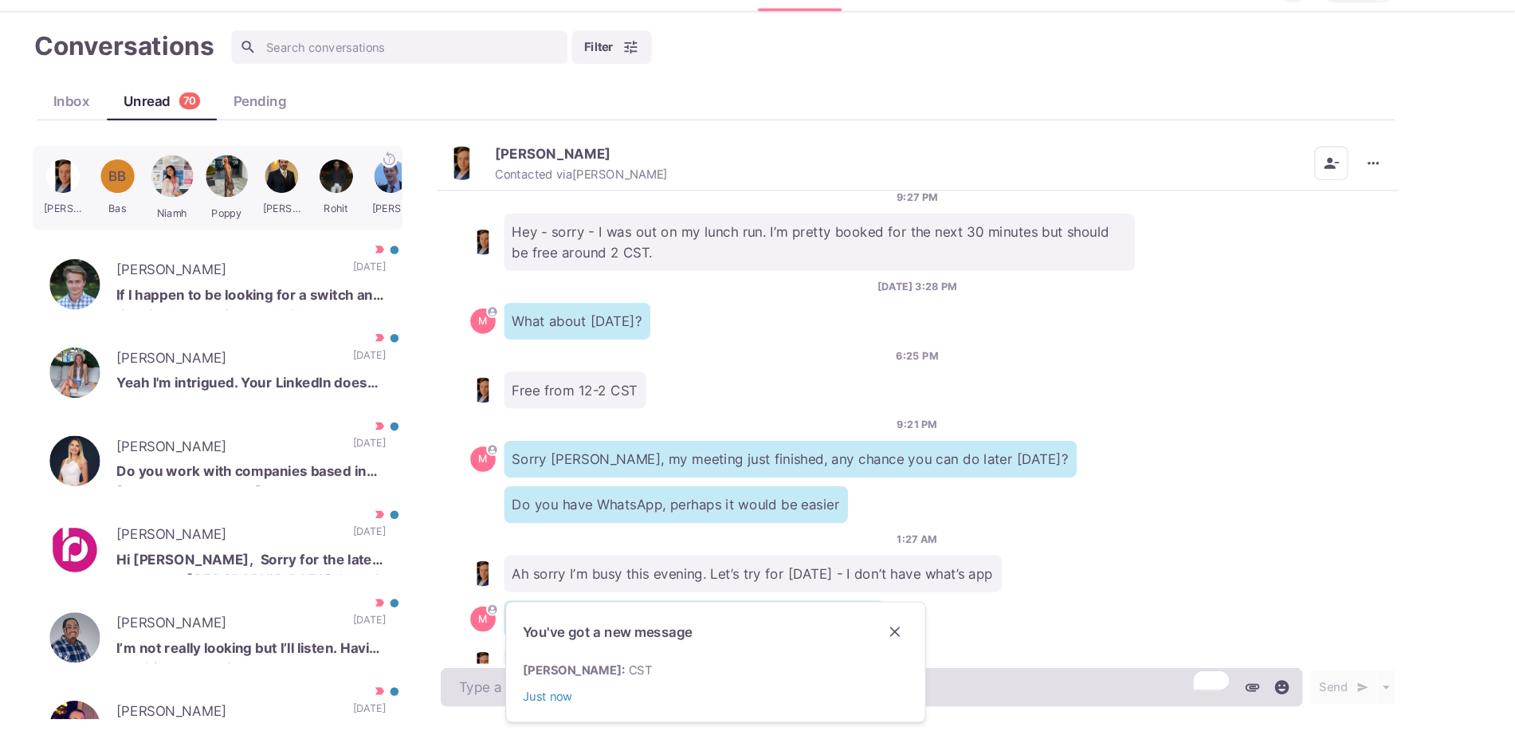
scroll to position [1289, 0]
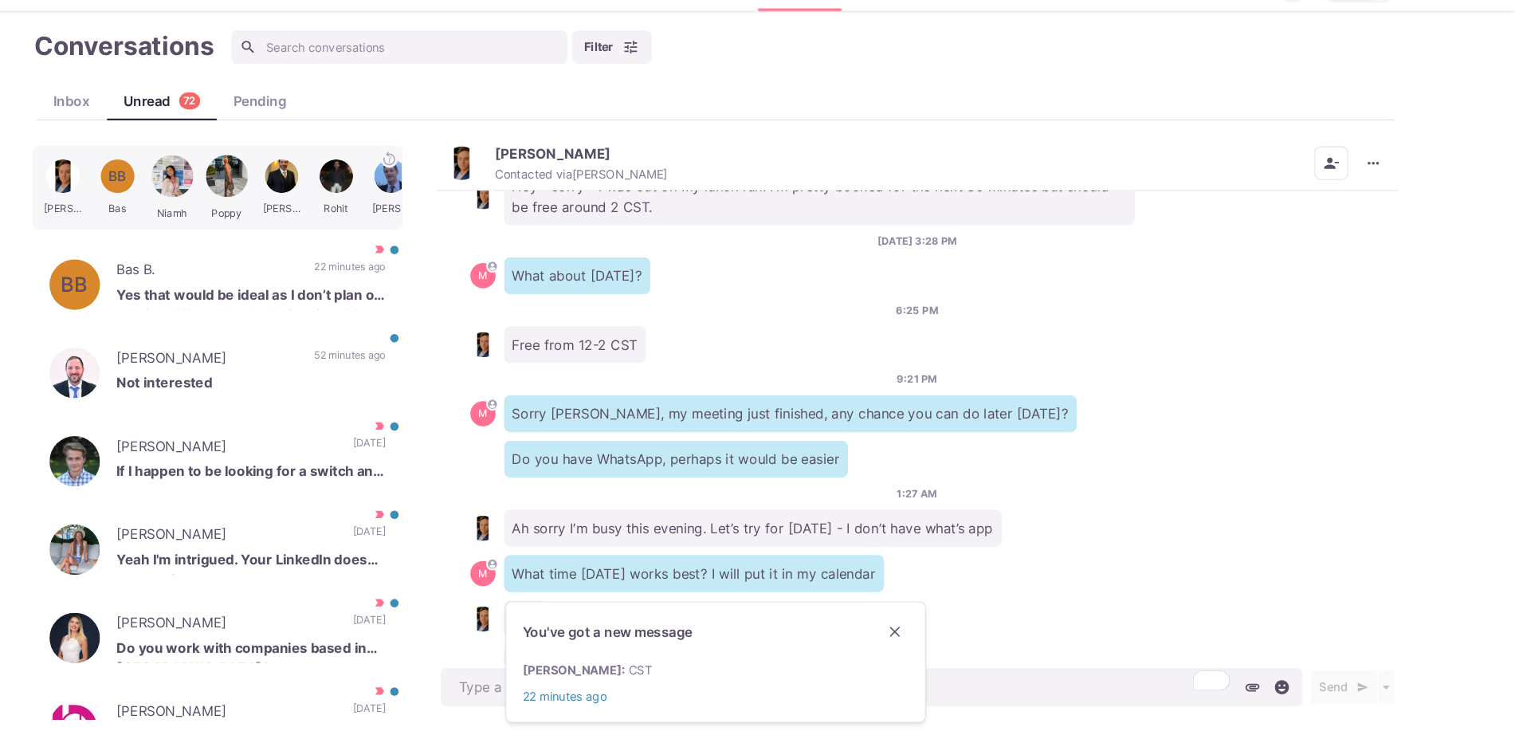
click at [749, 653] on div "You've got a new message [PERSON_NAME] : CST 22 minutes ago" at bounding box center [758, 664] width 398 height 115
click at [645, 664] on link "[PERSON_NAME] : CST 22 minutes ago" at bounding box center [757, 684] width 365 height 41
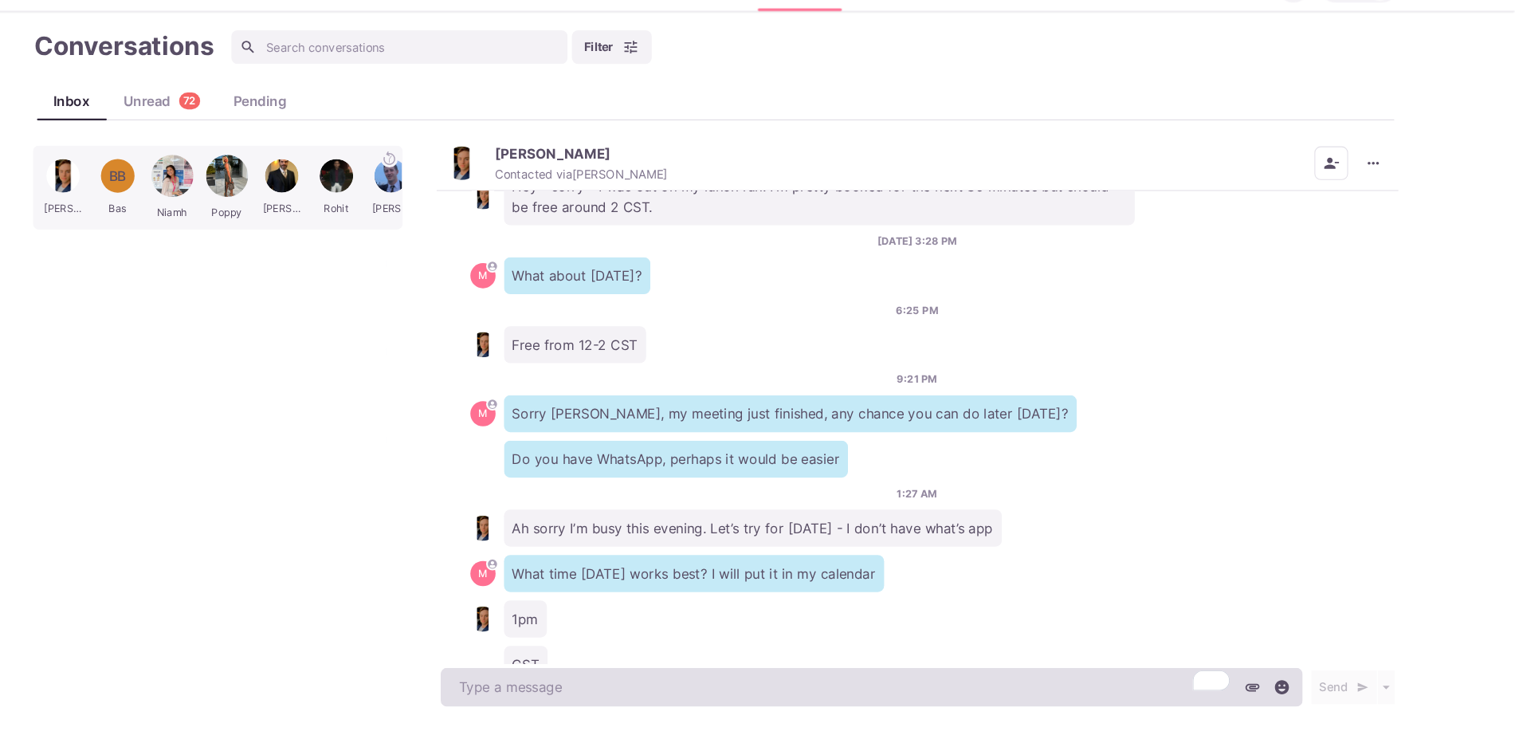
click at [611, 673] on textarea "To enrich screen reader interactions, please activate Accessibility in Grammarl…" at bounding box center [905, 688] width 817 height 37
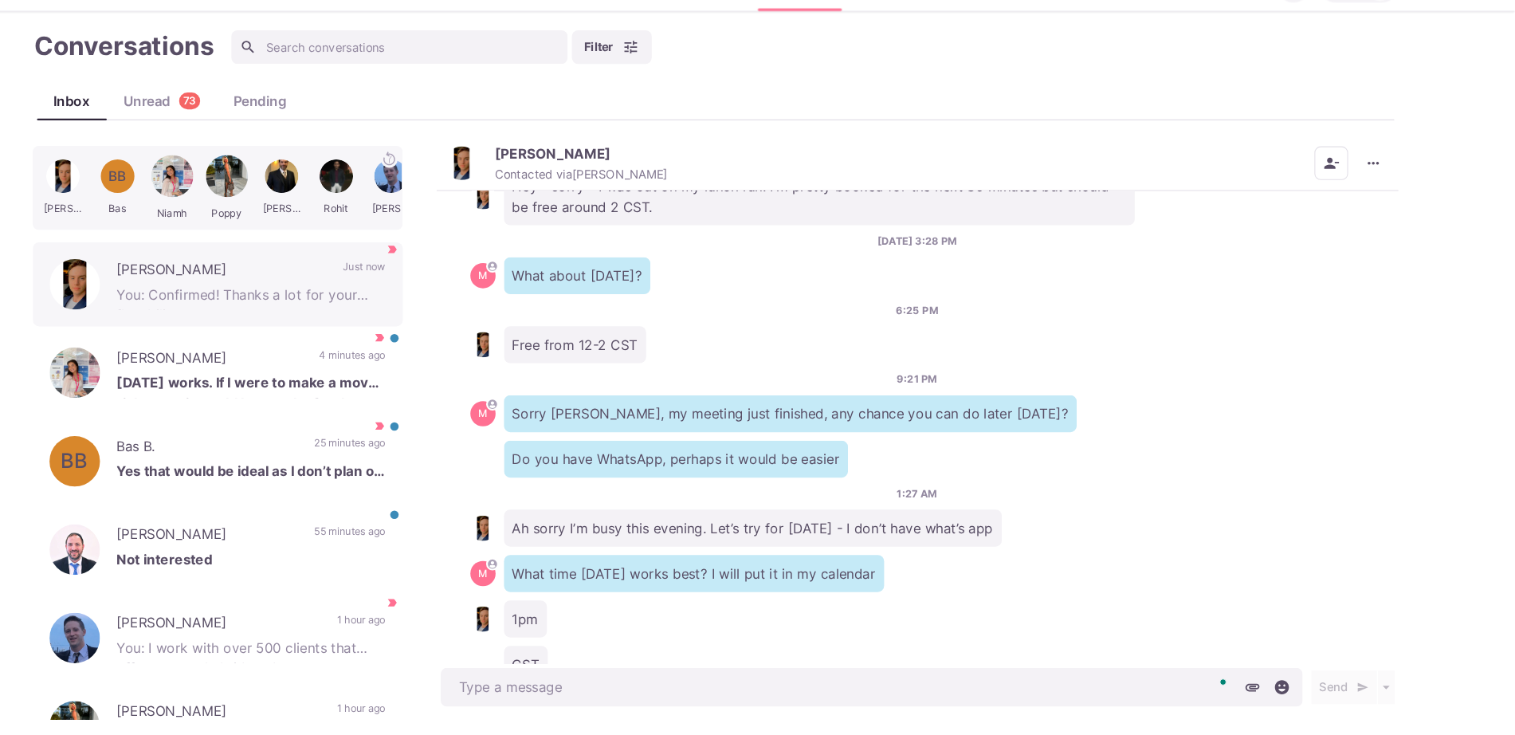
scroll to position [1354, 0]
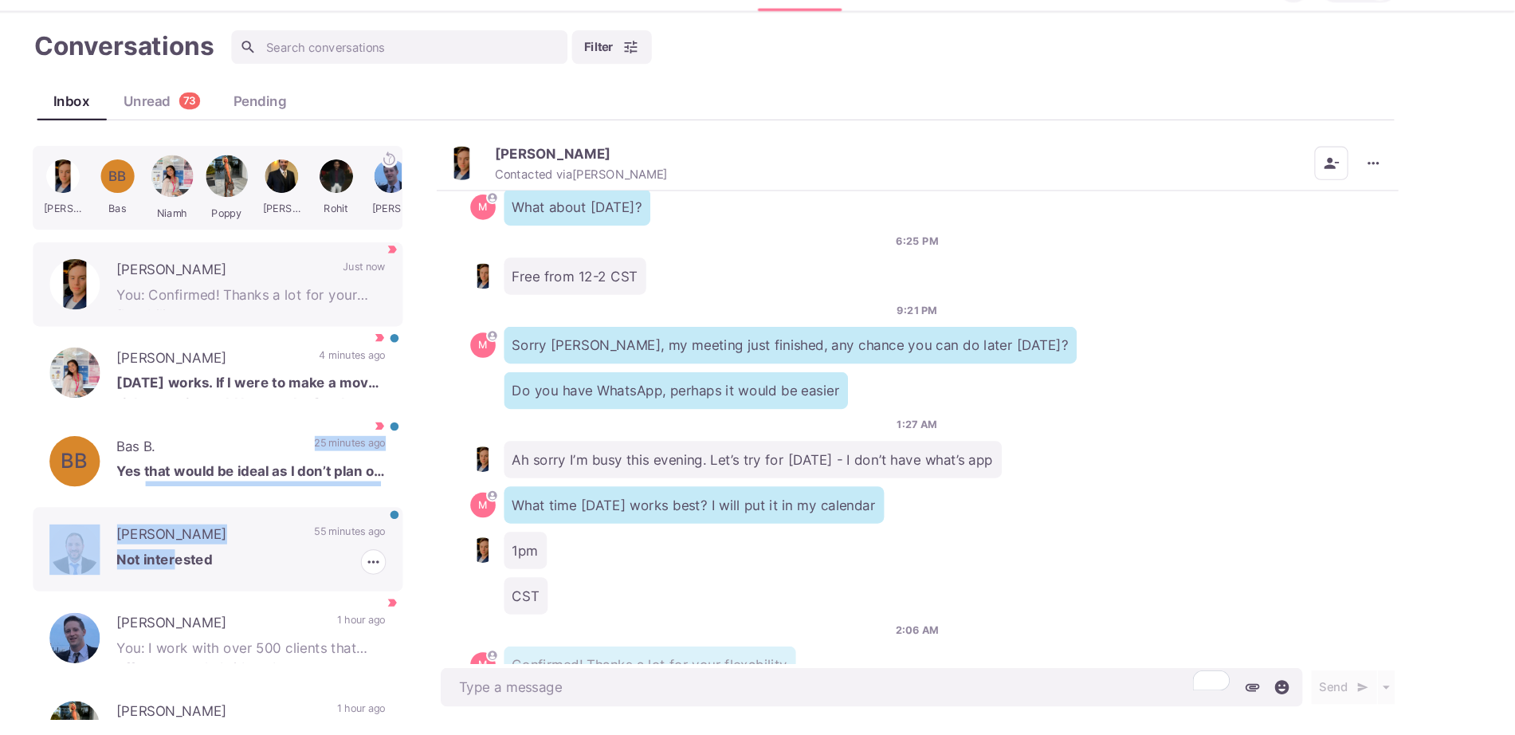
drag, startPoint x: 236, startPoint y: 502, endPoint x: 243, endPoint y: 579, distance: 77.6
click at [243, 579] on div "[PERSON_NAME] Not interested 55 minutes ago [PERSON_NAME] as Read [PERSON_NAME]…" at bounding box center [286, 558] width 351 height 80
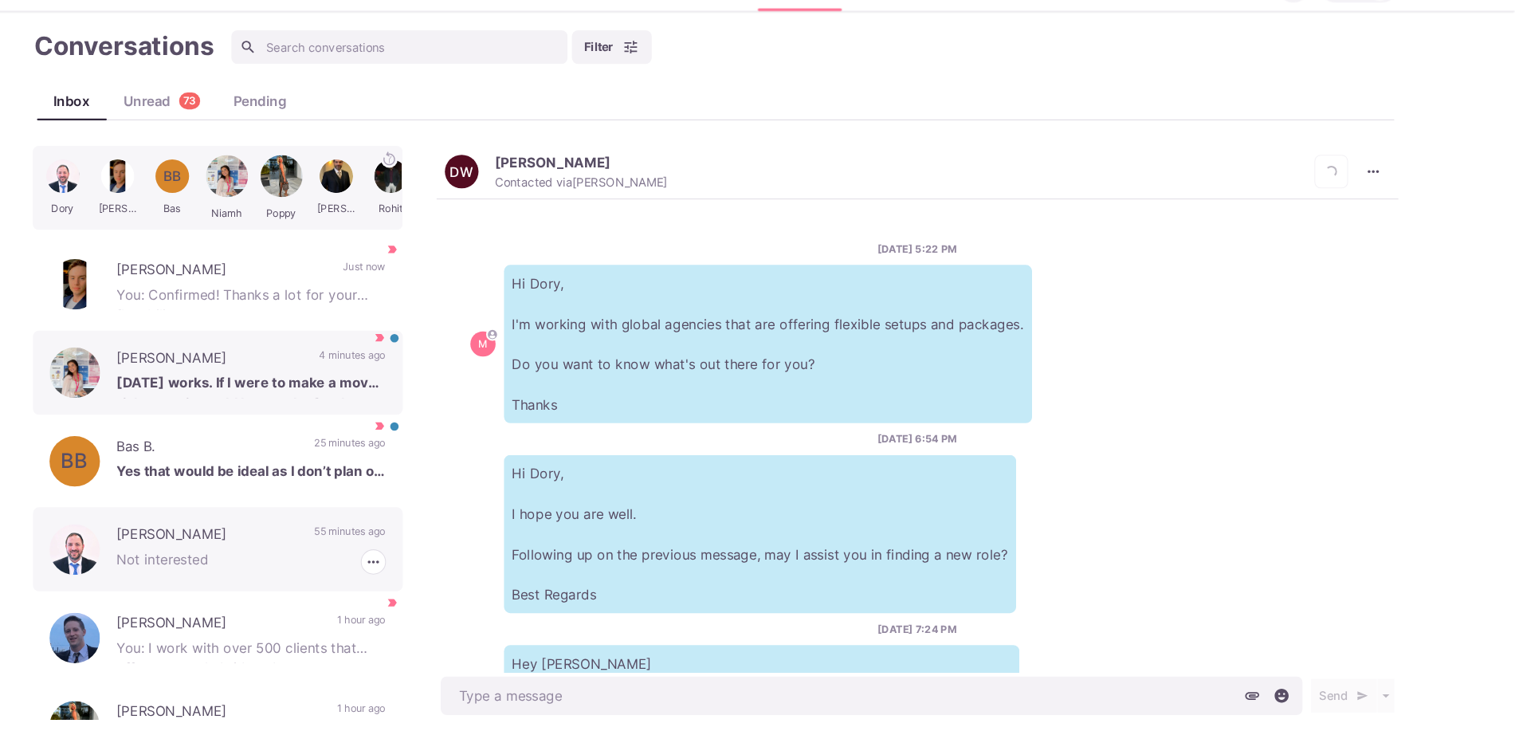
scroll to position [1317, 0]
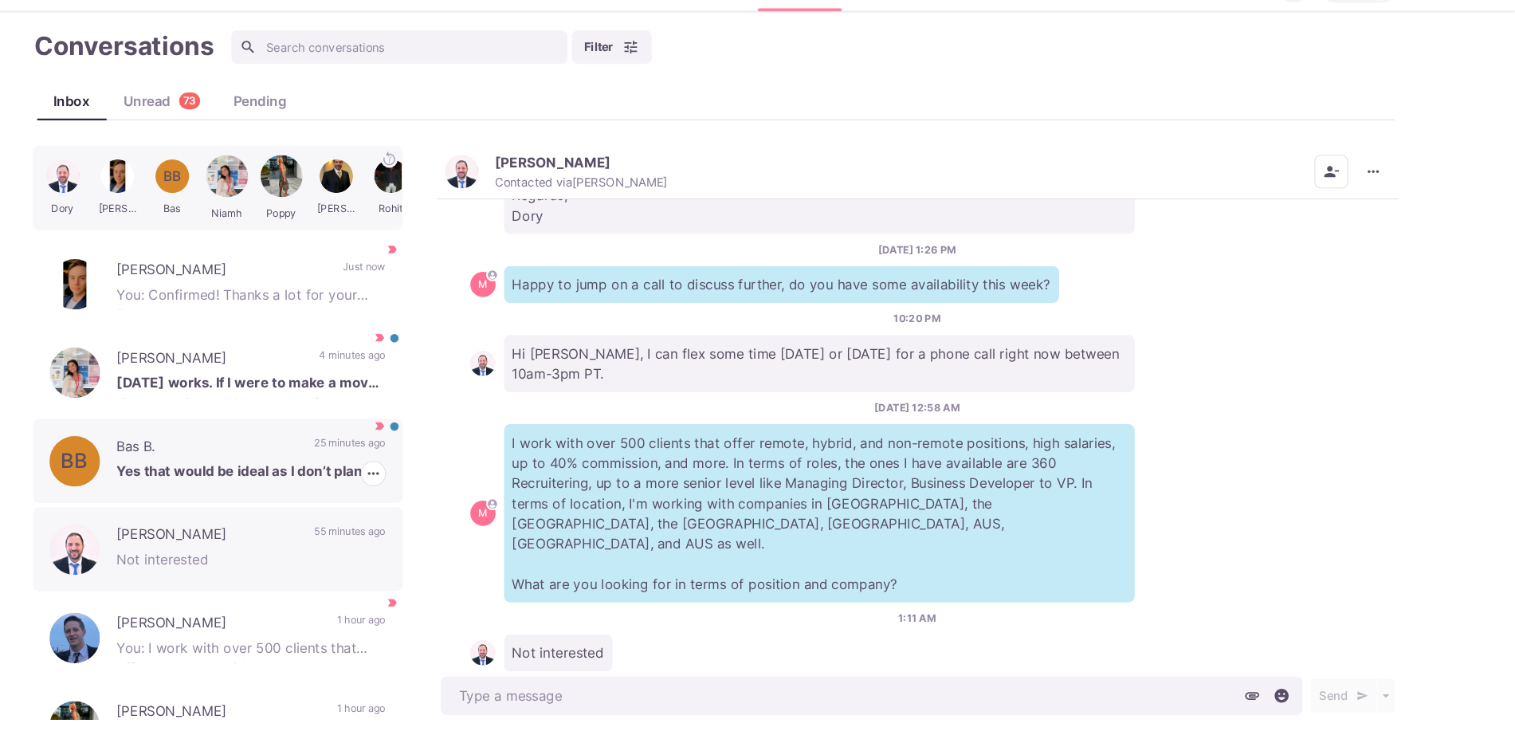
click at [297, 485] on p "Yes that would be ideal as I don’t plan on moving. What’s the deal with visas? …" at bounding box center [317, 486] width 255 height 24
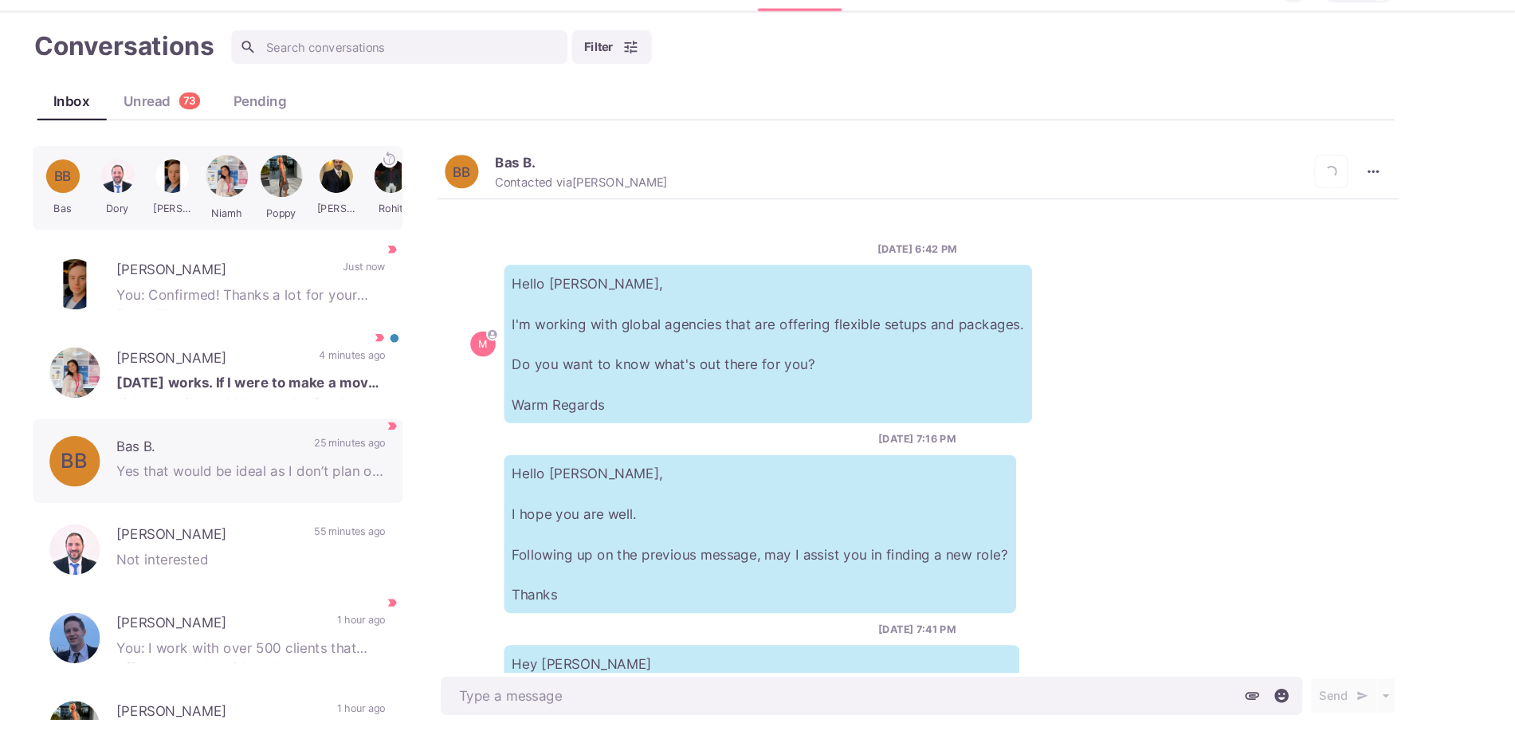
scroll to position [1080, 0]
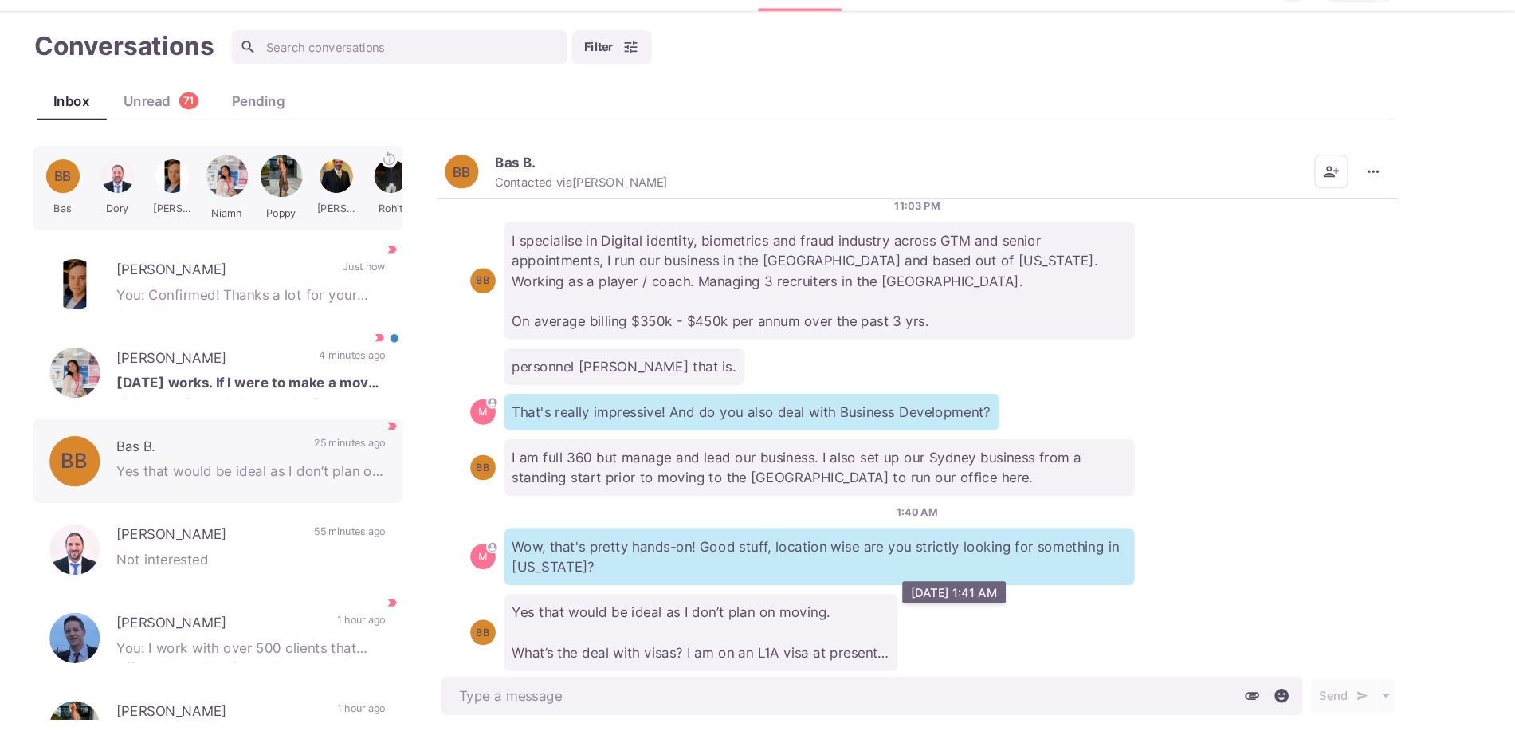
click at [808, 622] on p "Yes that would be ideal as I don’t plan on moving. What’s the deal with visas? …" at bounding box center [743, 636] width 373 height 73
copy p "L1A"
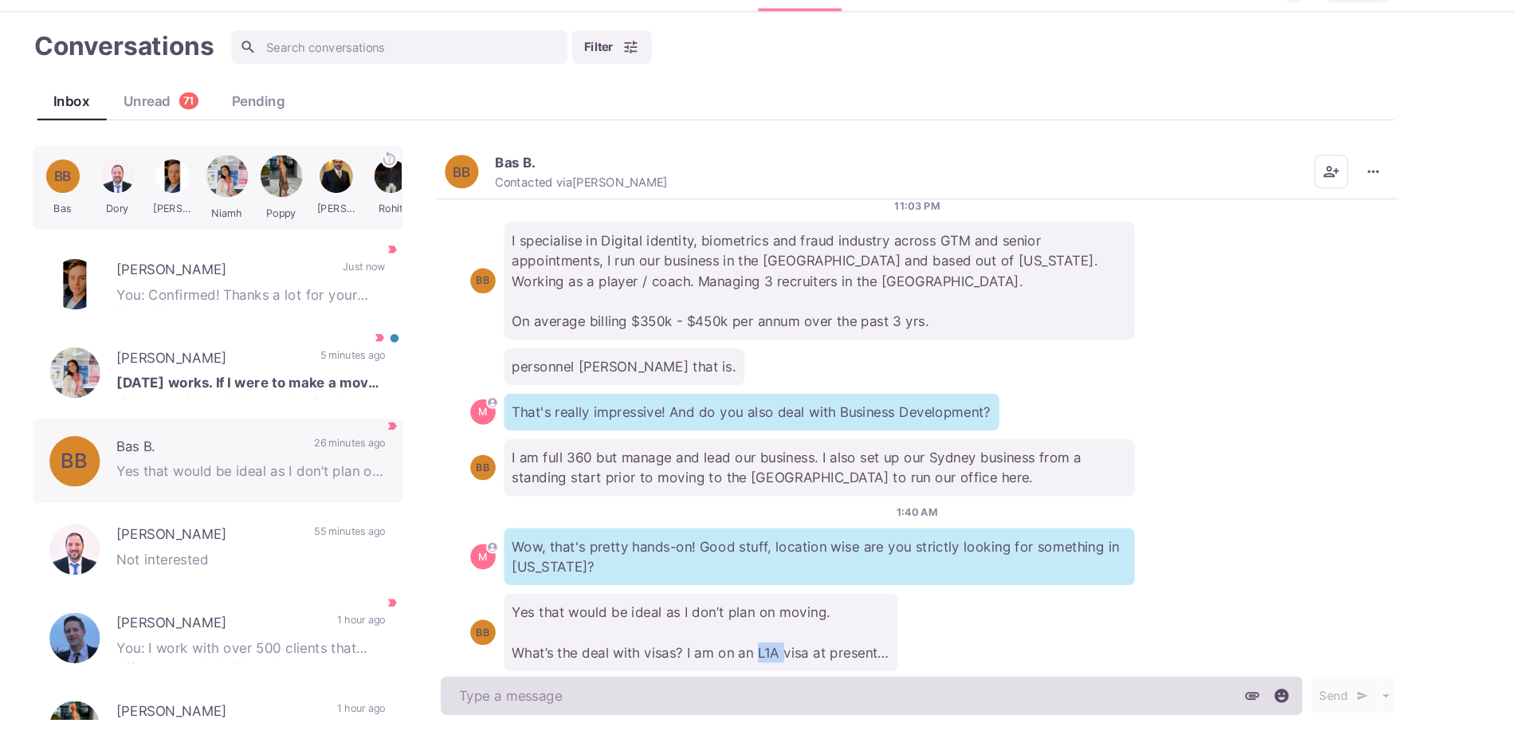
click at [536, 689] on textarea at bounding box center [905, 696] width 817 height 37
click at [681, 696] on textarea "is this visa tied to your crrent employeer? Or it has like an expiry date" at bounding box center [905, 696] width 817 height 37
click at [824, 708] on textarea "is this visa tied to your current employer? Or it has like an expiry date" at bounding box center [905, 696] width 817 height 37
click at [822, 702] on textarea "is this visa tied to your current employer? Or it has like an expiry date" at bounding box center [905, 696] width 817 height 37
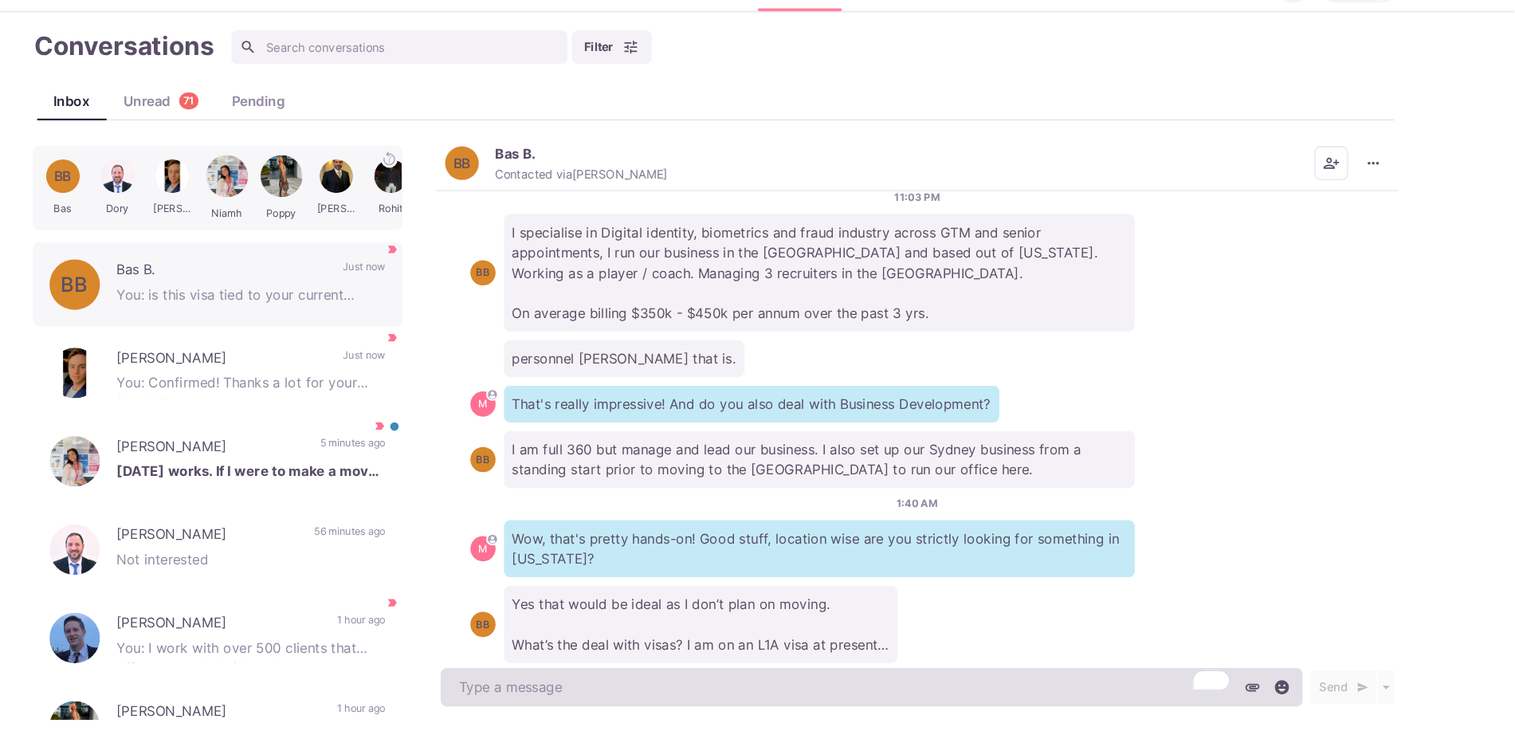
scroll to position [1145, 0]
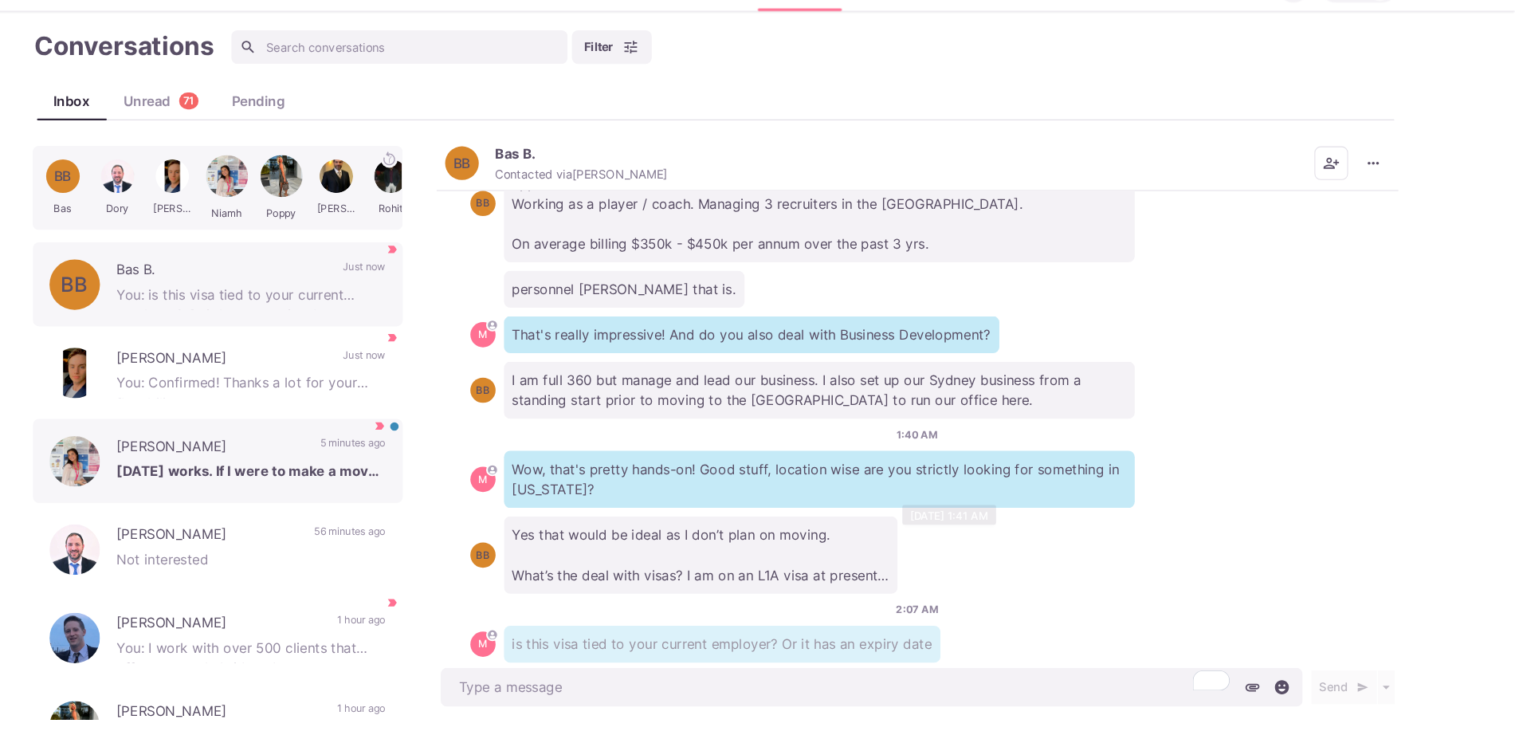
click at [300, 451] on p "[PERSON_NAME]" at bounding box center [278, 462] width 177 height 24
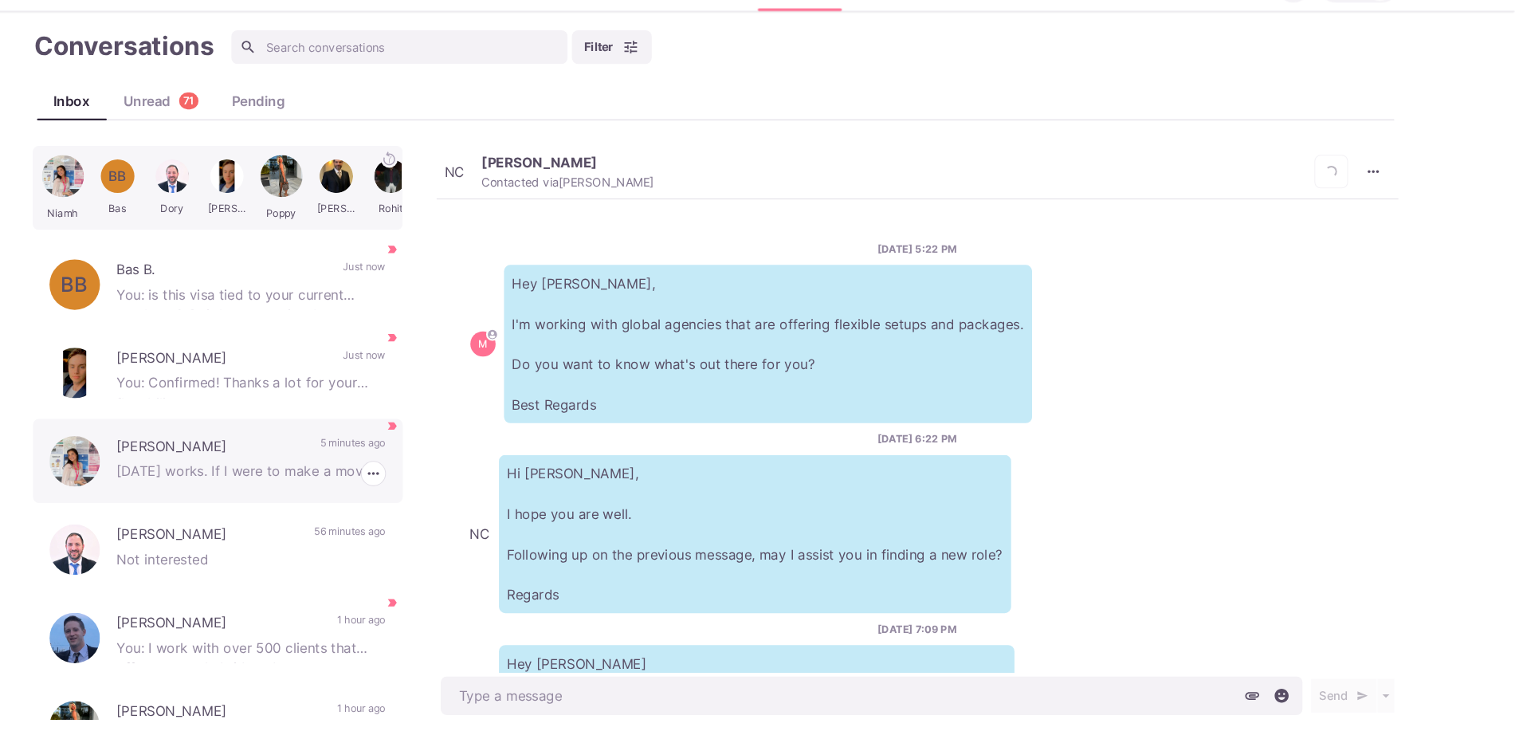
scroll to position [834, 0]
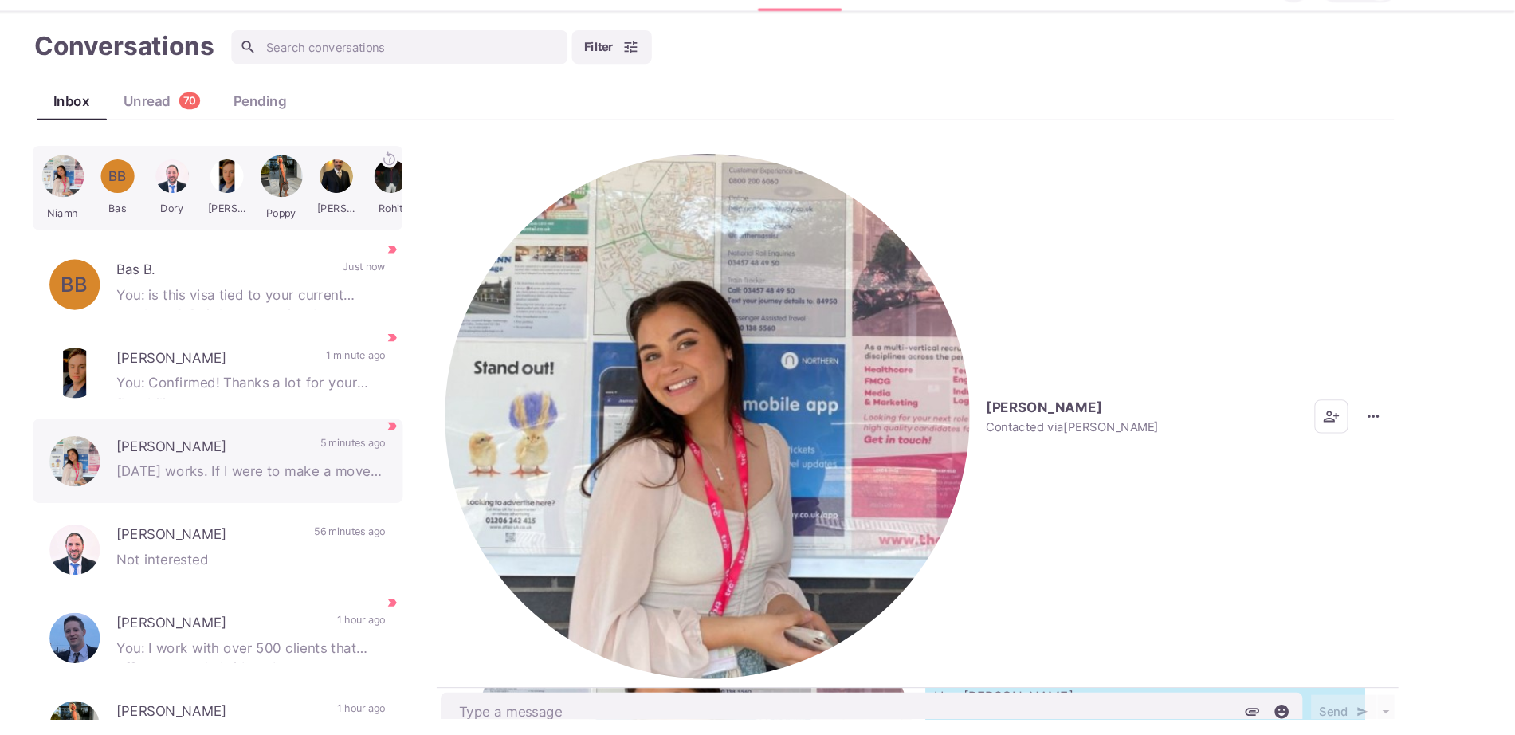
click at [510, 196] on img "button" at bounding box center [749, 431] width 497 height 497
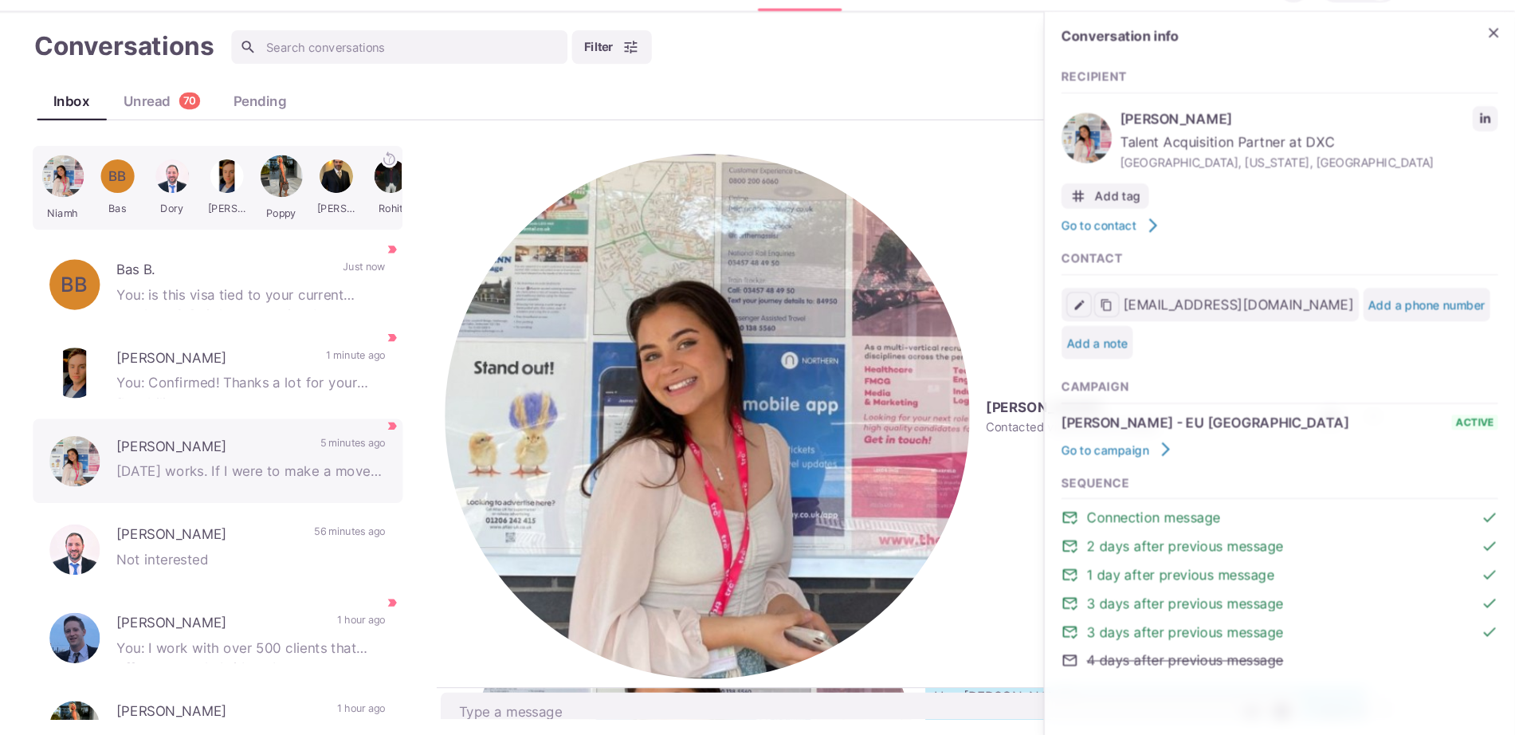
click at [1480, 164] on span "Talent Acquisition Partner at DXC" at bounding box center [1320, 172] width 358 height 19
click at [1475, 147] on link "LinkedIn profile link" at bounding box center [1487, 150] width 24 height 24
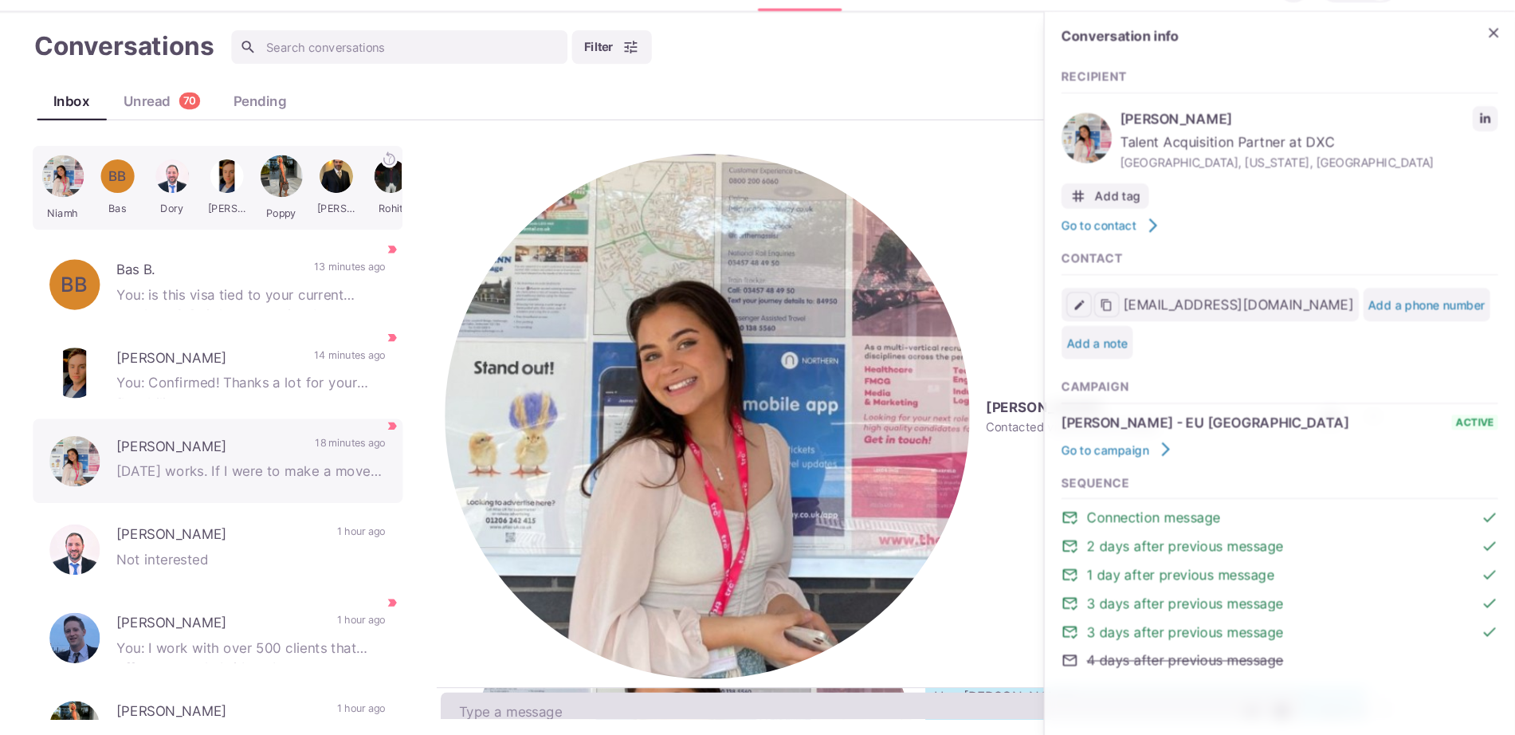
click at [620, 693] on textarea at bounding box center [905, 711] width 817 height 37
paste textarea "Oscar Technology - [URL][DOMAIN_NAME] - [GEOGRAPHIC_DATA] [GEOGRAPHIC_DATA], [G…"
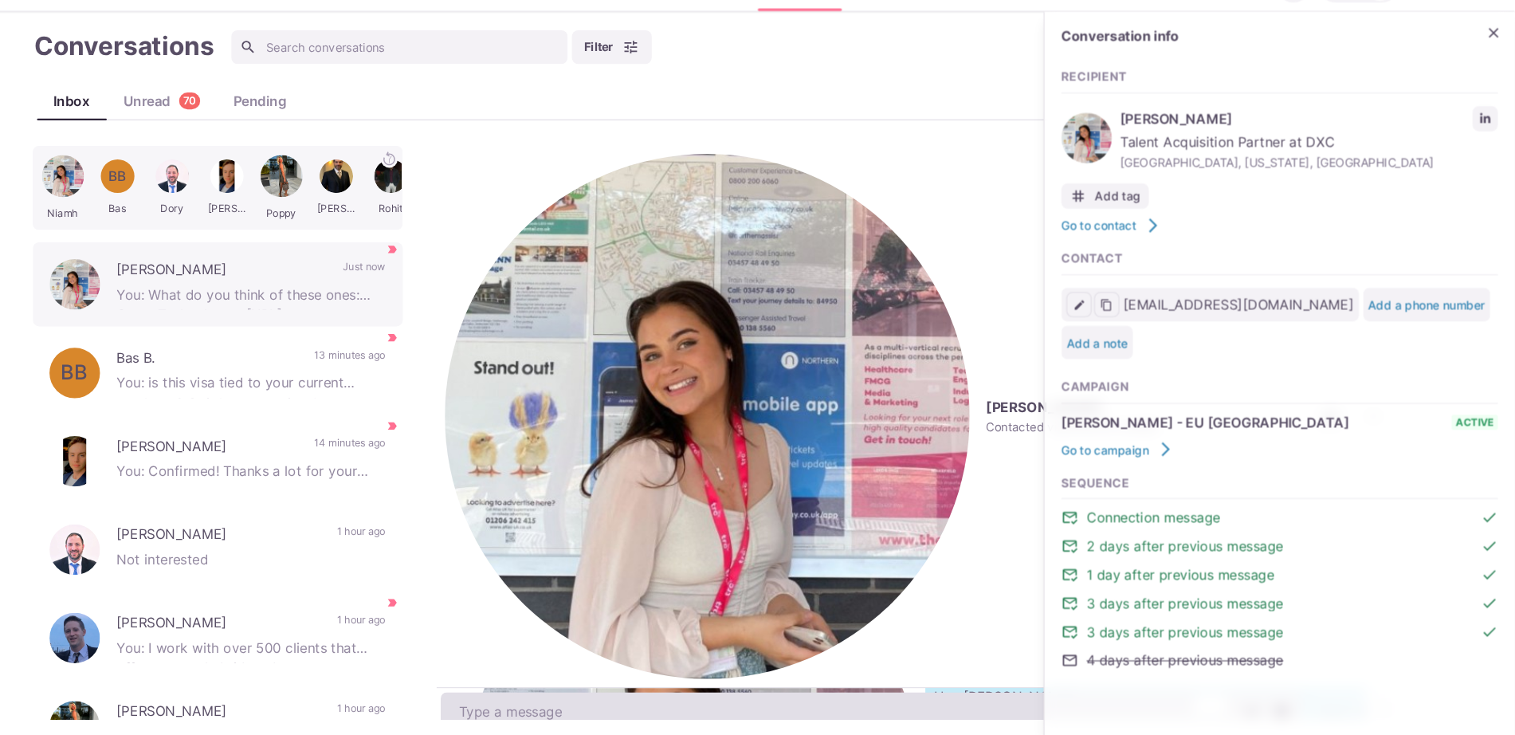
scroll to position [954, 0]
